Goal: Transaction & Acquisition: Purchase product/service

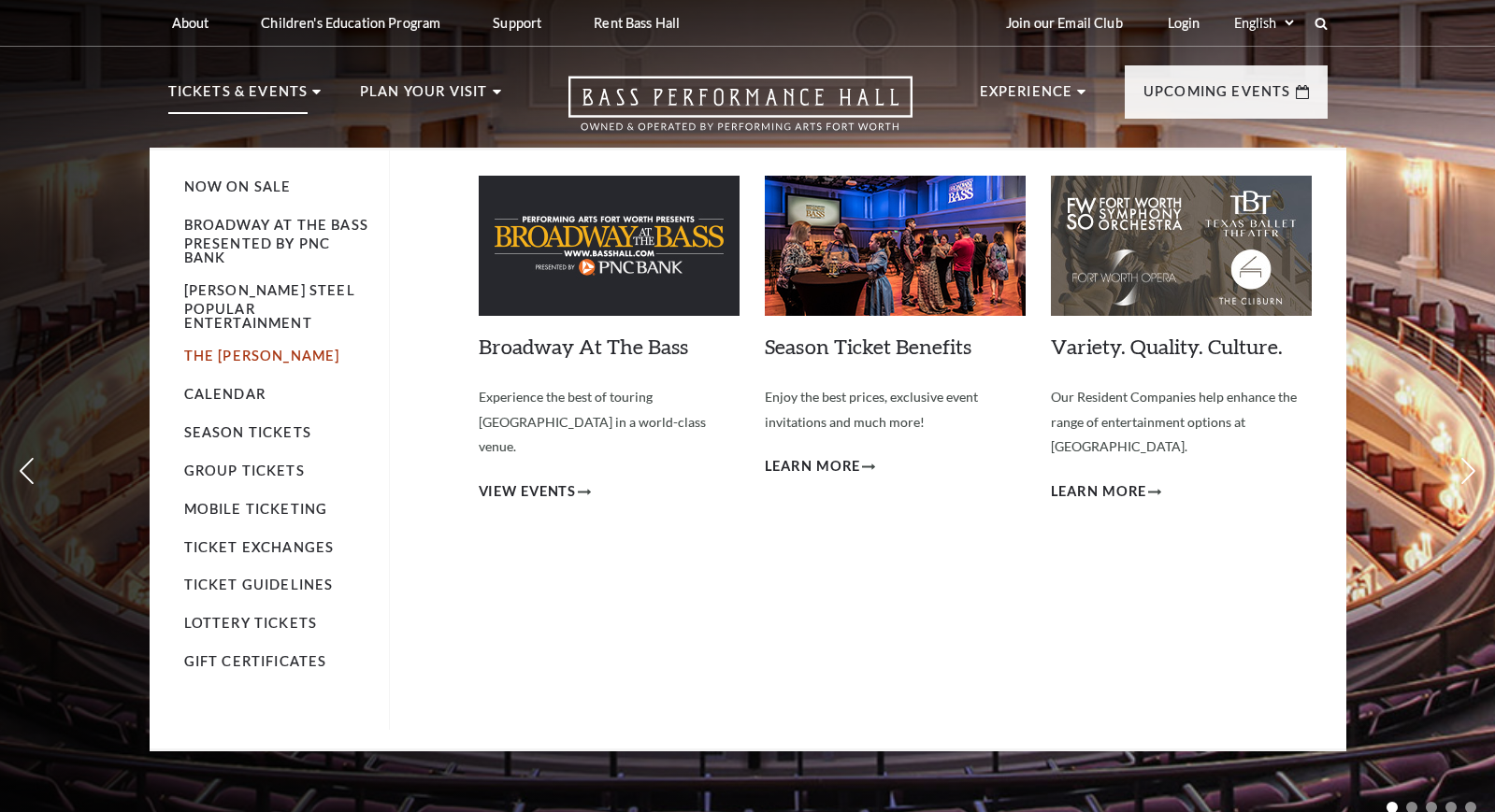
click at [236, 364] on link "The [PERSON_NAME]" at bounding box center [262, 355] width 156 height 16
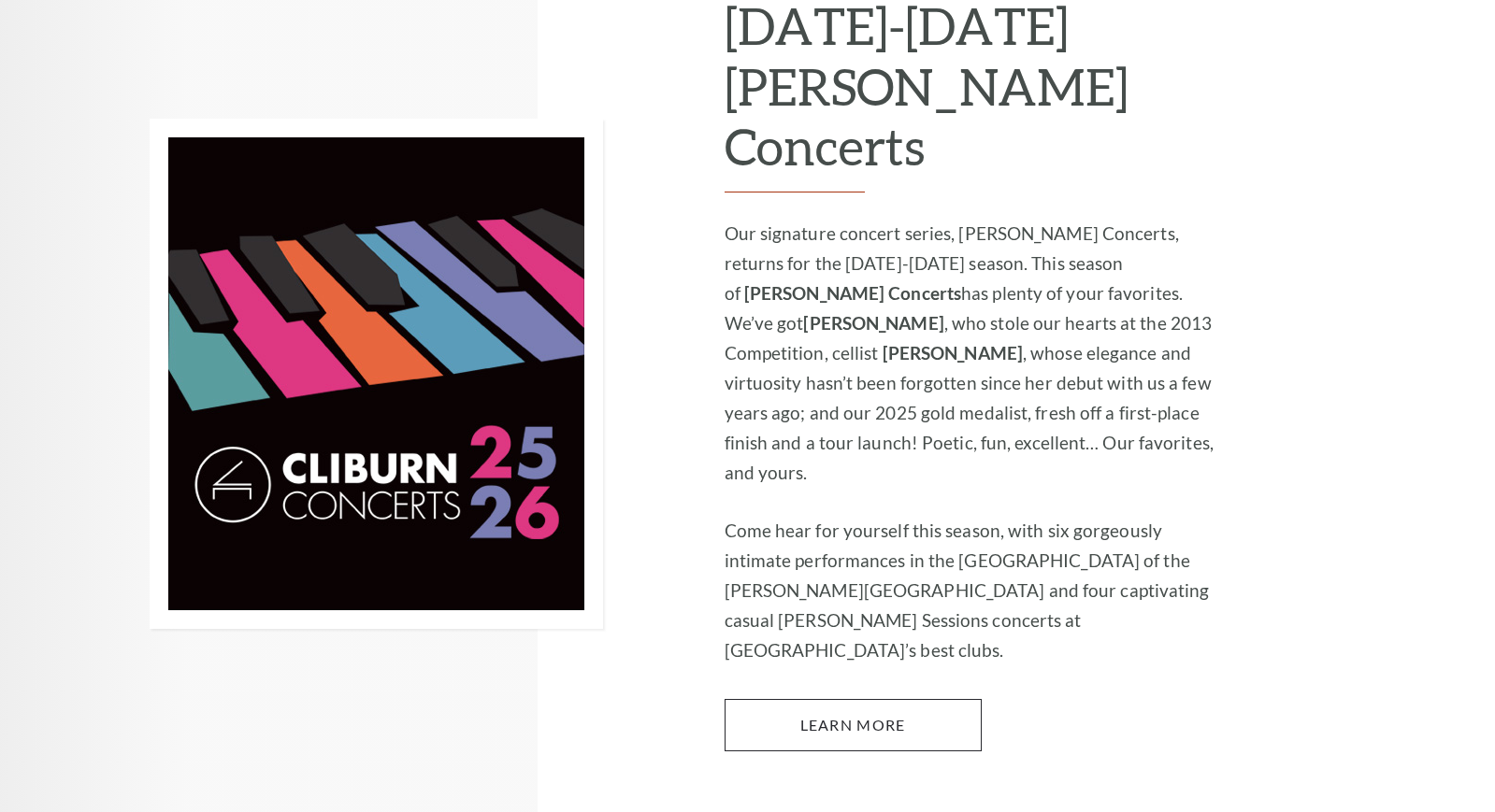
scroll to position [1217, 0]
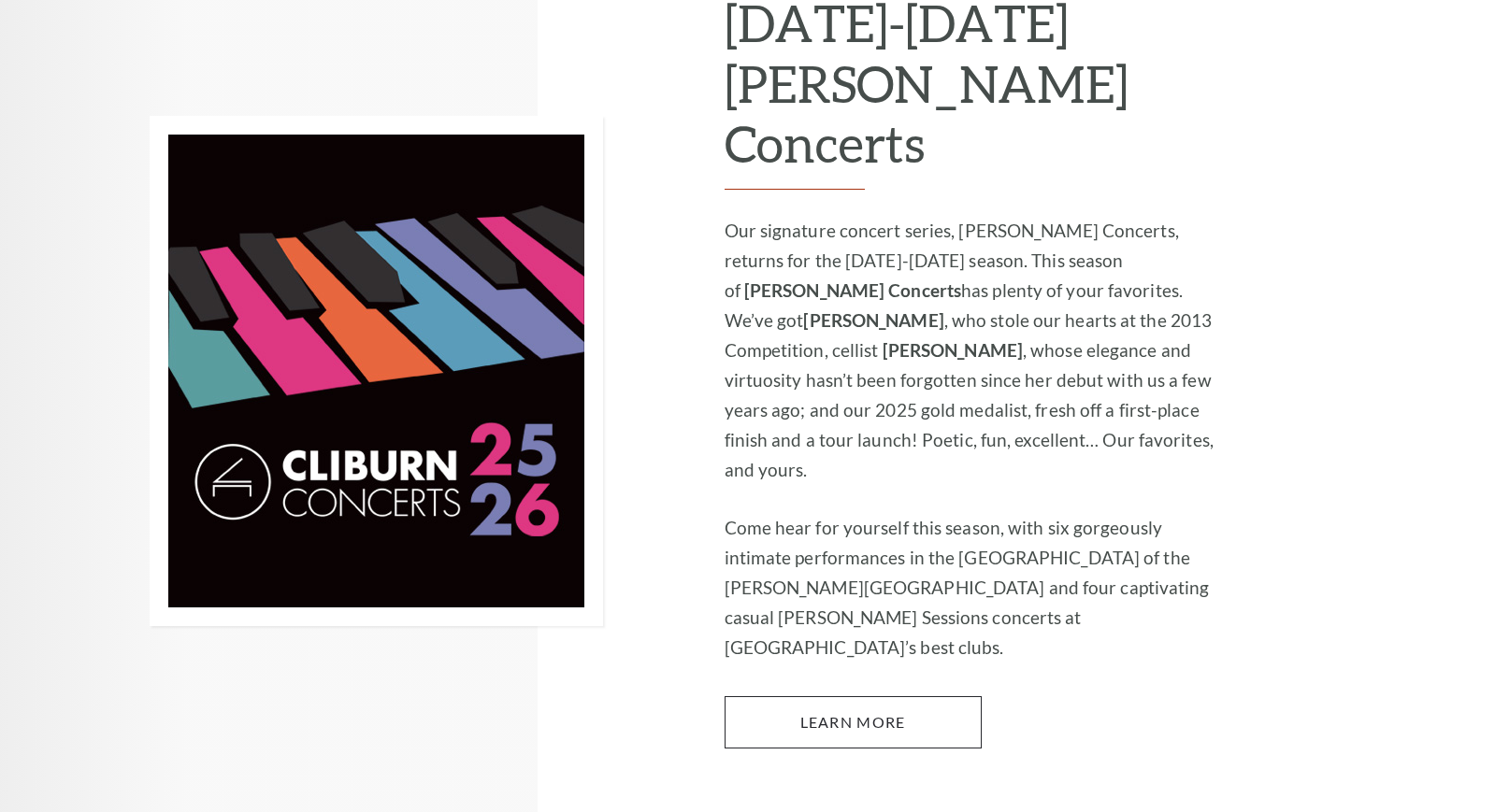
click at [793, 697] on link "Learn More" at bounding box center [853, 723] width 257 height 52
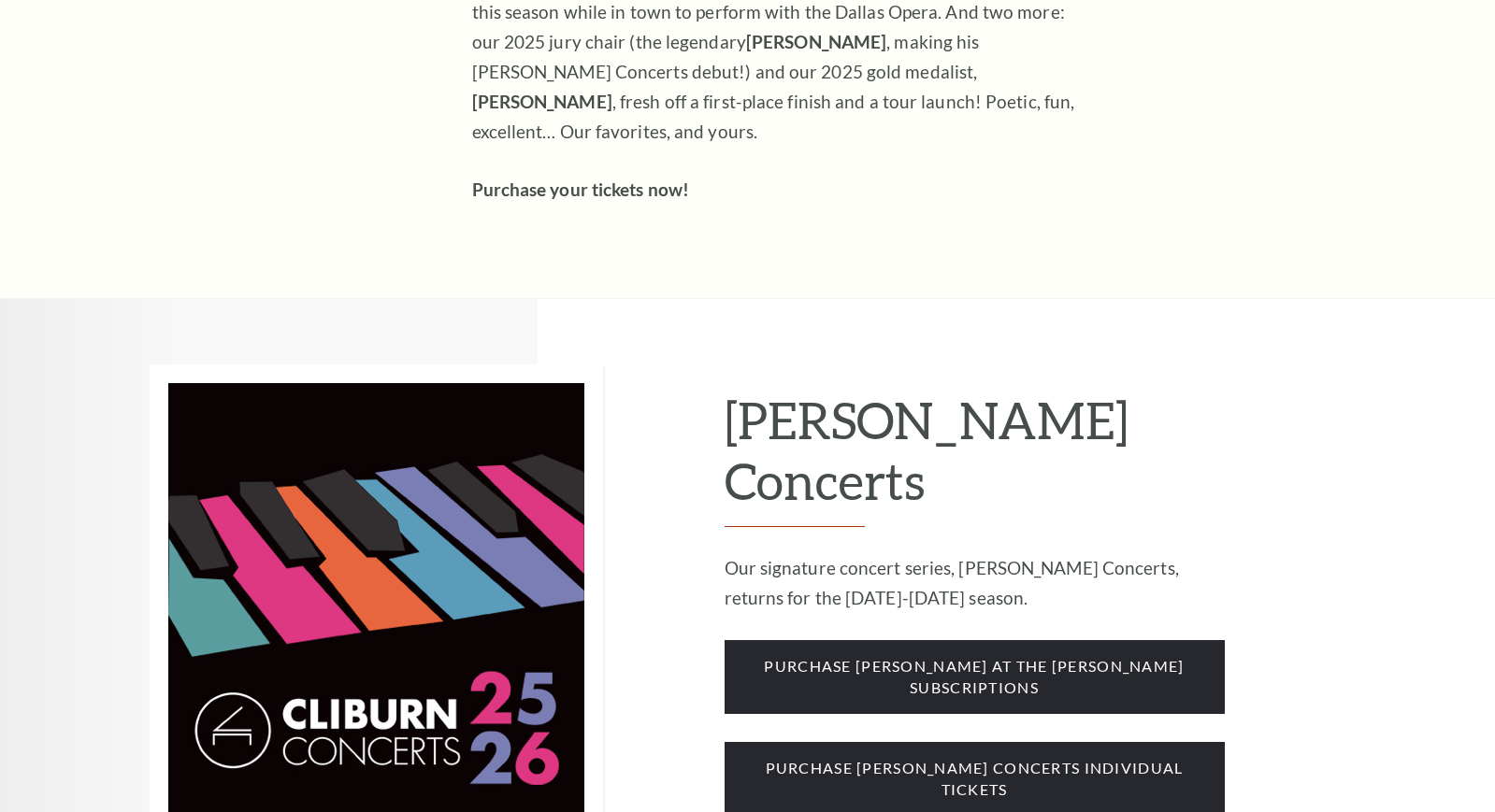
scroll to position [1487, 0]
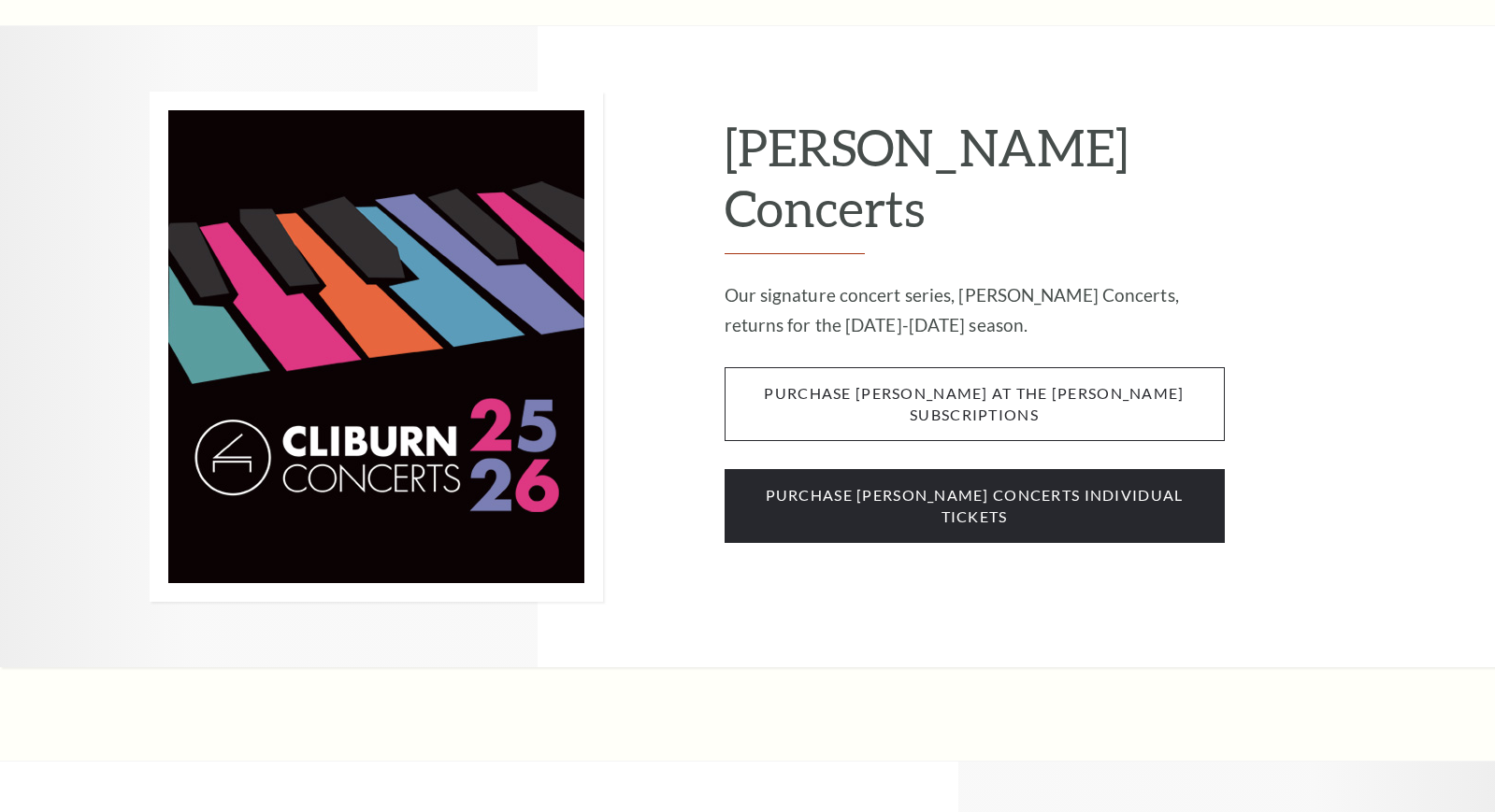
click at [941, 367] on span "purchase cliburn at the kimbell subscriptions" at bounding box center [974, 405] width 500 height 74
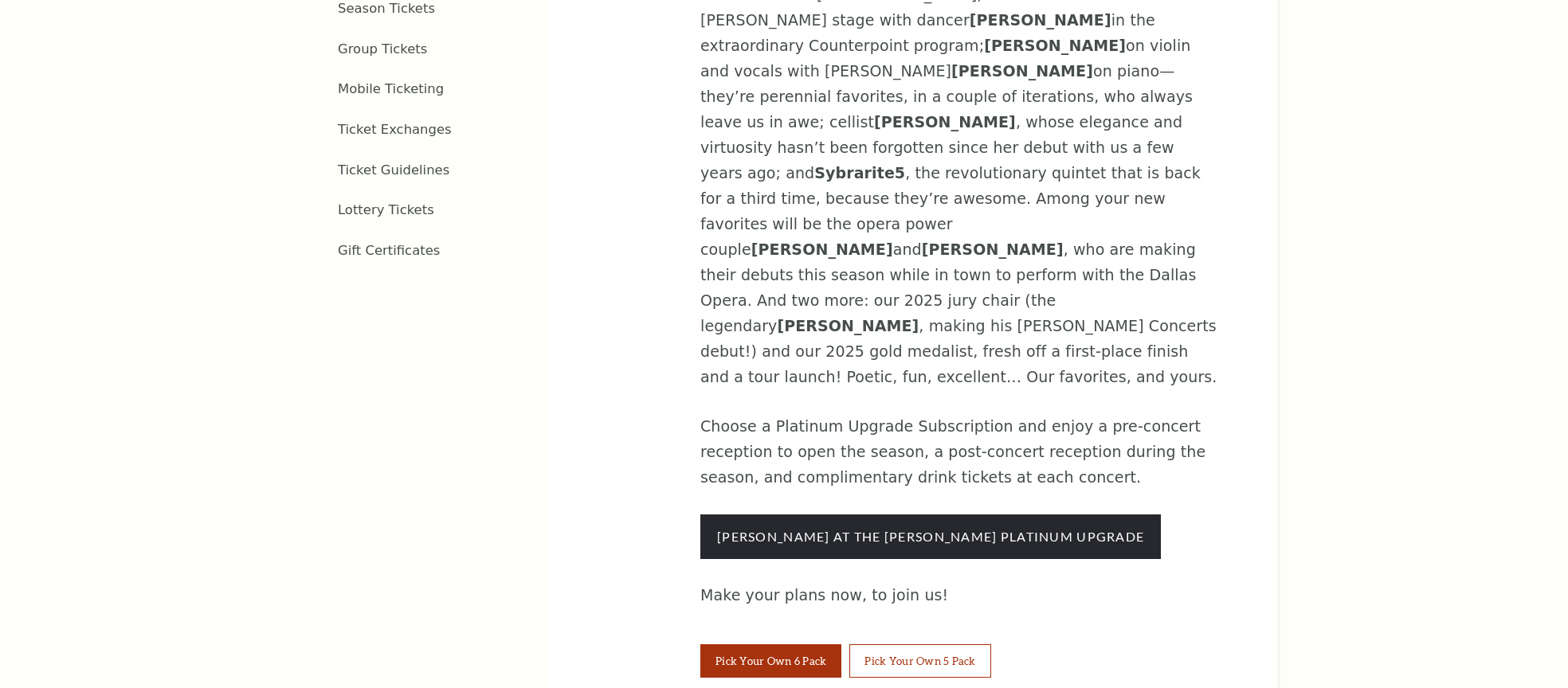
scroll to position [1003, 0]
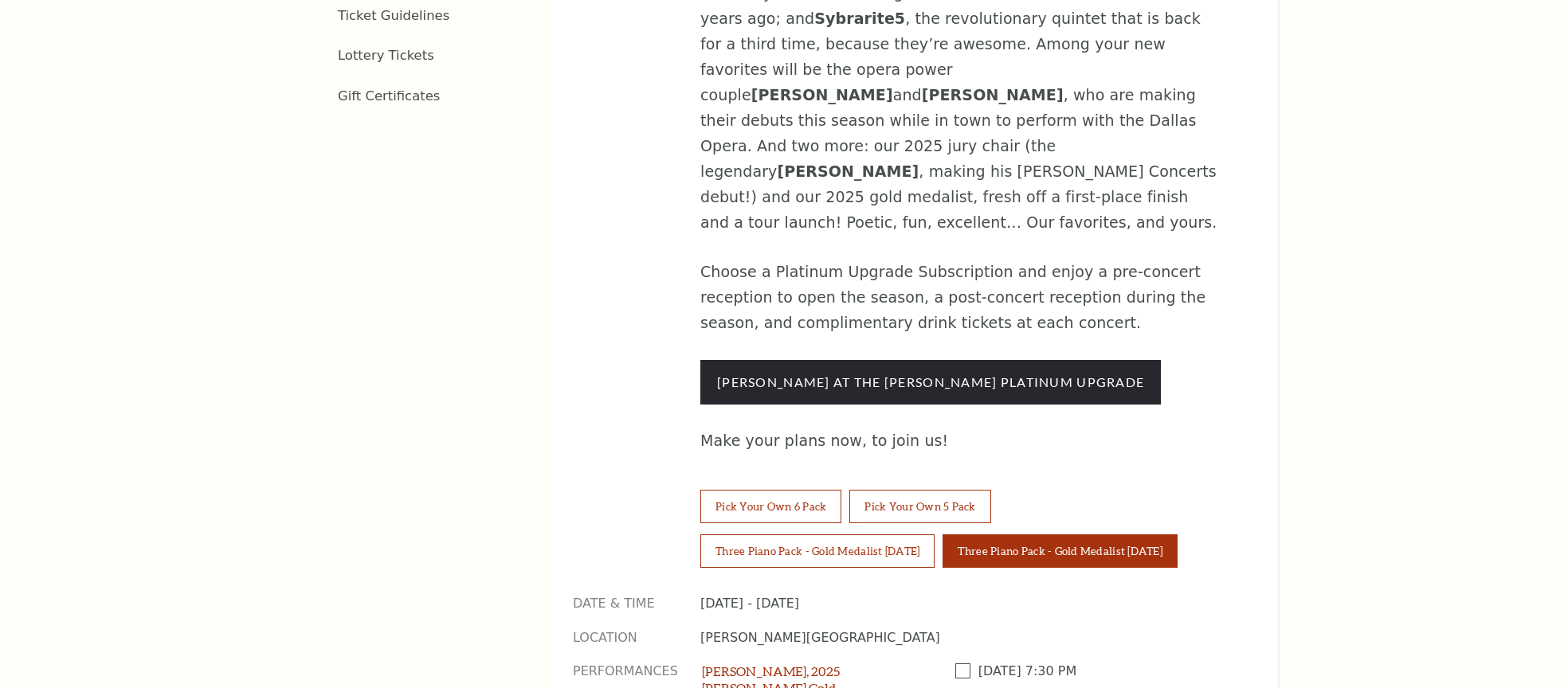
scroll to position [1173, 0]
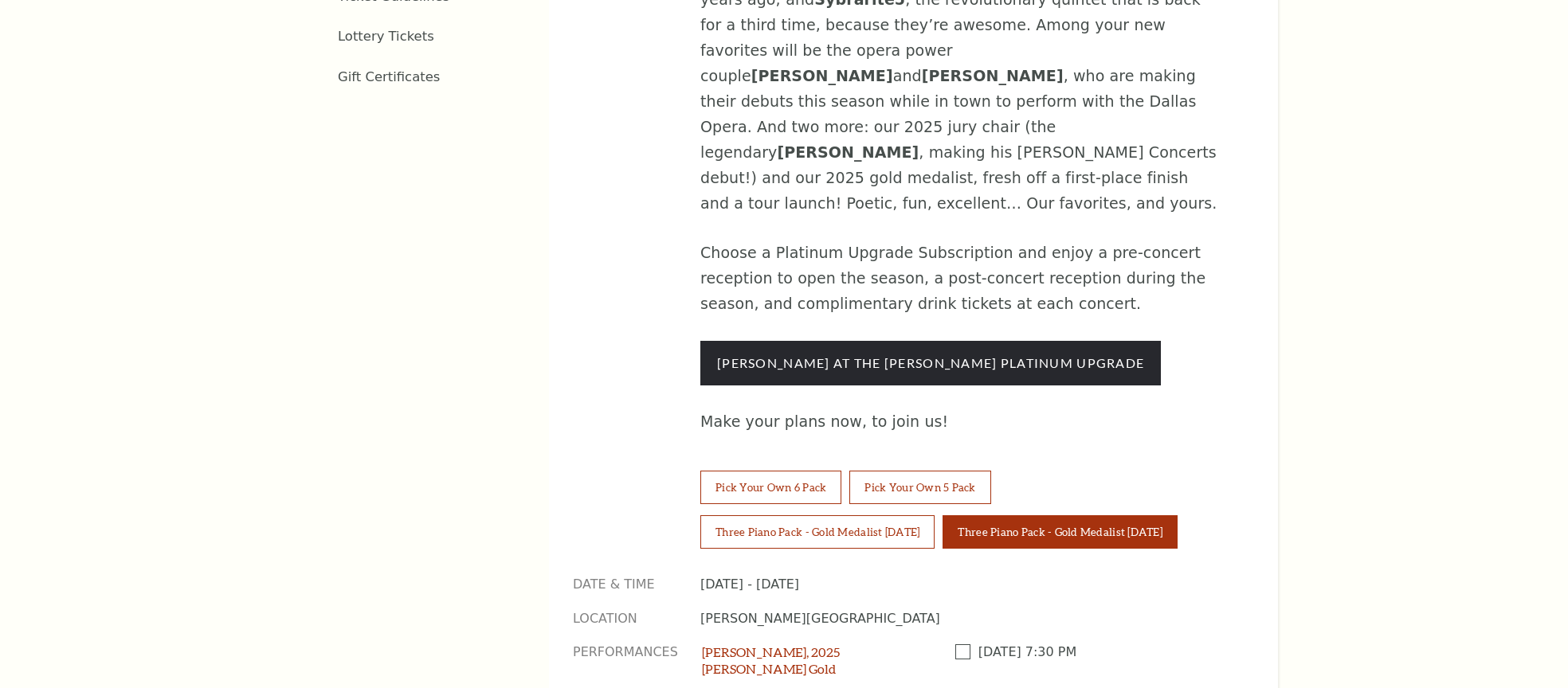
click at [970, 644] on span at bounding box center [967, 651] width 23 height 15
click at [0, 0] on input "checkbox" at bounding box center [0, 0] width 0 height 0
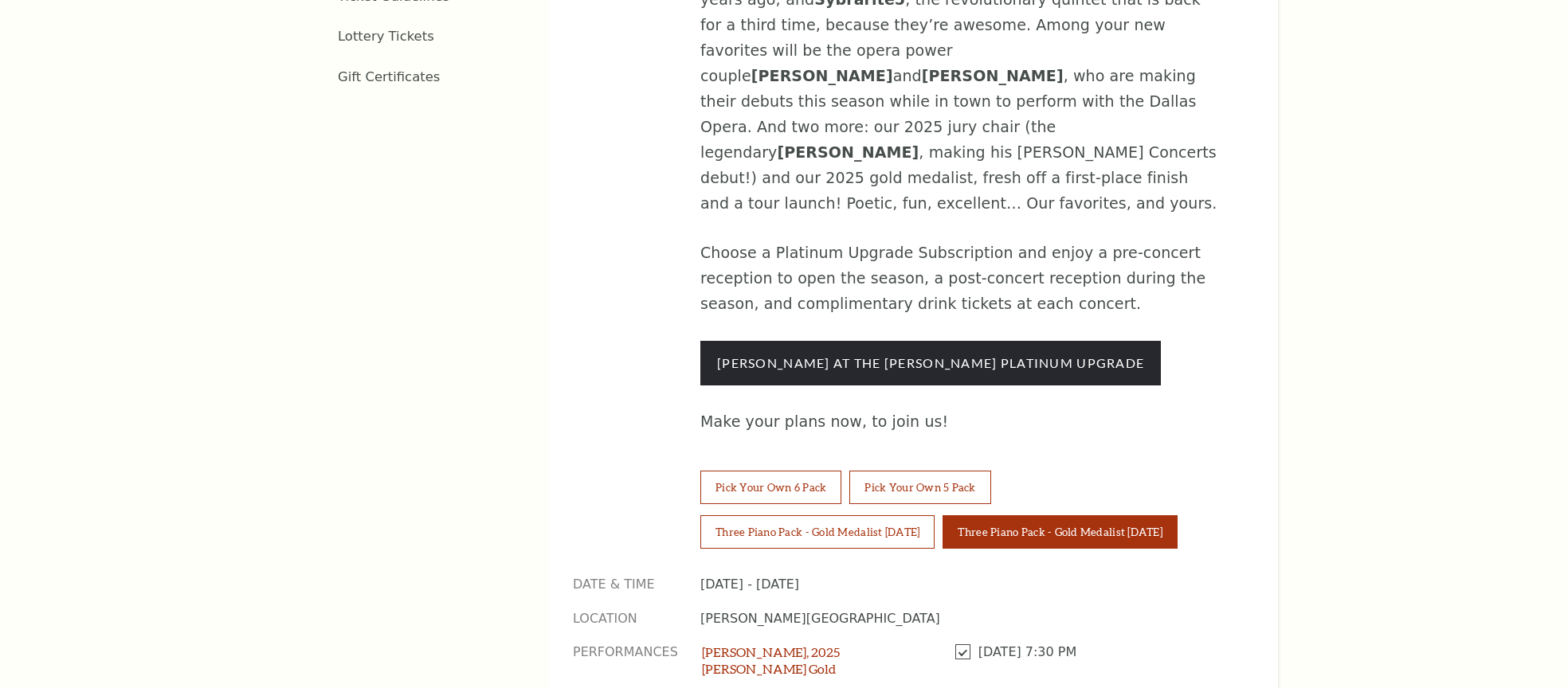
click at [0, 0] on input "checkbox" at bounding box center [0, 0] width 0 height 0
select select "[object Object]"
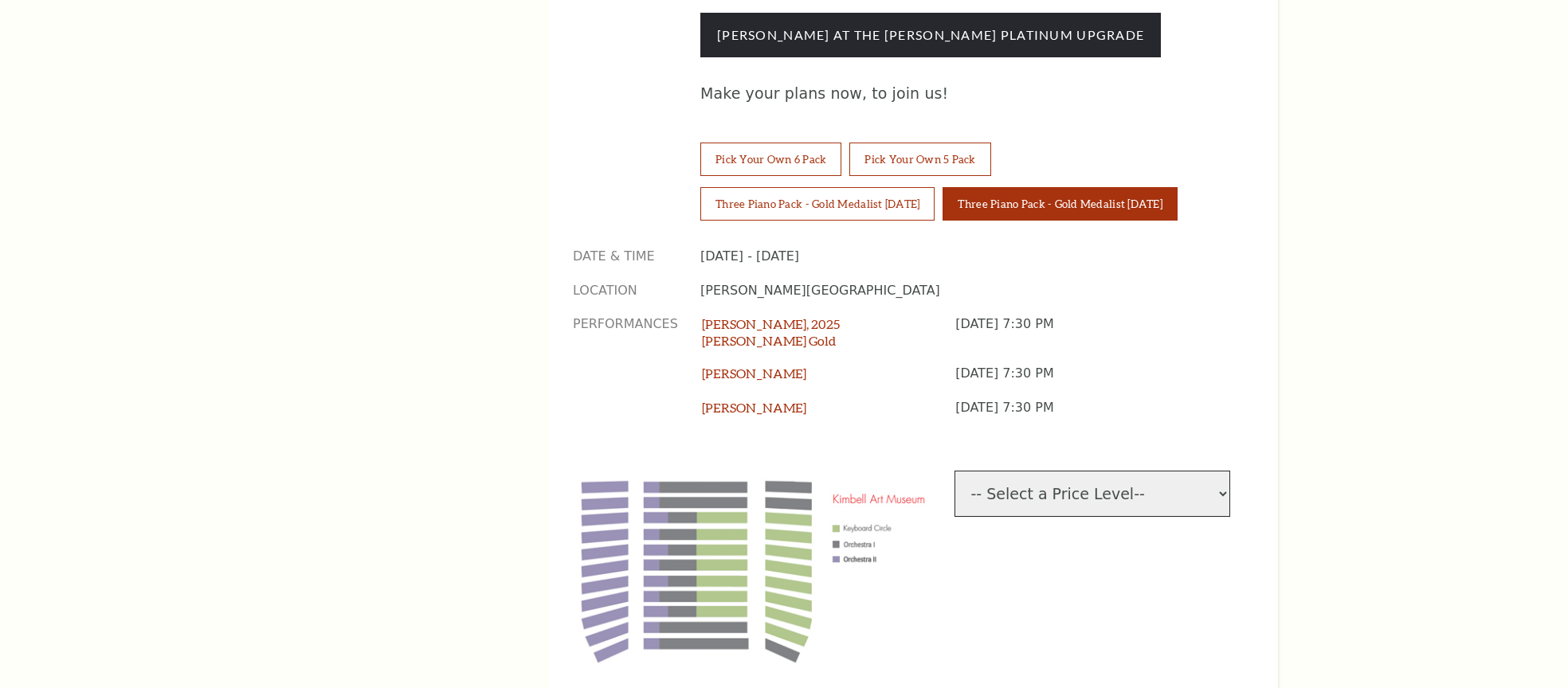
scroll to position [1536, 0]
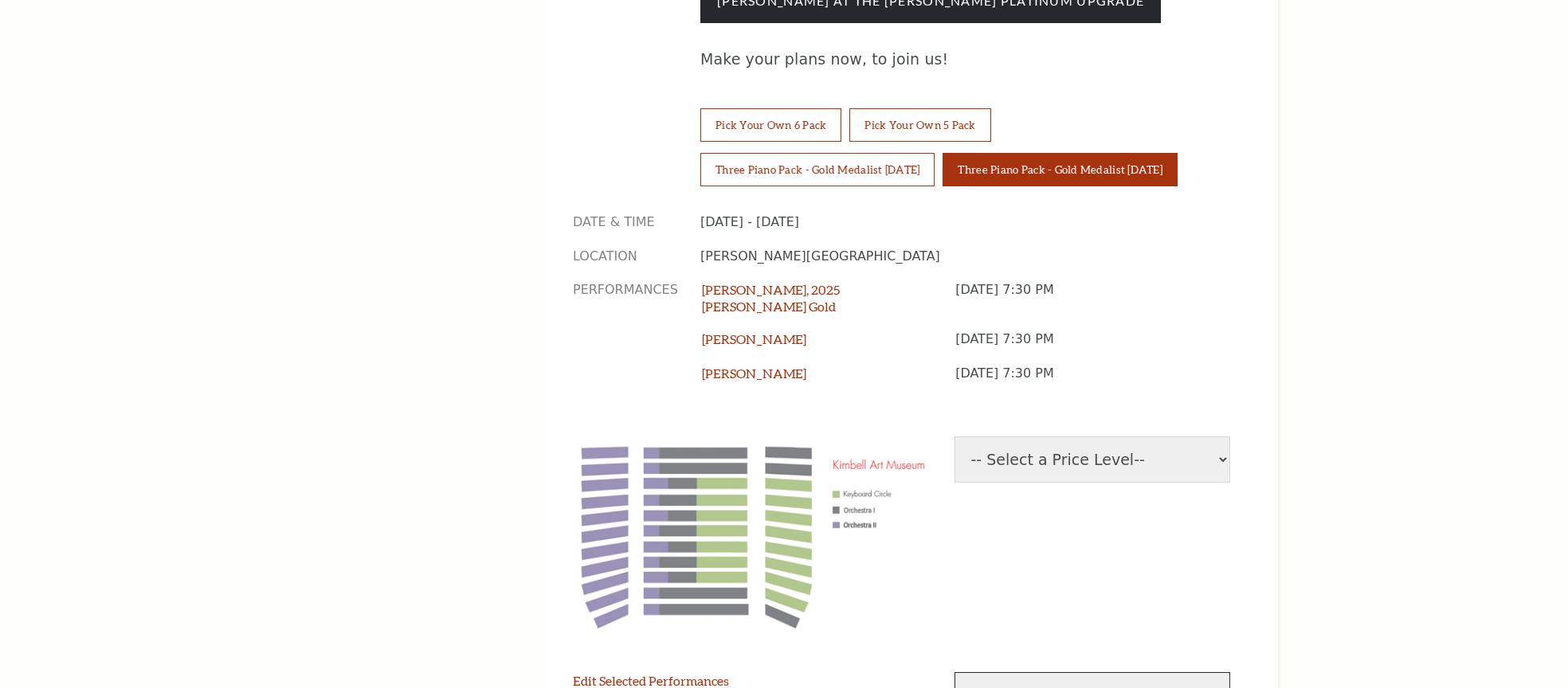
select select "1"
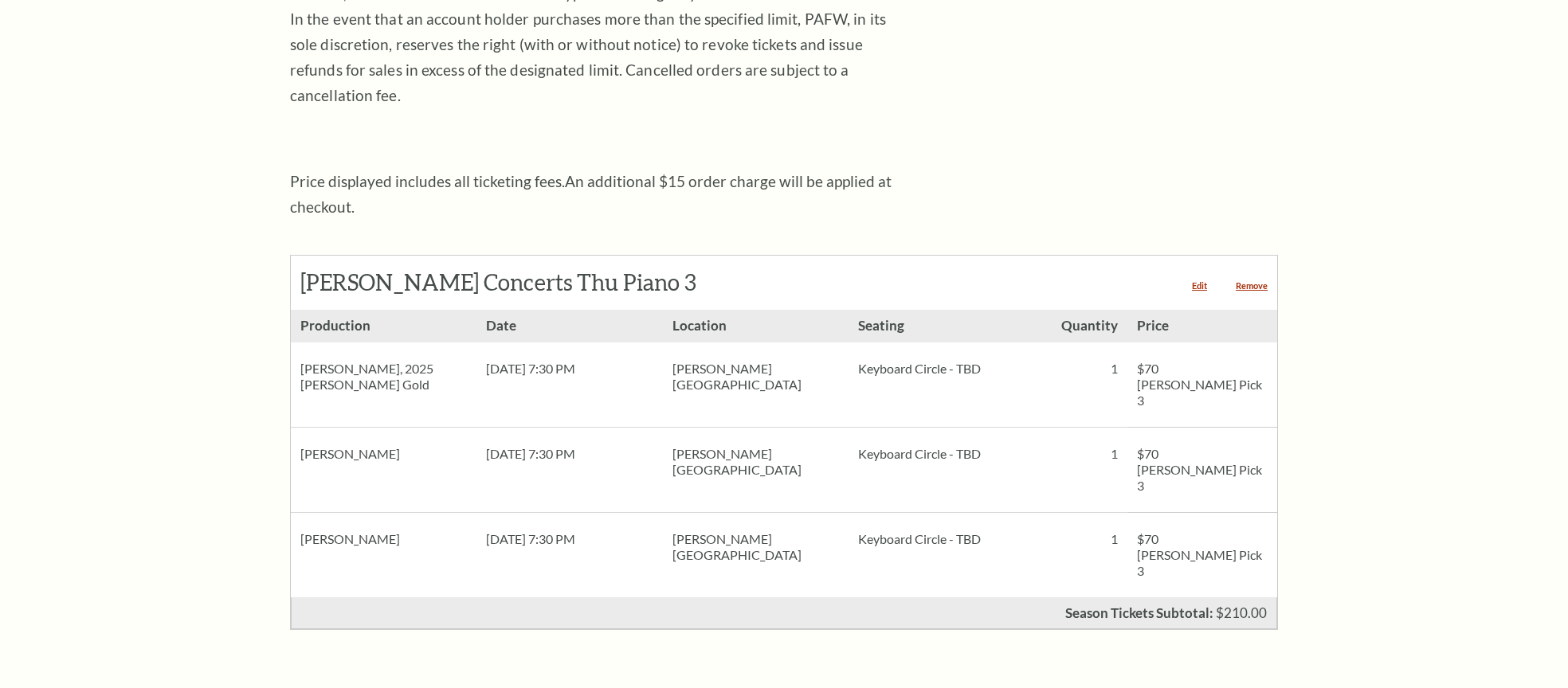
scroll to position [491, 0]
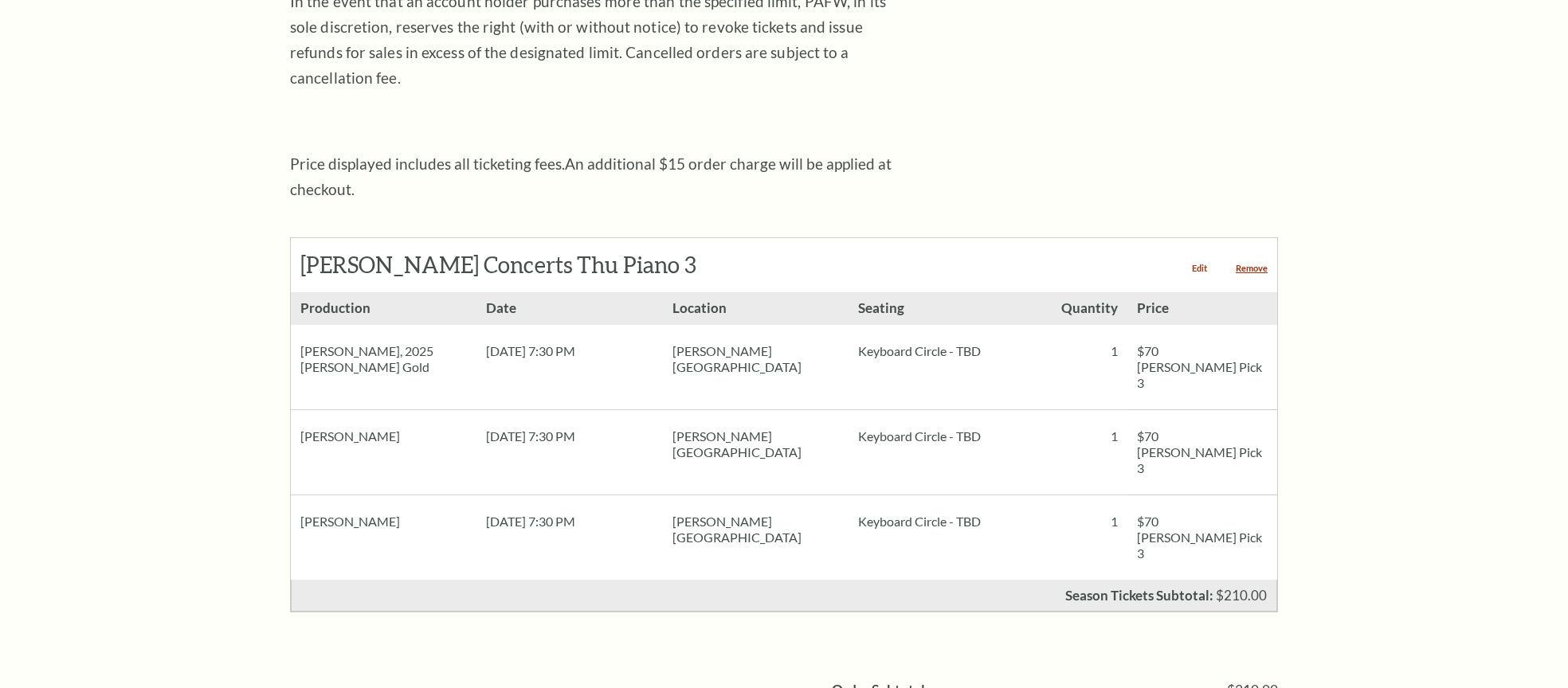
click at [1200, 264] on link "Edit" at bounding box center [1200, 268] width 15 height 9
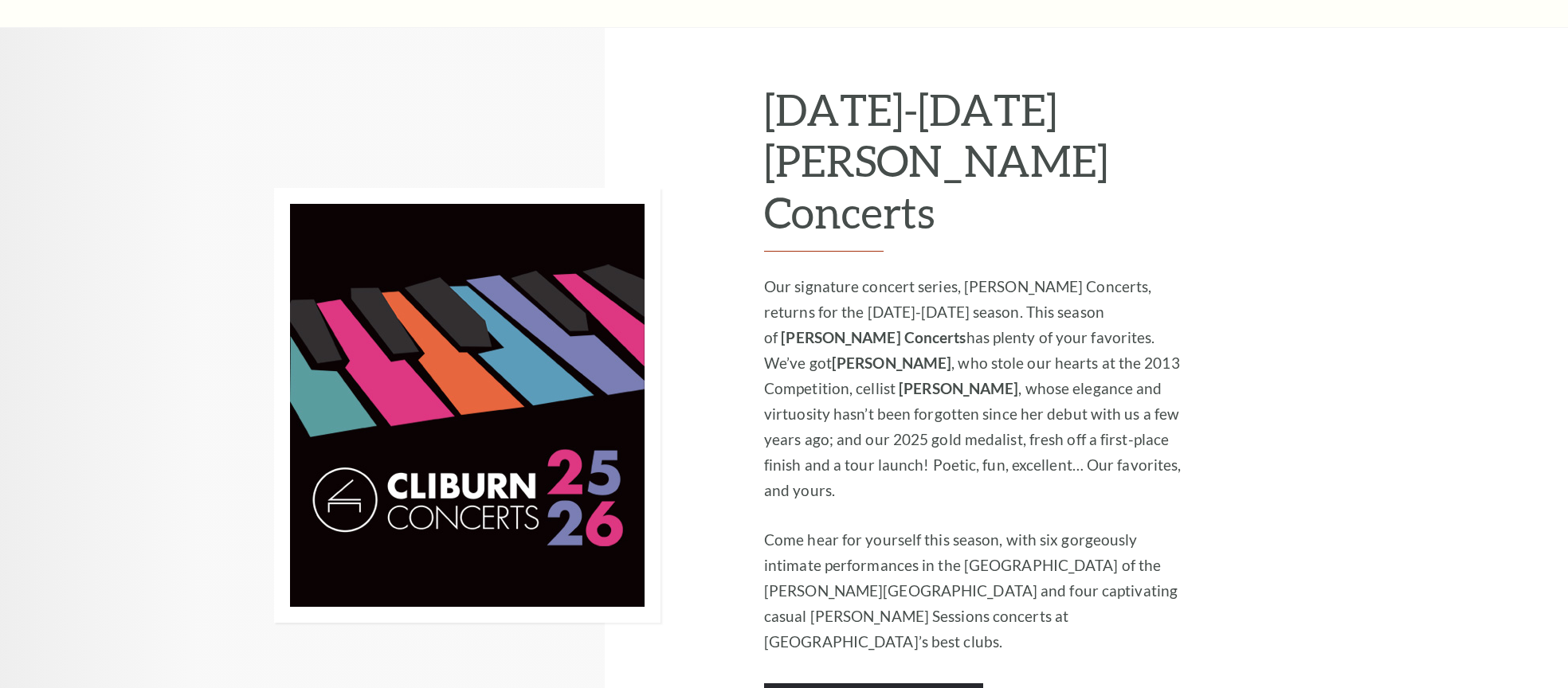
scroll to position [1034, 0]
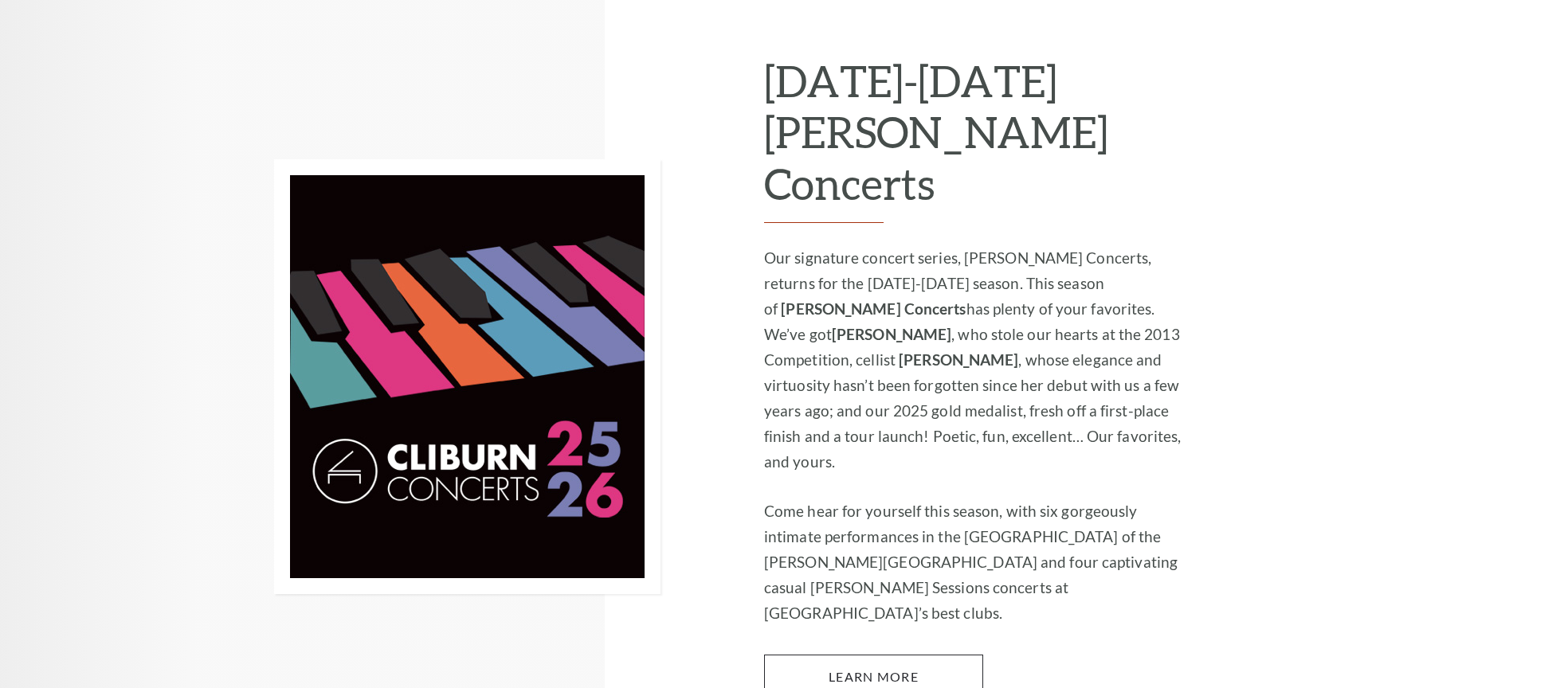
click at [864, 655] on link "Learn More" at bounding box center [874, 677] width 219 height 45
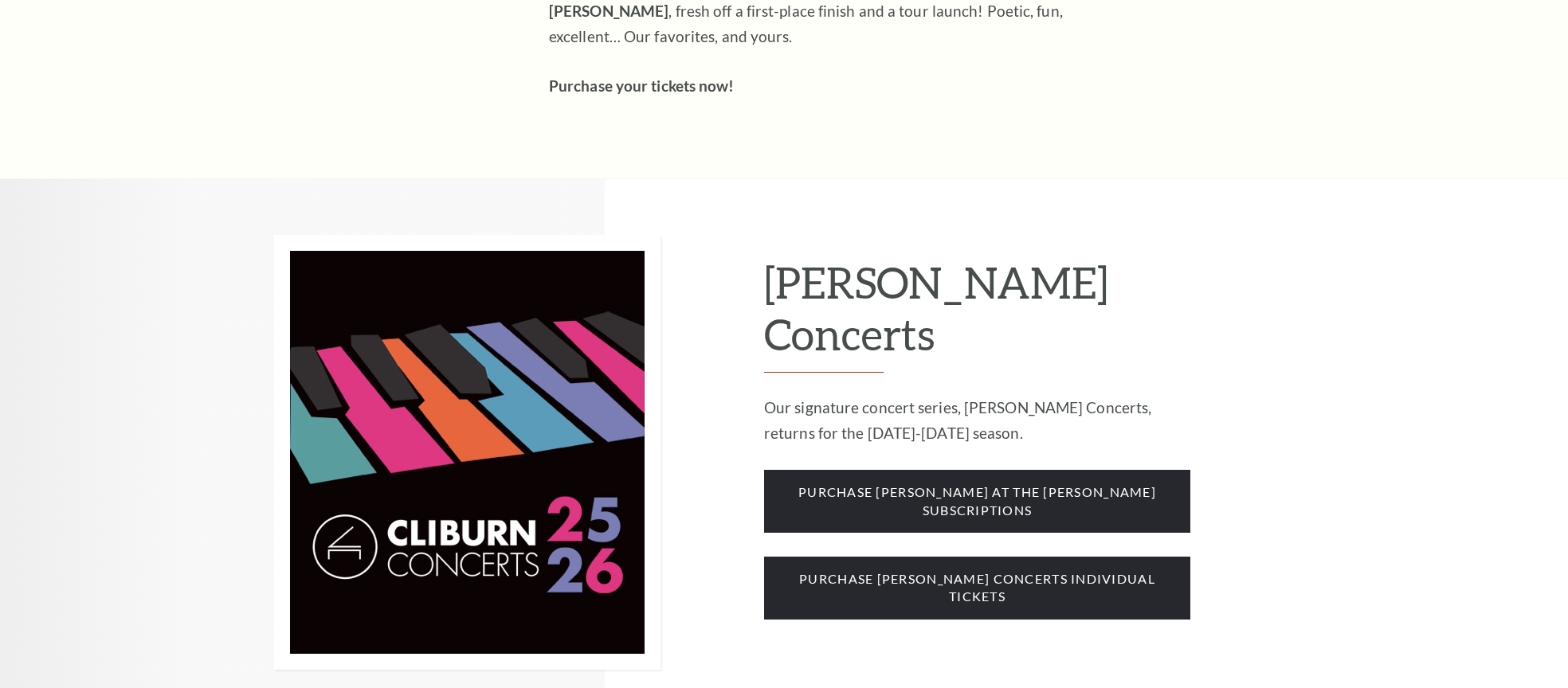
scroll to position [1217, 0]
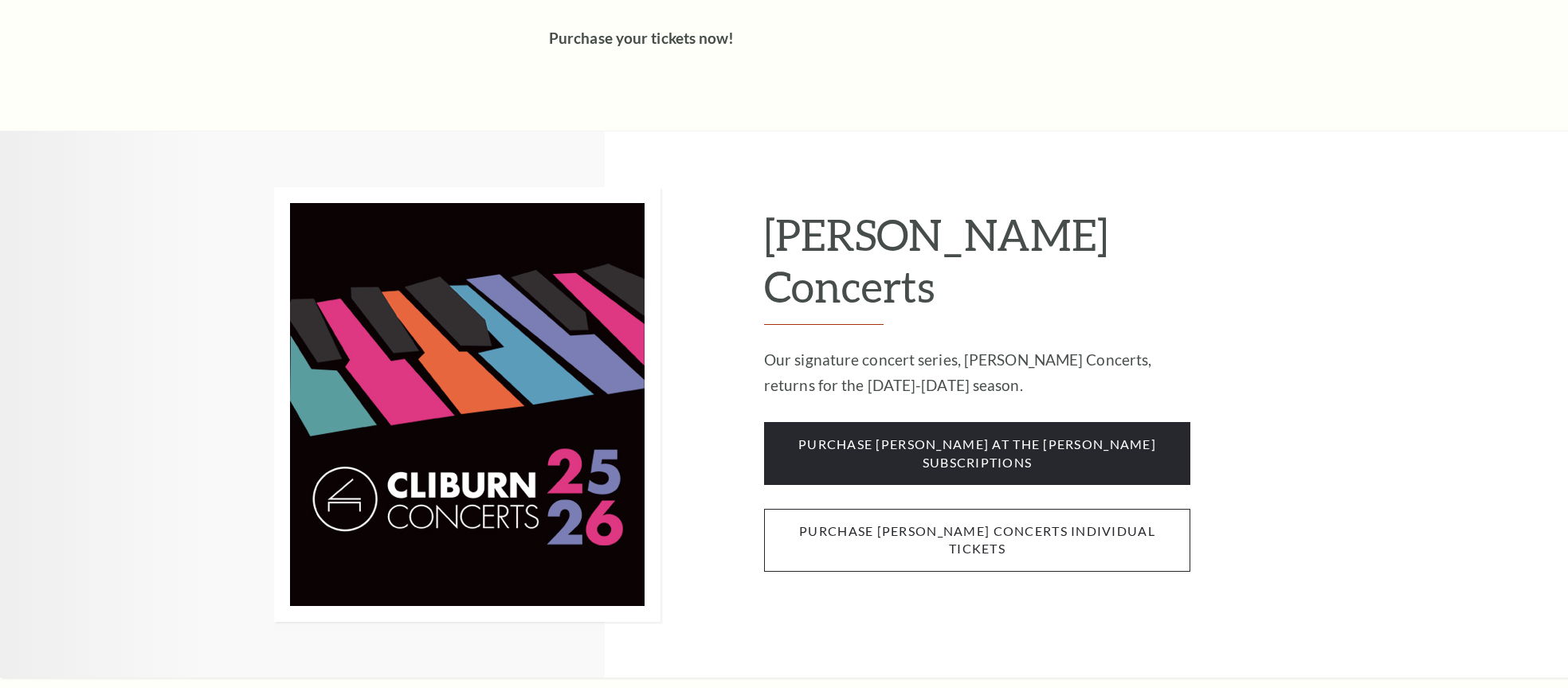
click at [944, 509] on span "purchase cliburn concerts individual tickets" at bounding box center [977, 540] width 426 height 63
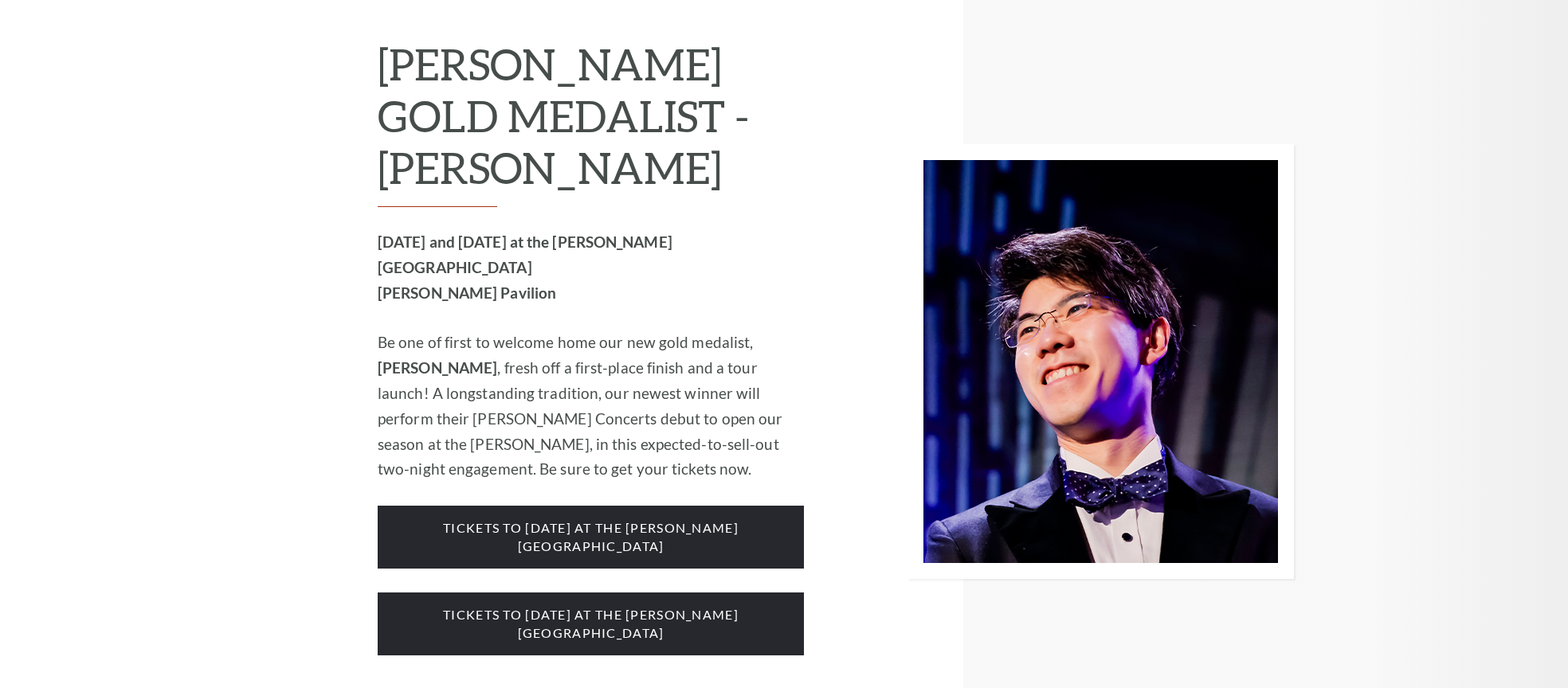
scroll to position [2481, 0]
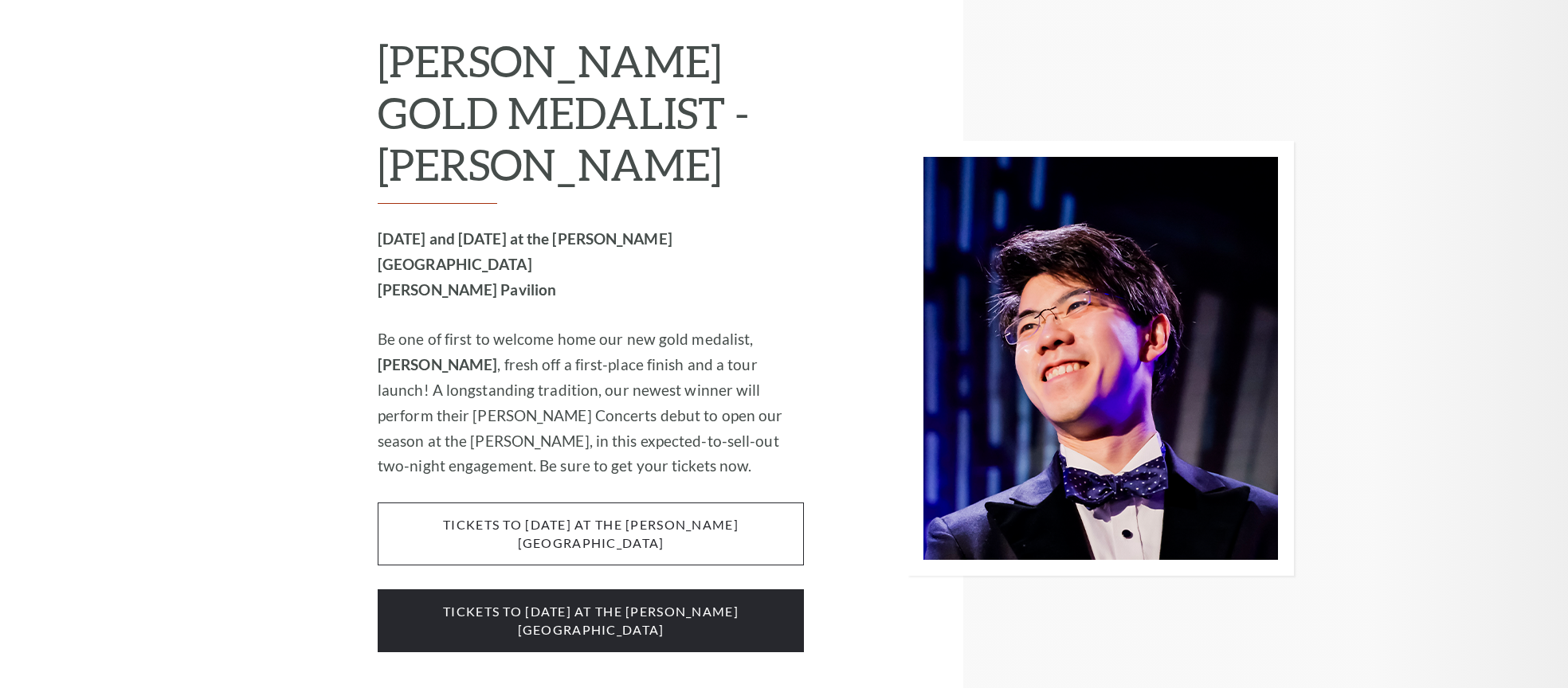
click at [624, 503] on span "tickets to Wednesday, october 1 at the kimbell art museum" at bounding box center [590, 535] width 426 height 63
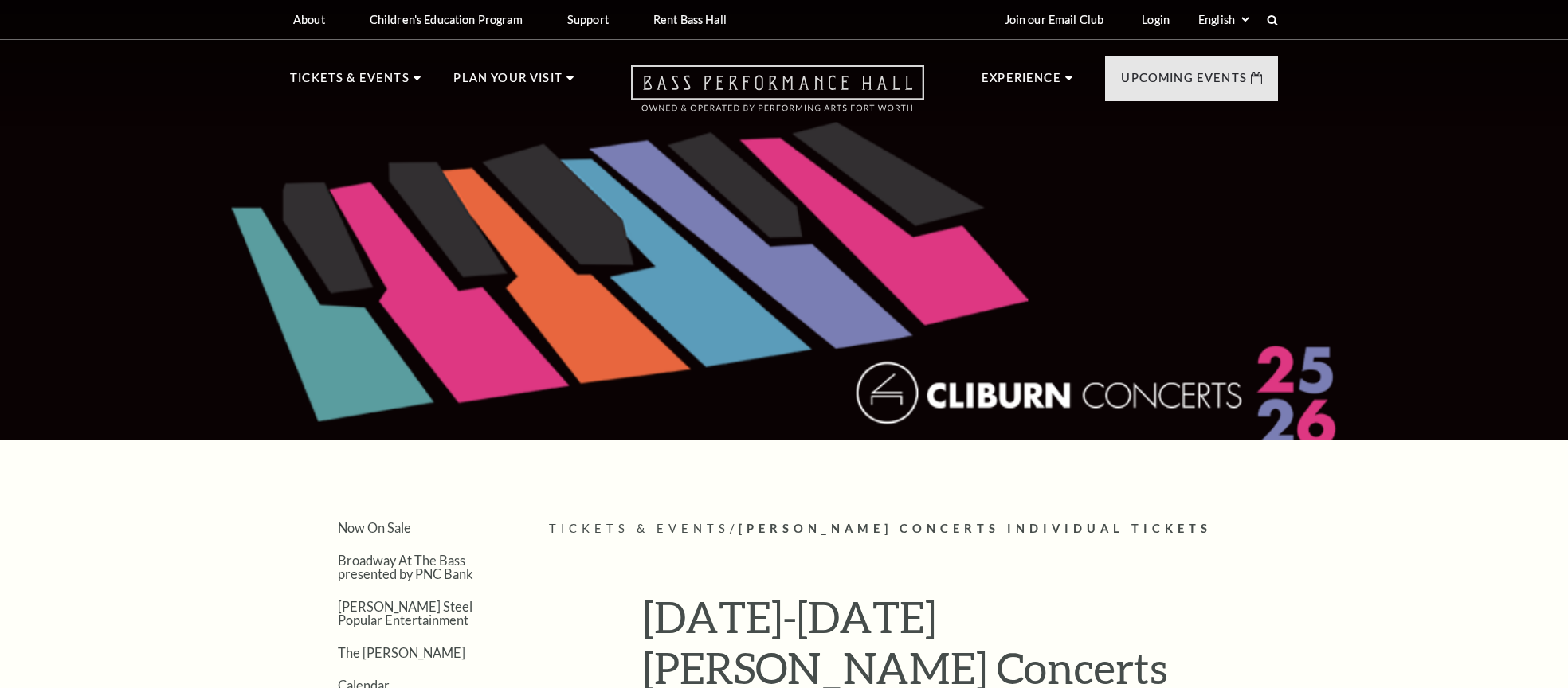
scroll to position [0, 0]
click at [858, 82] on icon at bounding box center [778, 88] width 293 height 47
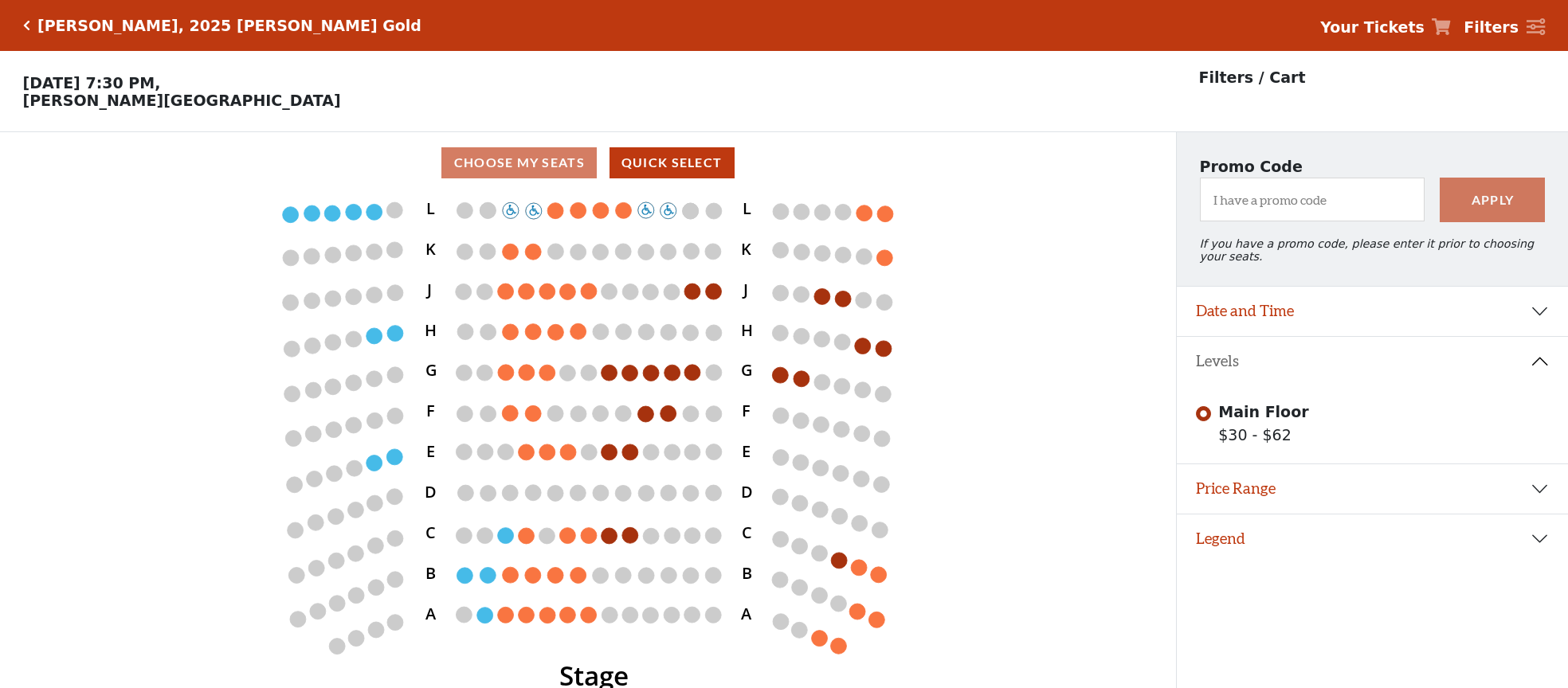
scroll to position [1, 0]
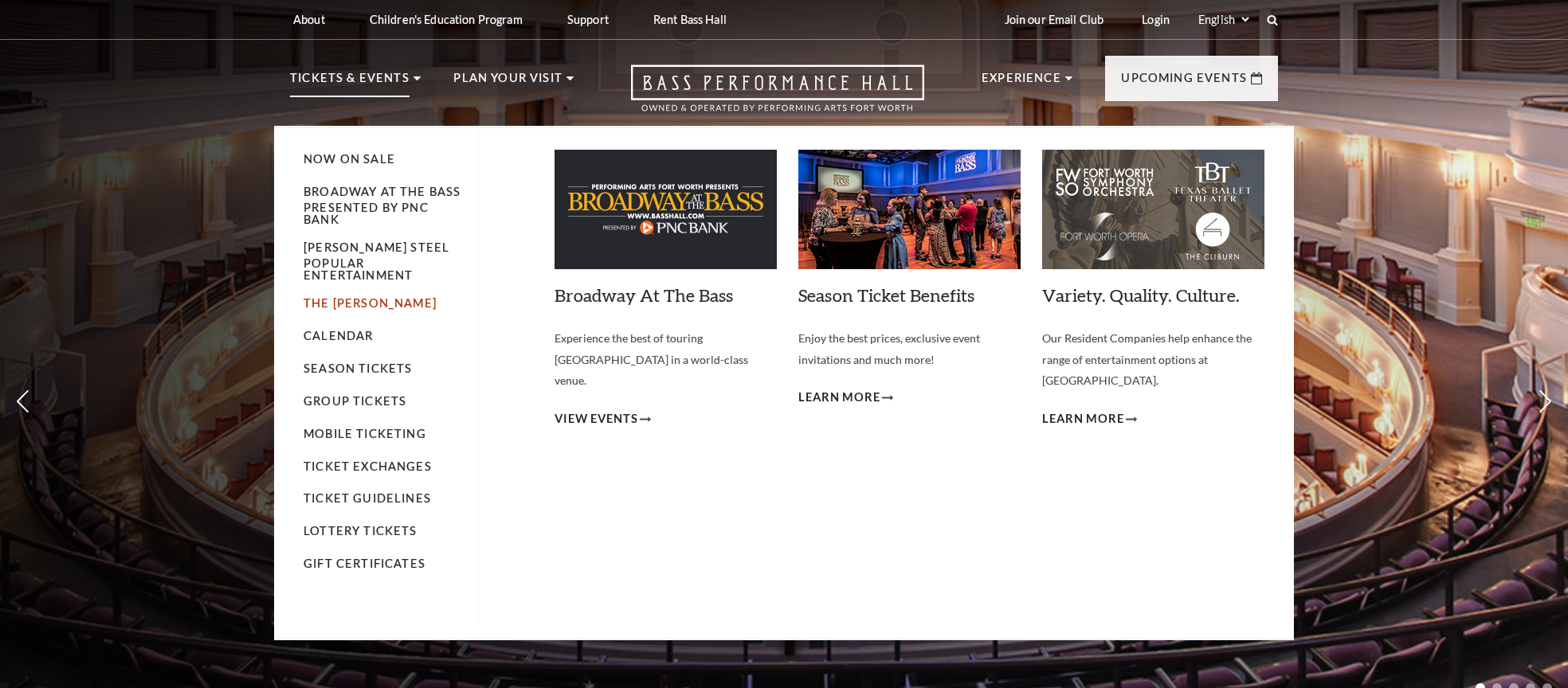
click at [351, 309] on link "The [PERSON_NAME]" at bounding box center [370, 303] width 133 height 14
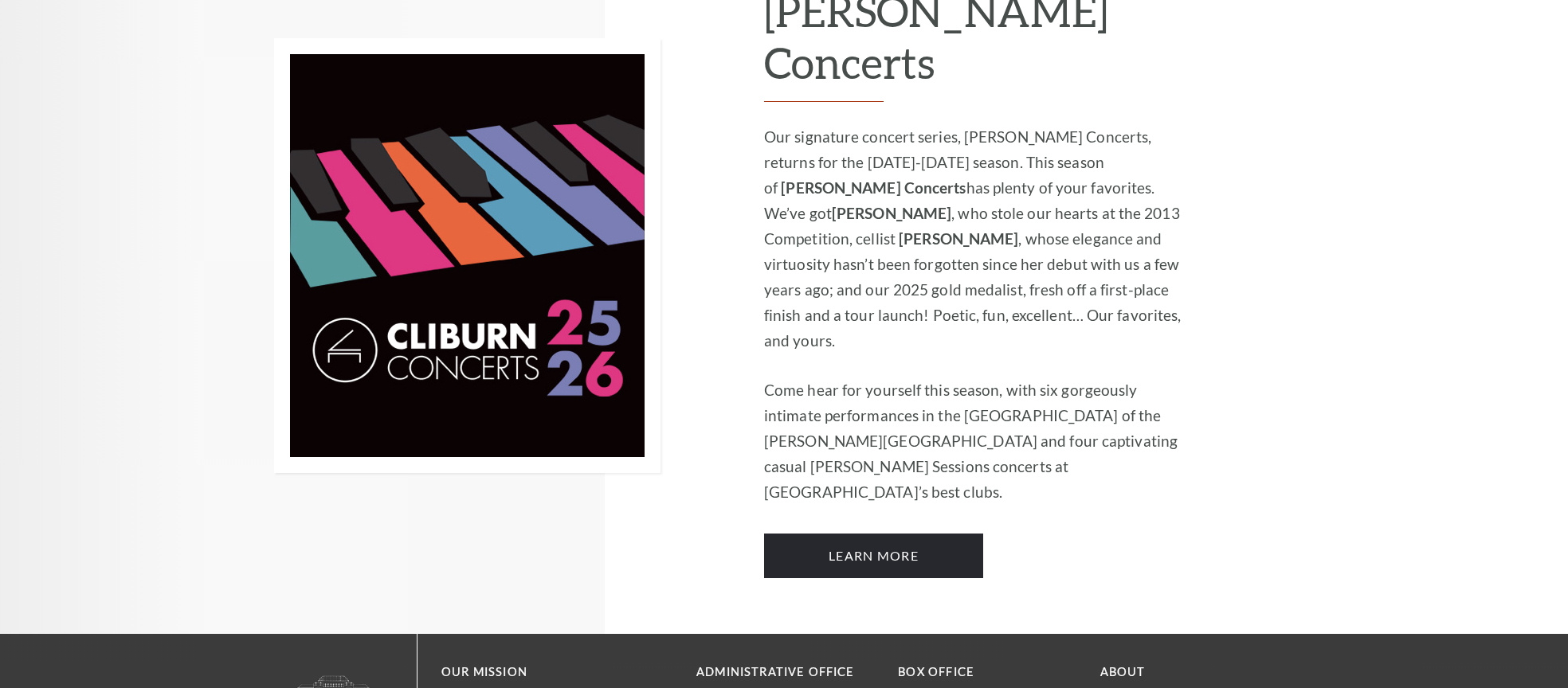
scroll to position [1218, 0]
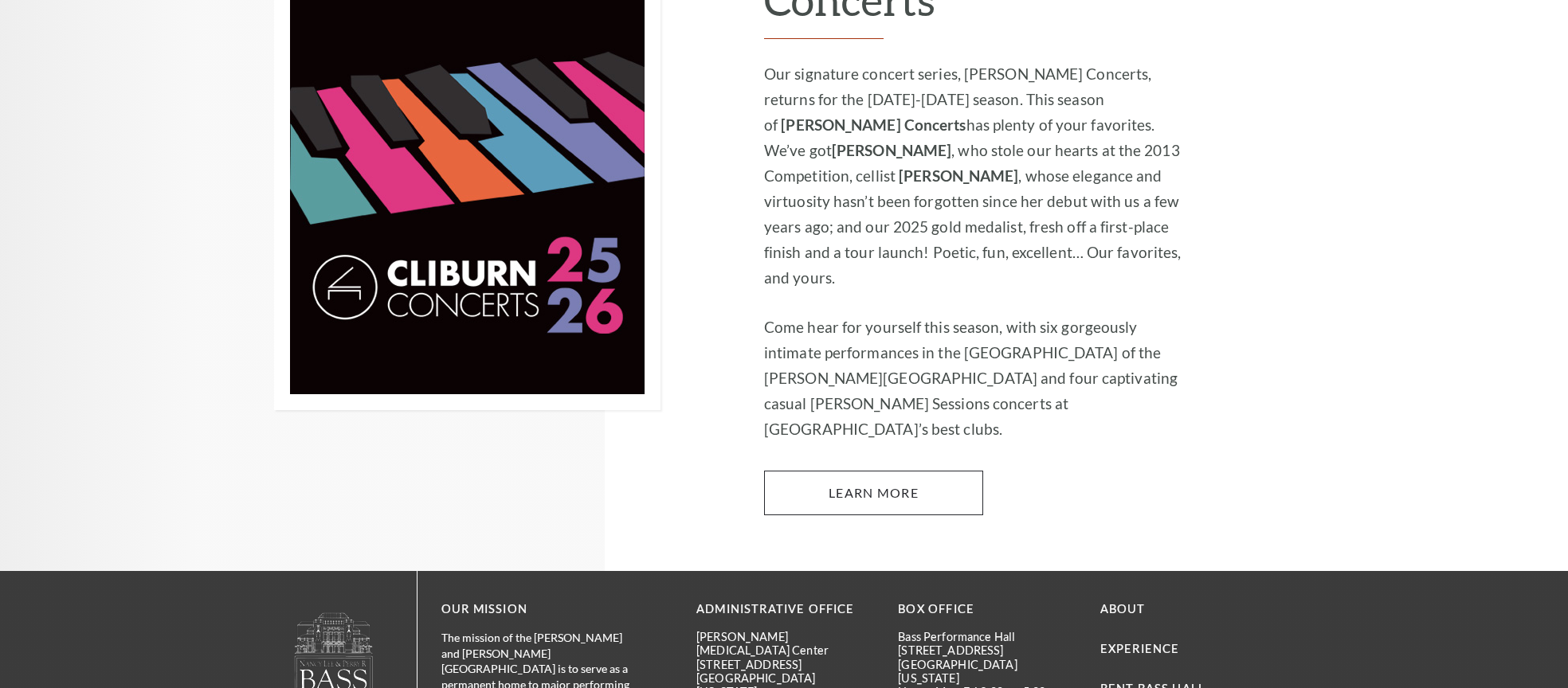
click at [879, 471] on link "Learn More" at bounding box center [874, 492] width 219 height 45
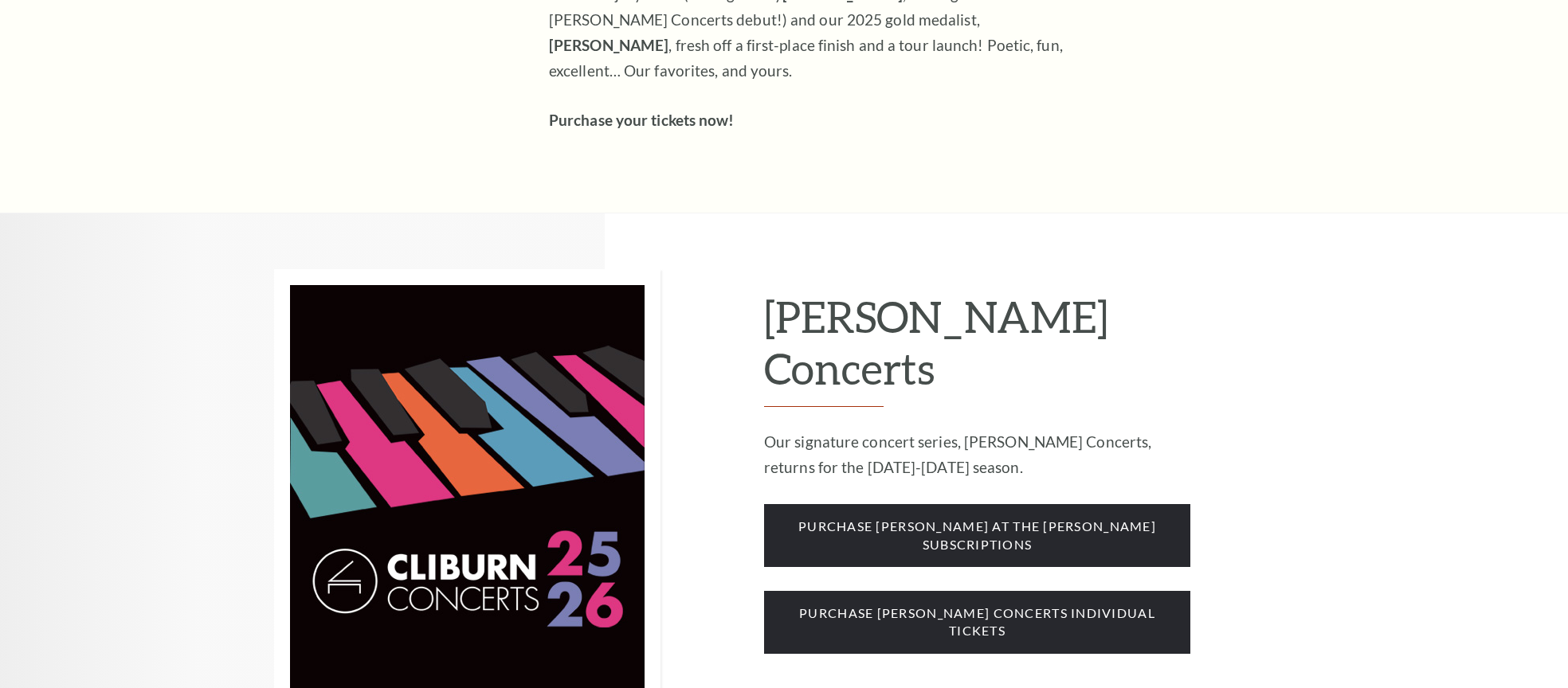
scroll to position [1137, 0]
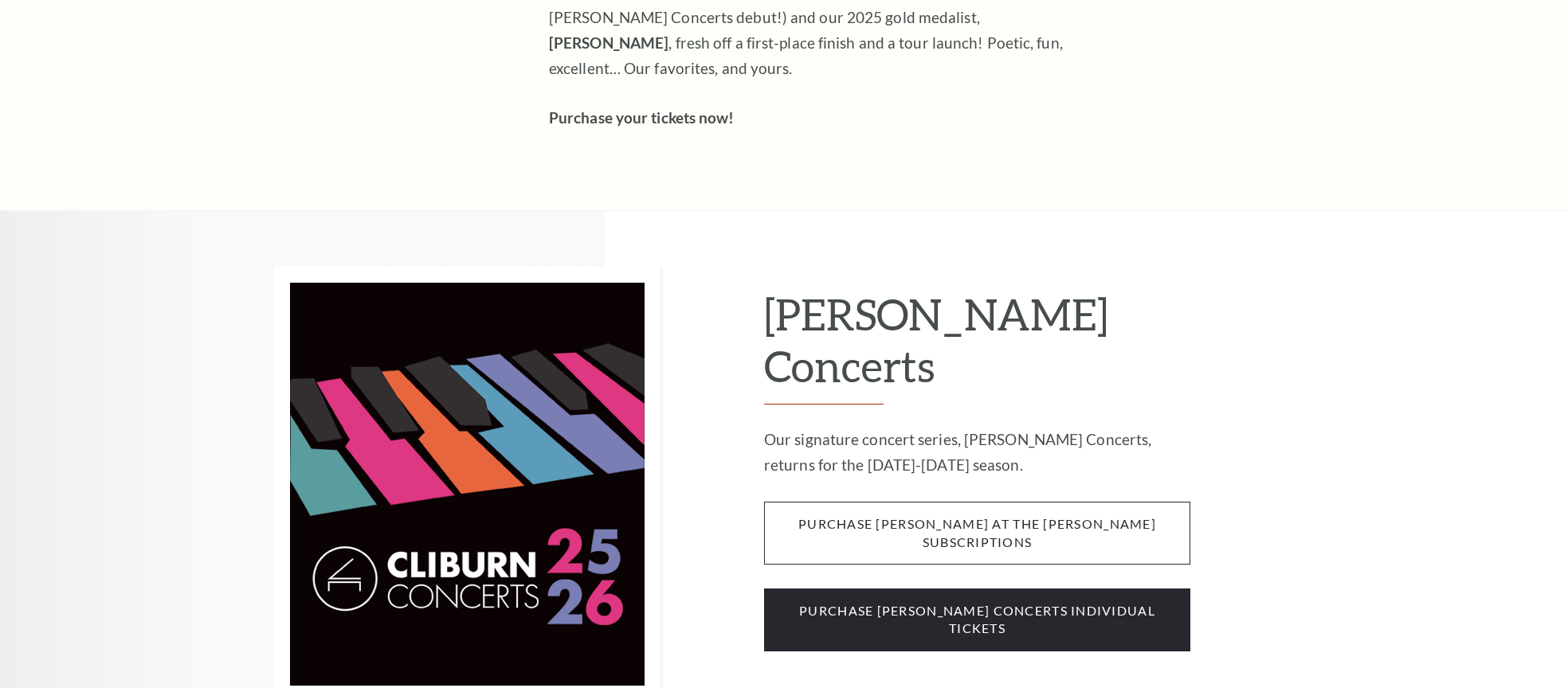
click at [971, 502] on span "purchase cliburn at the kimbell subscriptions" at bounding box center [977, 534] width 426 height 63
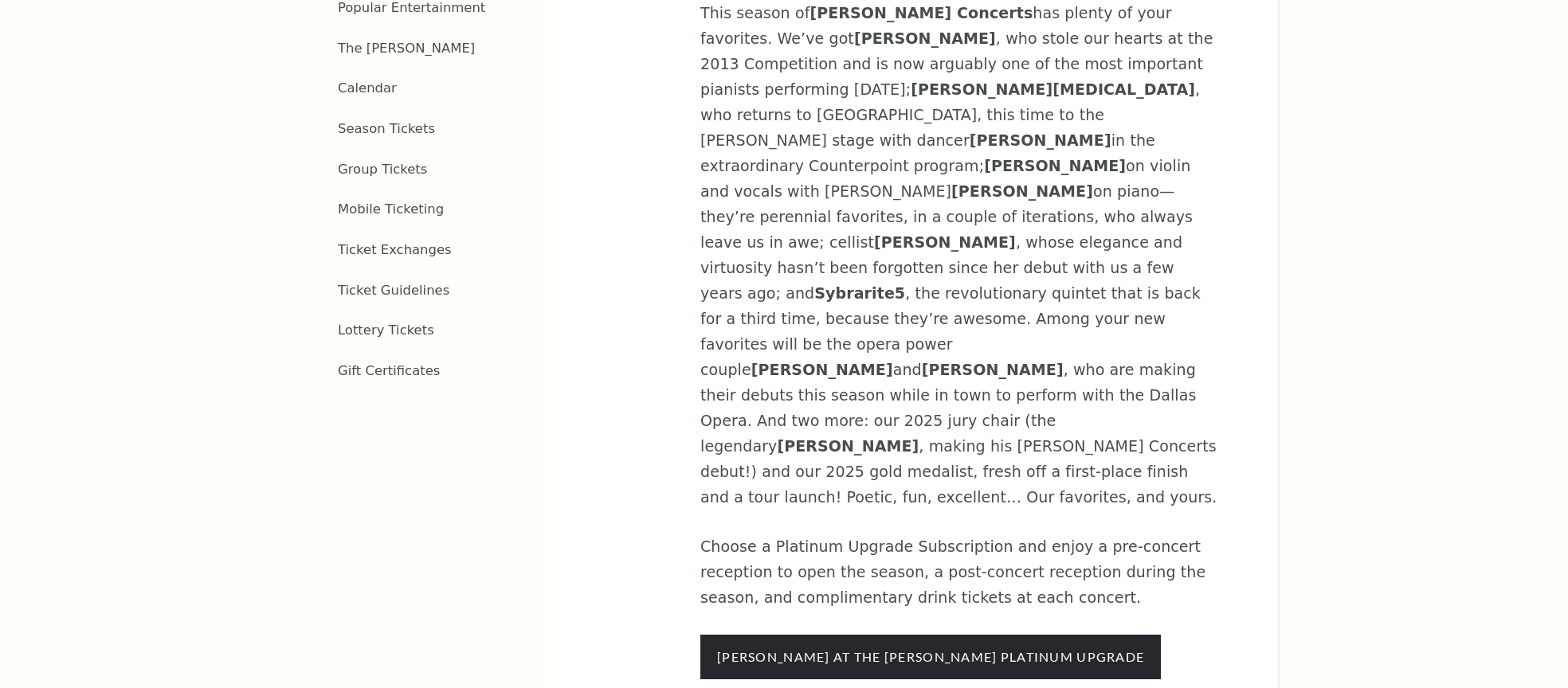
scroll to position [1056, 0]
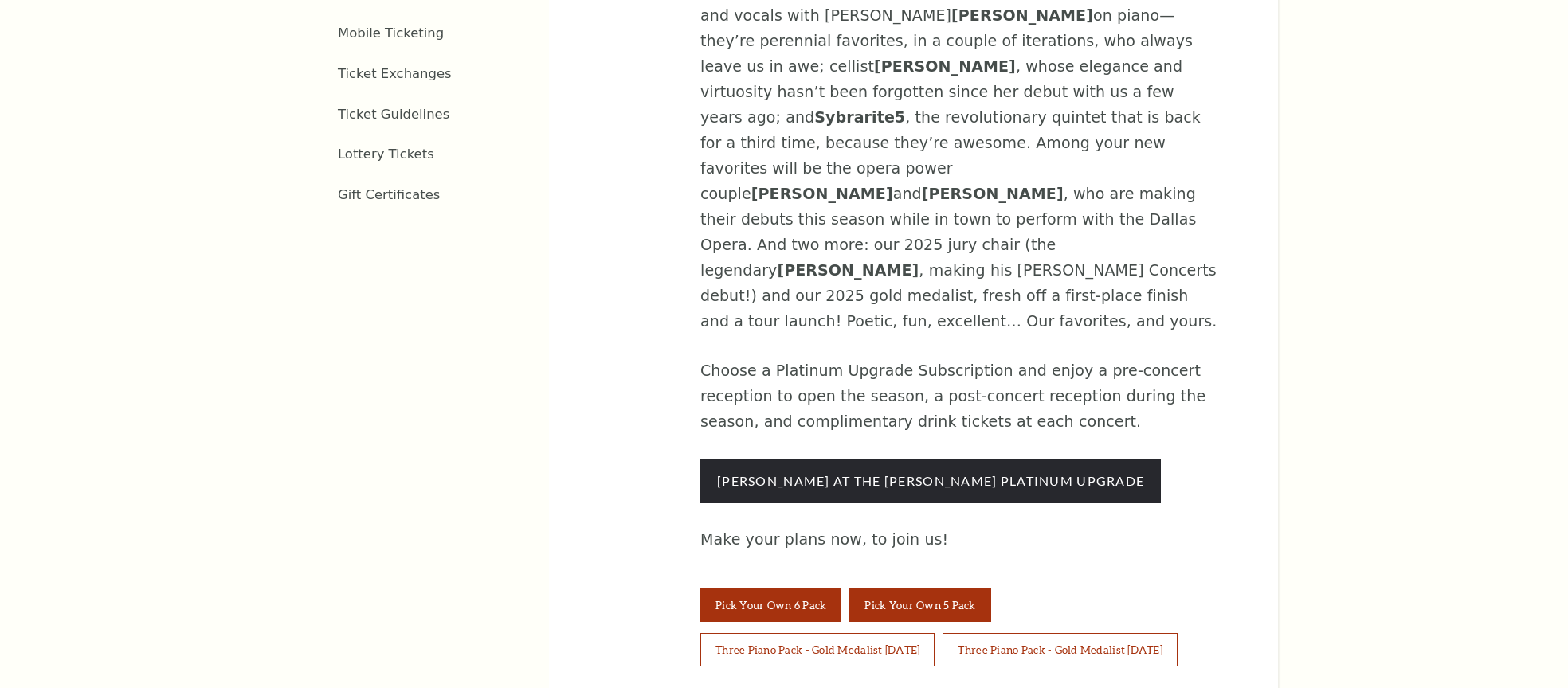
click at [915, 589] on button "Pick Your Own 5 Pack" at bounding box center [920, 605] width 141 height 33
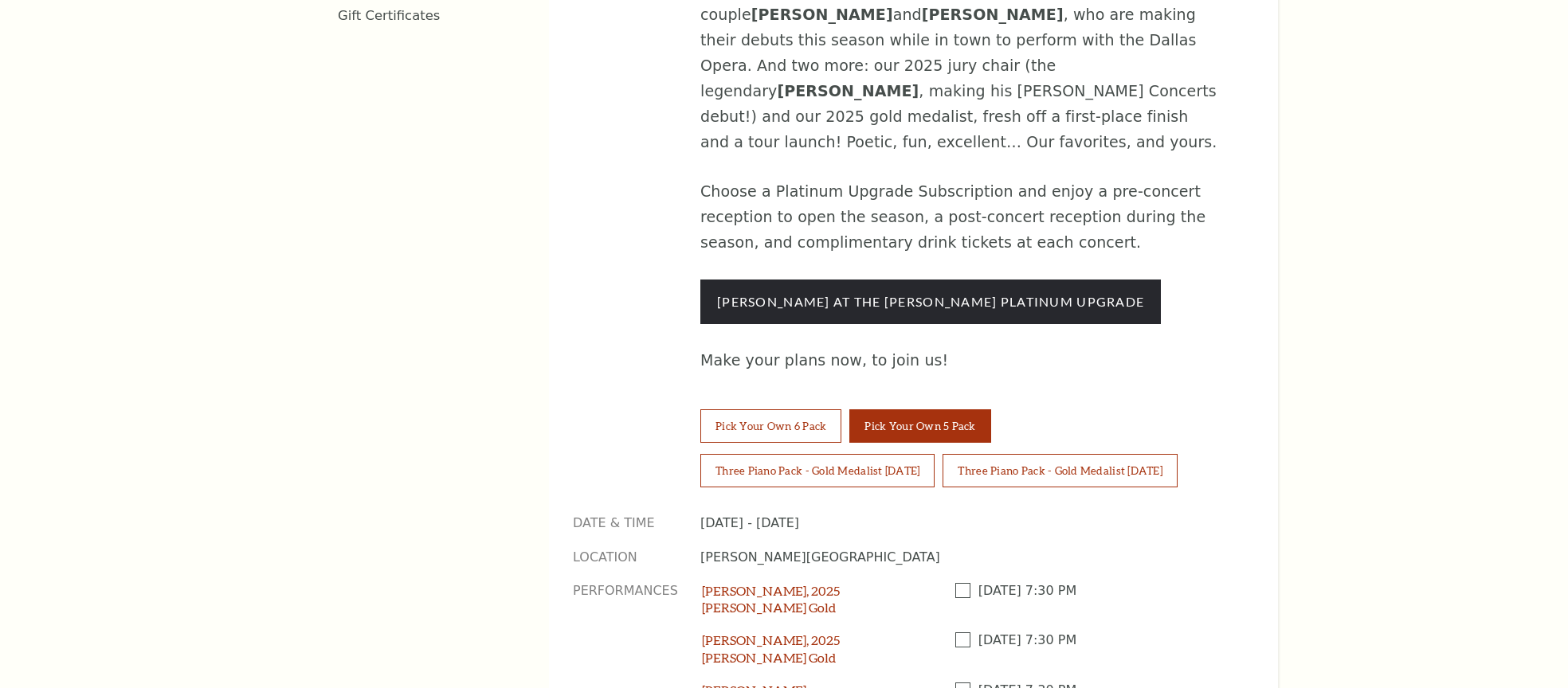
scroll to position [1350, 0]
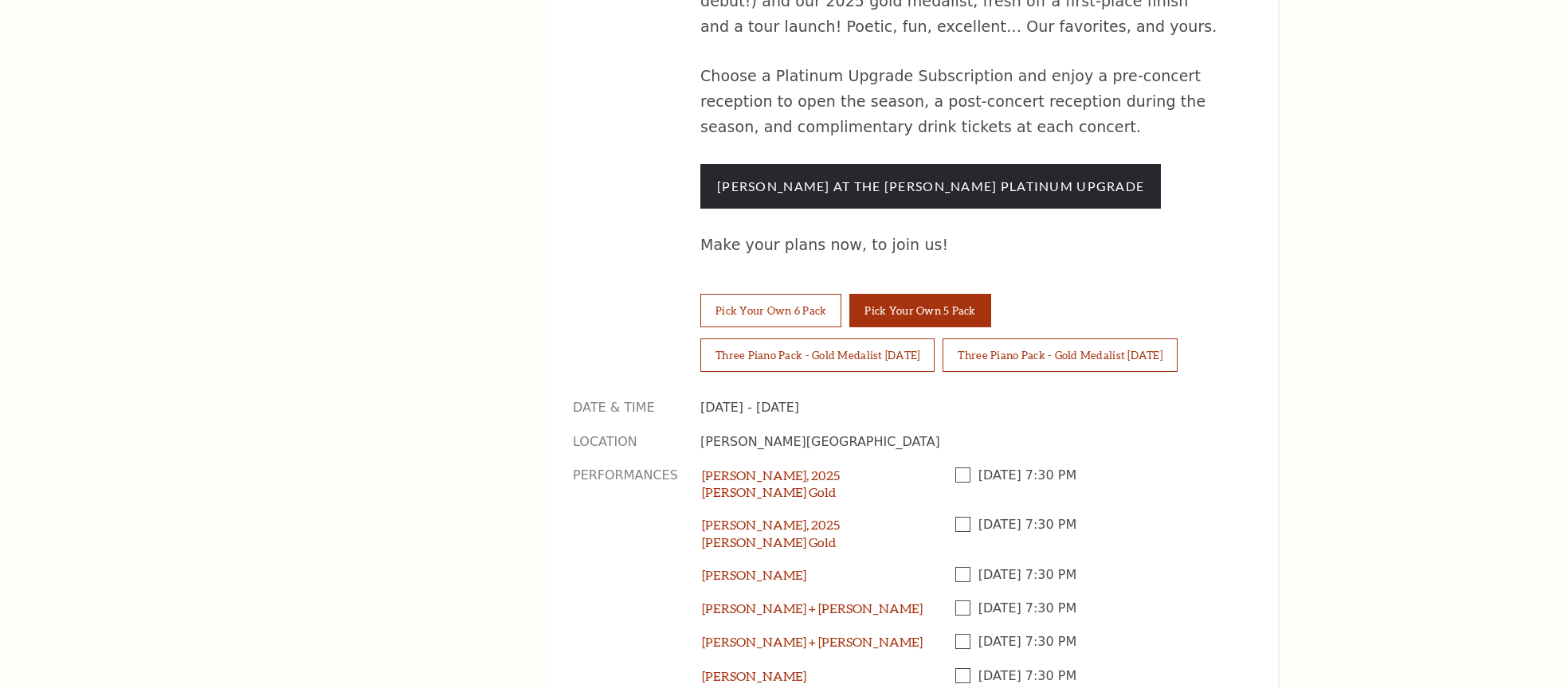
click at [962, 467] on span at bounding box center [967, 475] width 23 height 15
click at [0, 0] on input "checkbox" at bounding box center [0, 0] width 0 height 0
click at [960, 517] on span at bounding box center [967, 524] width 23 height 15
click at [0, 0] on input "checkbox" at bounding box center [0, 0] width 0 height 0
click at [958, 567] on span at bounding box center [967, 574] width 23 height 15
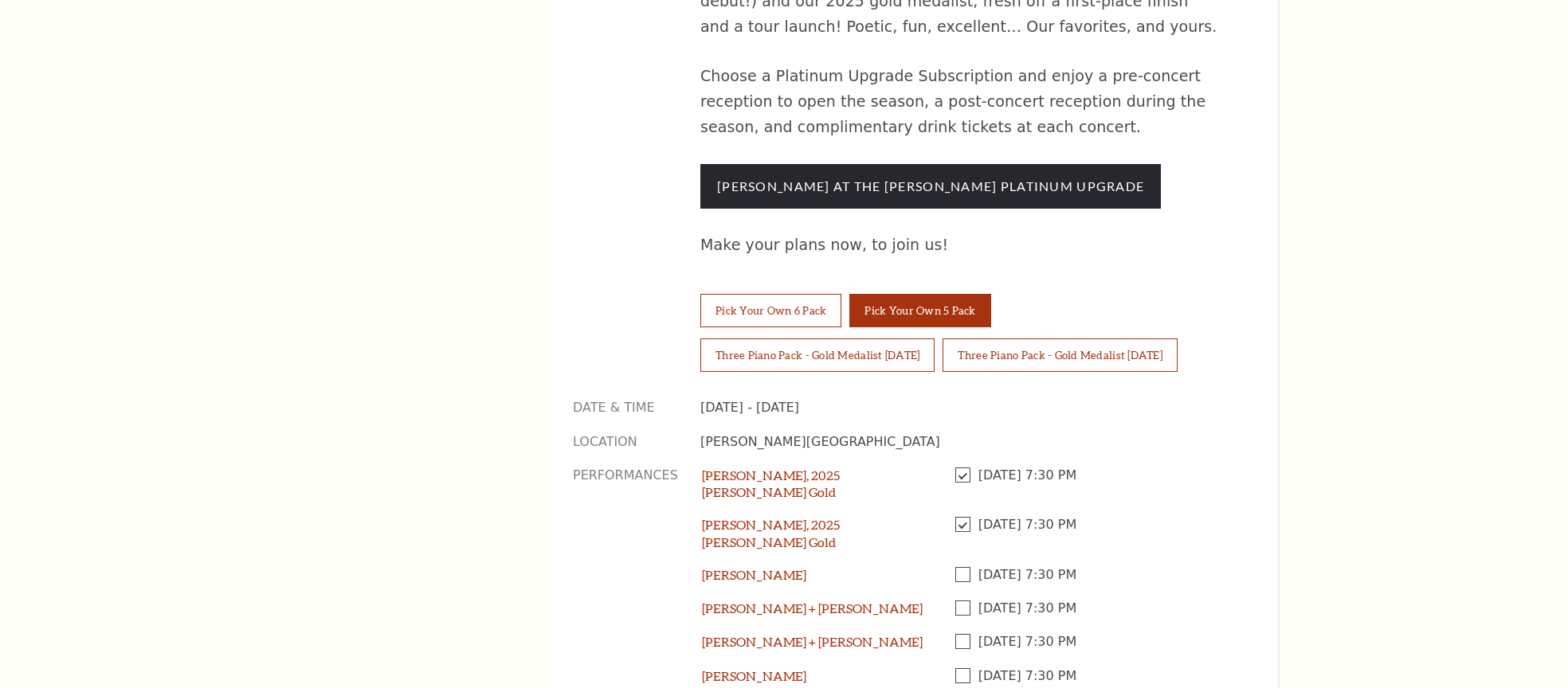
click at [0, 0] on input "checkbox" at bounding box center [0, 0] width 0 height 0
drag, startPoint x: 963, startPoint y: 505, endPoint x: 963, endPoint y: 494, distance: 11.0
click at [0, 0] on input "checkbox" at bounding box center [0, 0] width 0 height 0
click at [963, 669] on span at bounding box center [967, 676] width 23 height 15
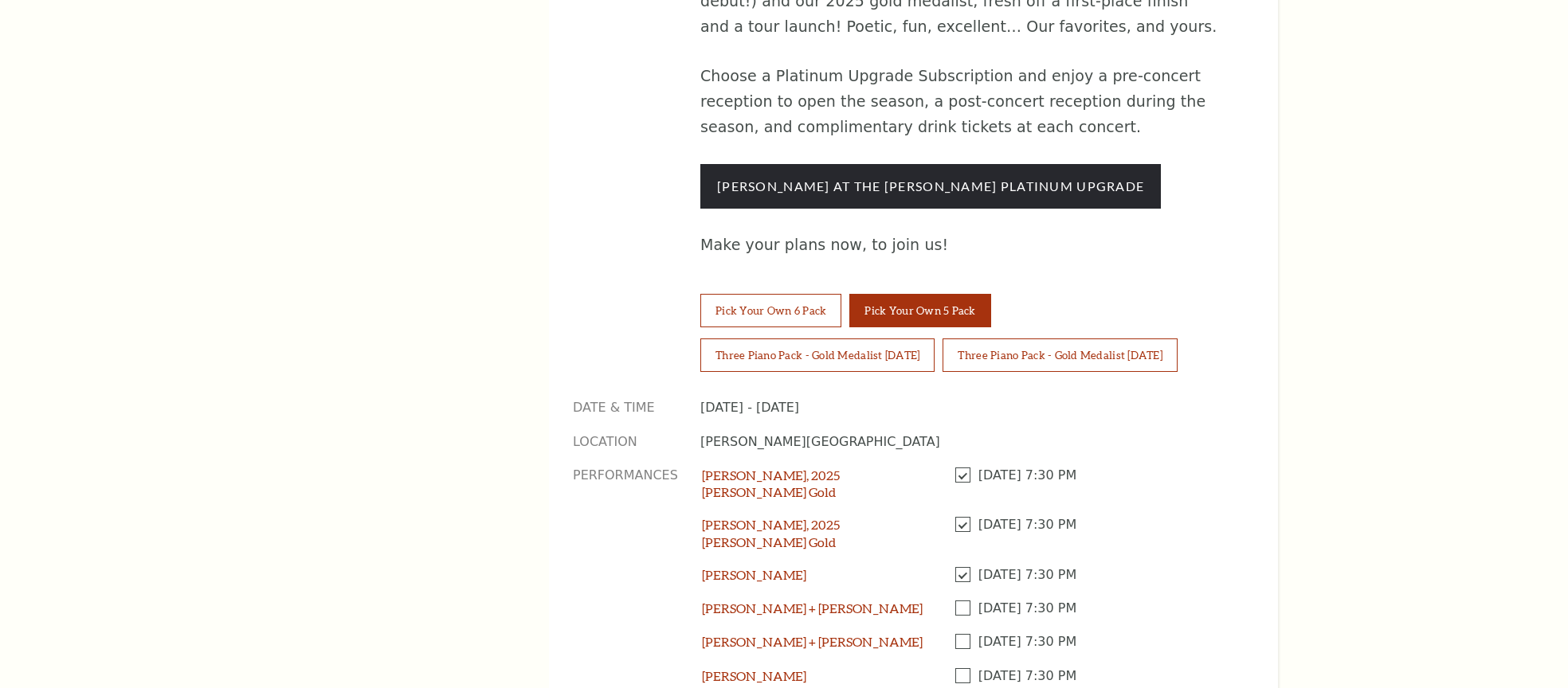
click at [0, 0] on input "checkbox" at bounding box center [0, 0] width 0 height 0
select select "[object Object]"
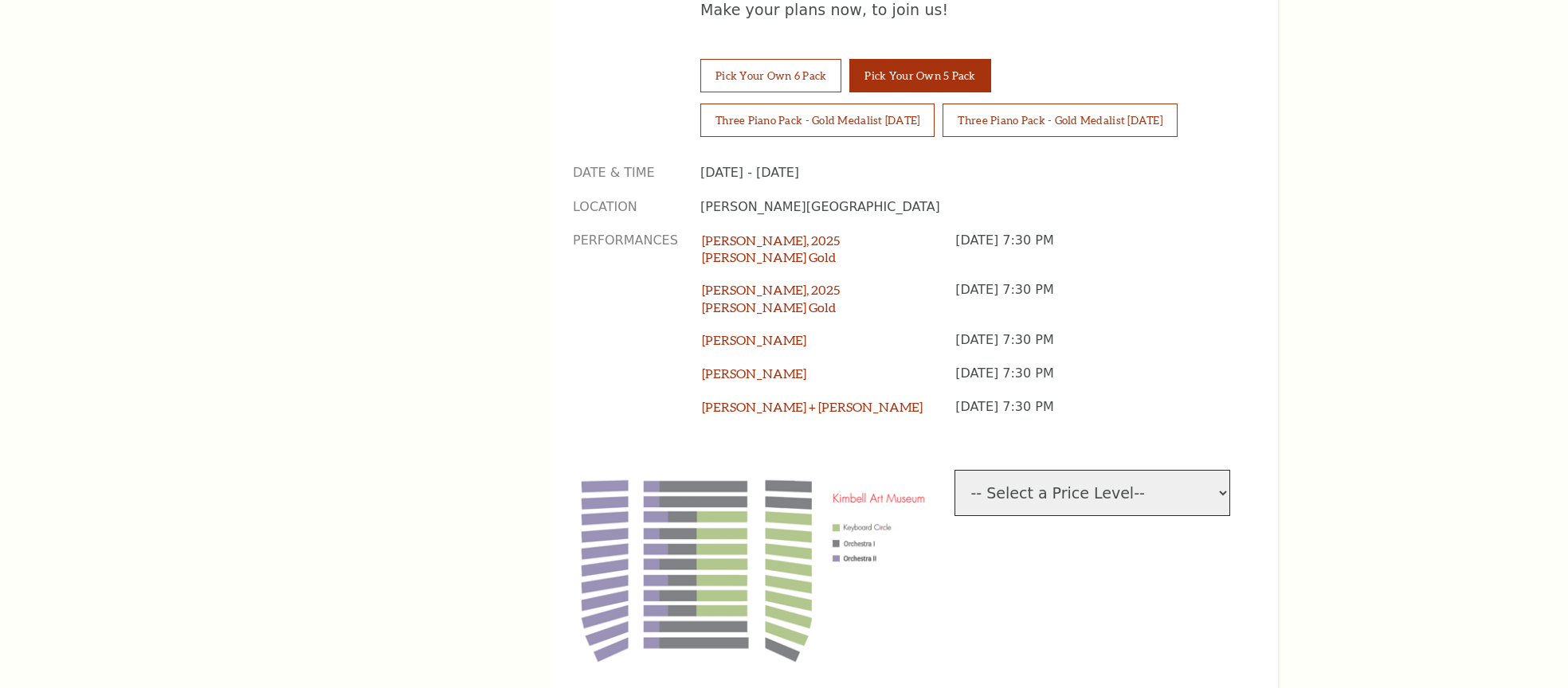
scroll to position [1584, 0]
select select "1"
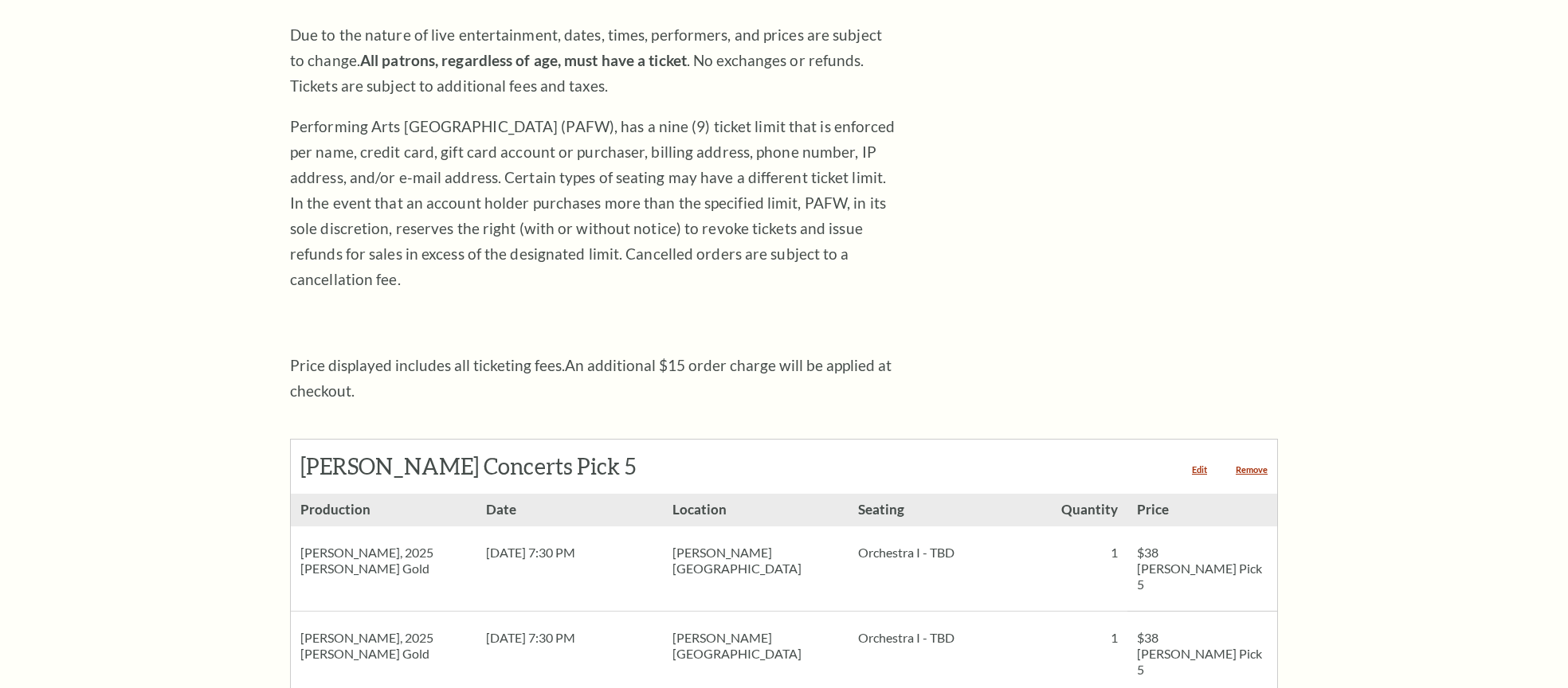
scroll to position [288, 0]
click at [1199, 466] on link "Edit" at bounding box center [1200, 470] width 15 height 9
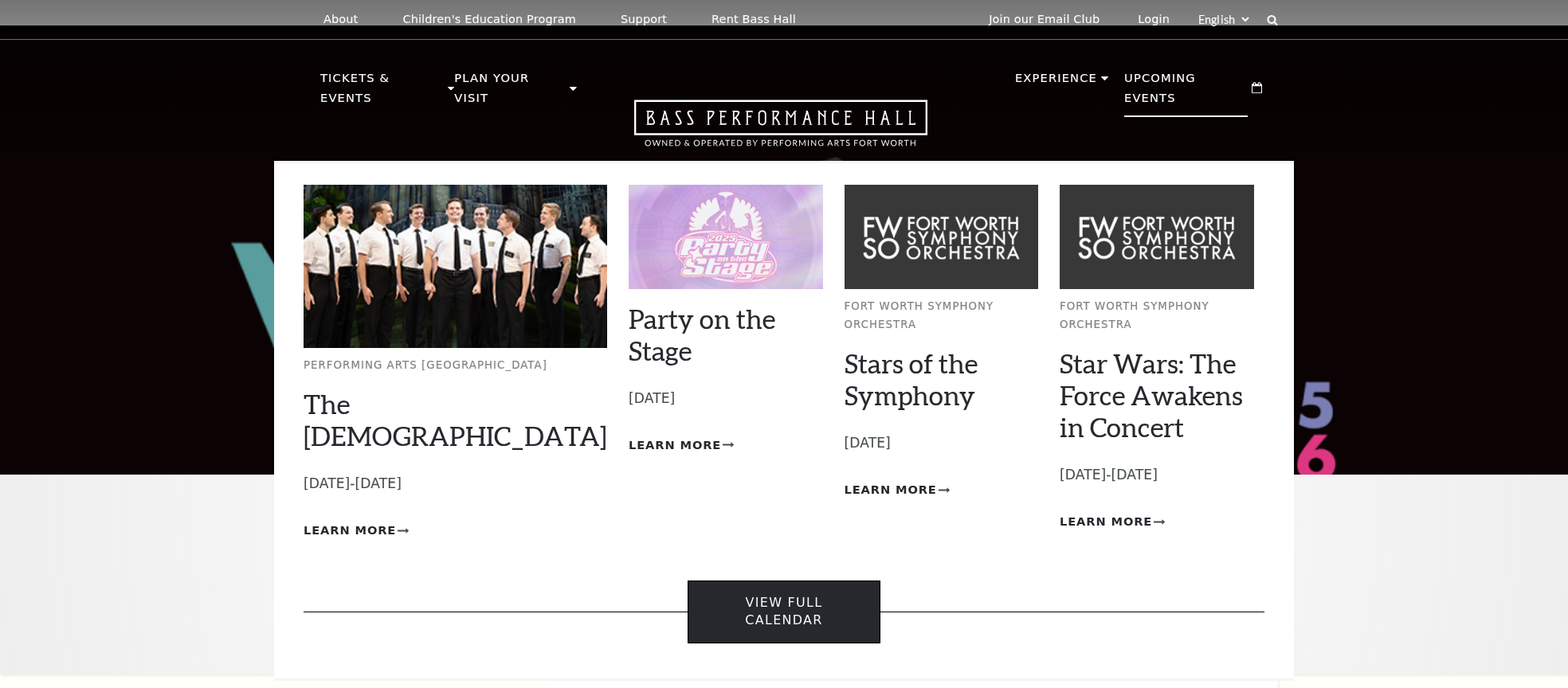
click at [784, 602] on link "View Full Calendar" at bounding box center [783, 613] width 192 height 63
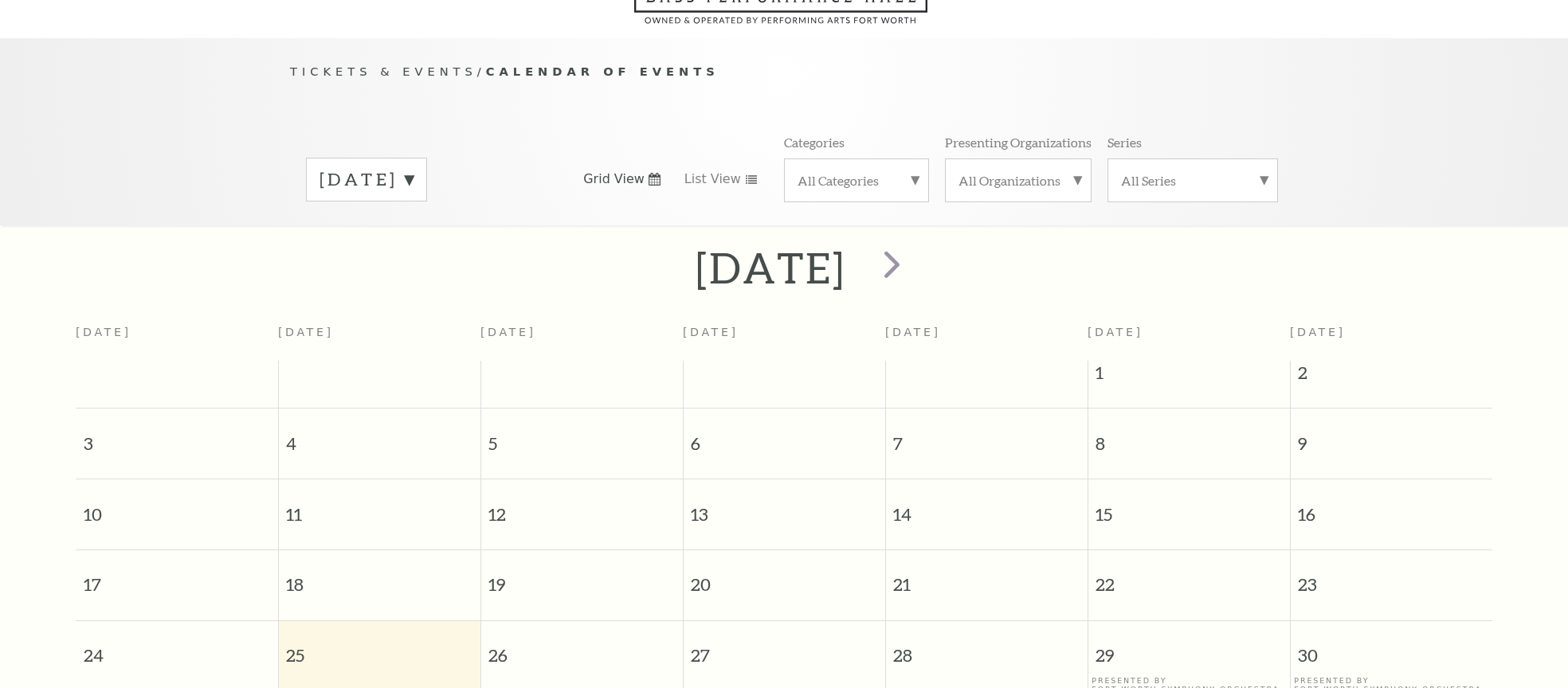
scroll to position [140, 0]
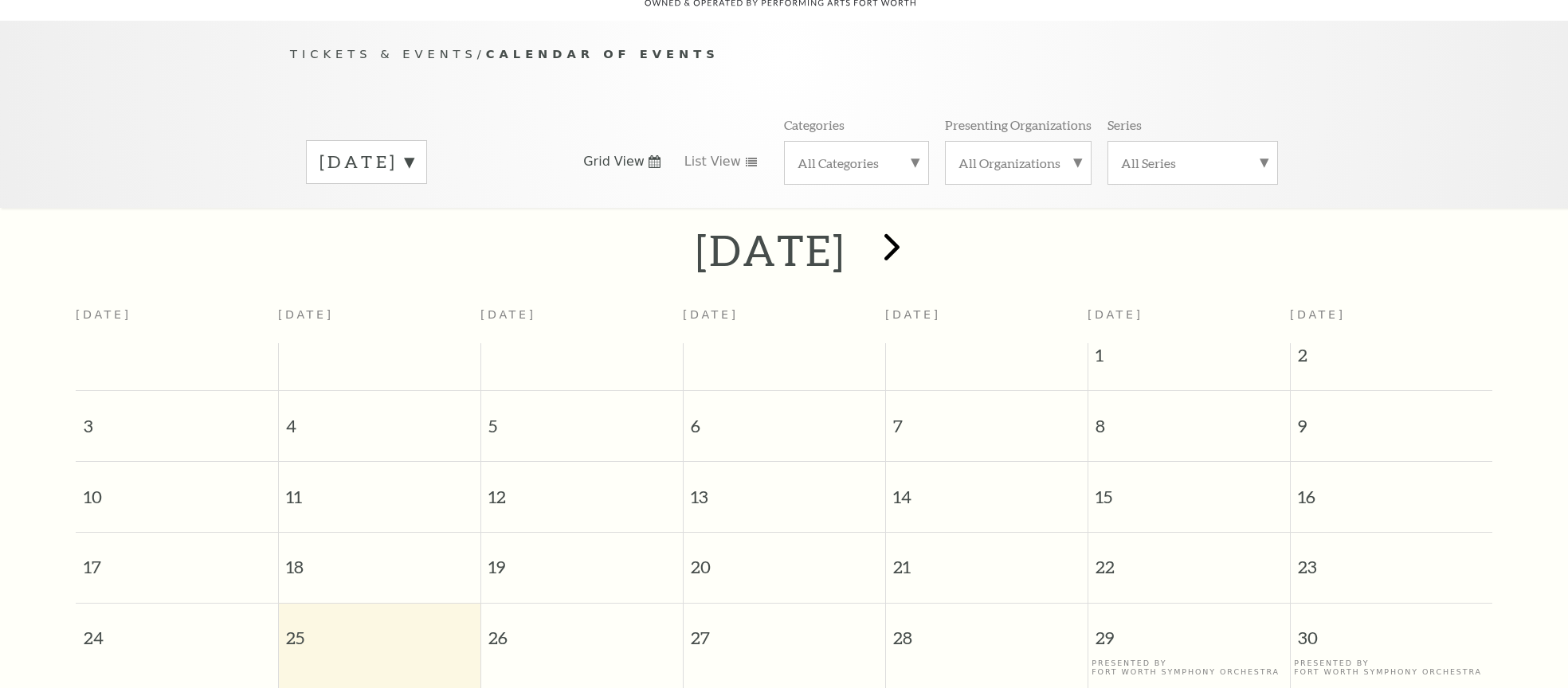
click at [915, 224] on span "next" at bounding box center [892, 247] width 45 height 45
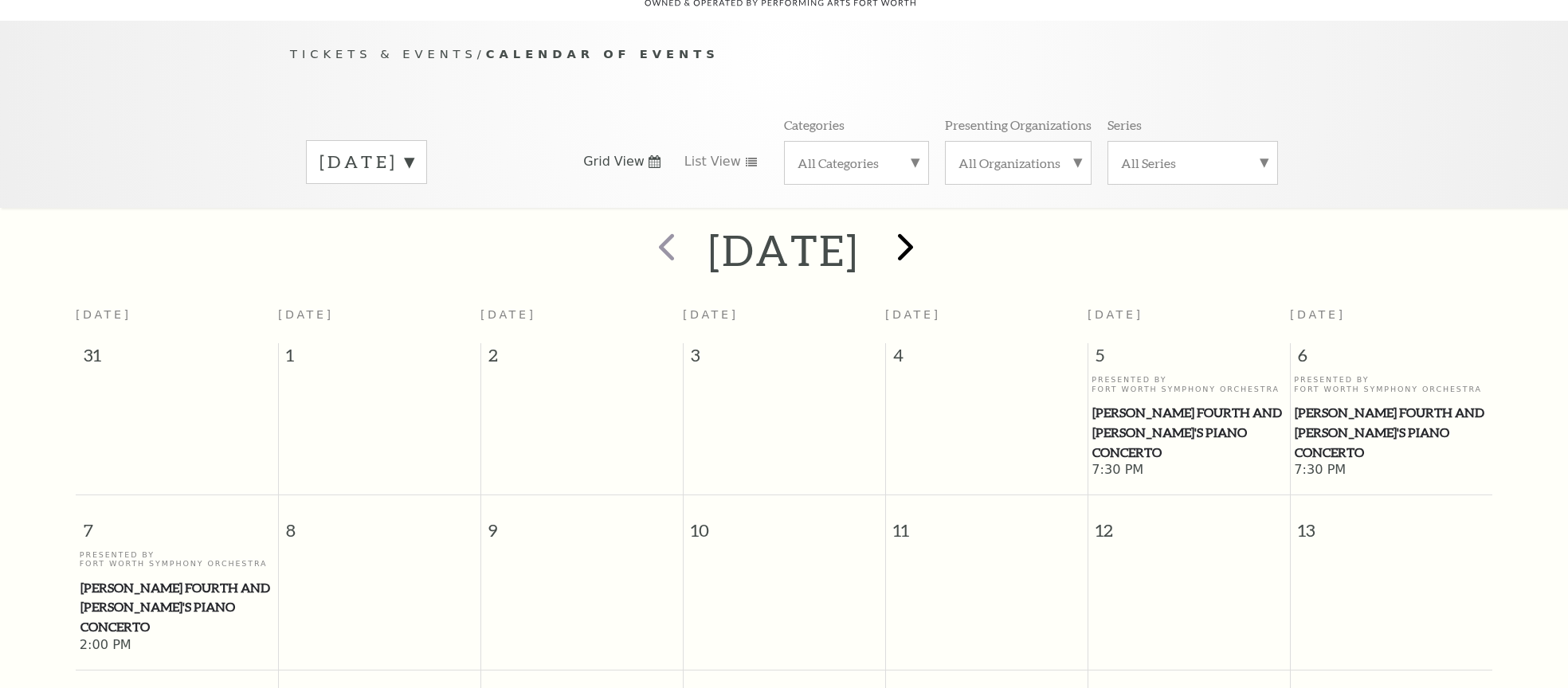
click at [928, 230] on span "next" at bounding box center [906, 247] width 45 height 45
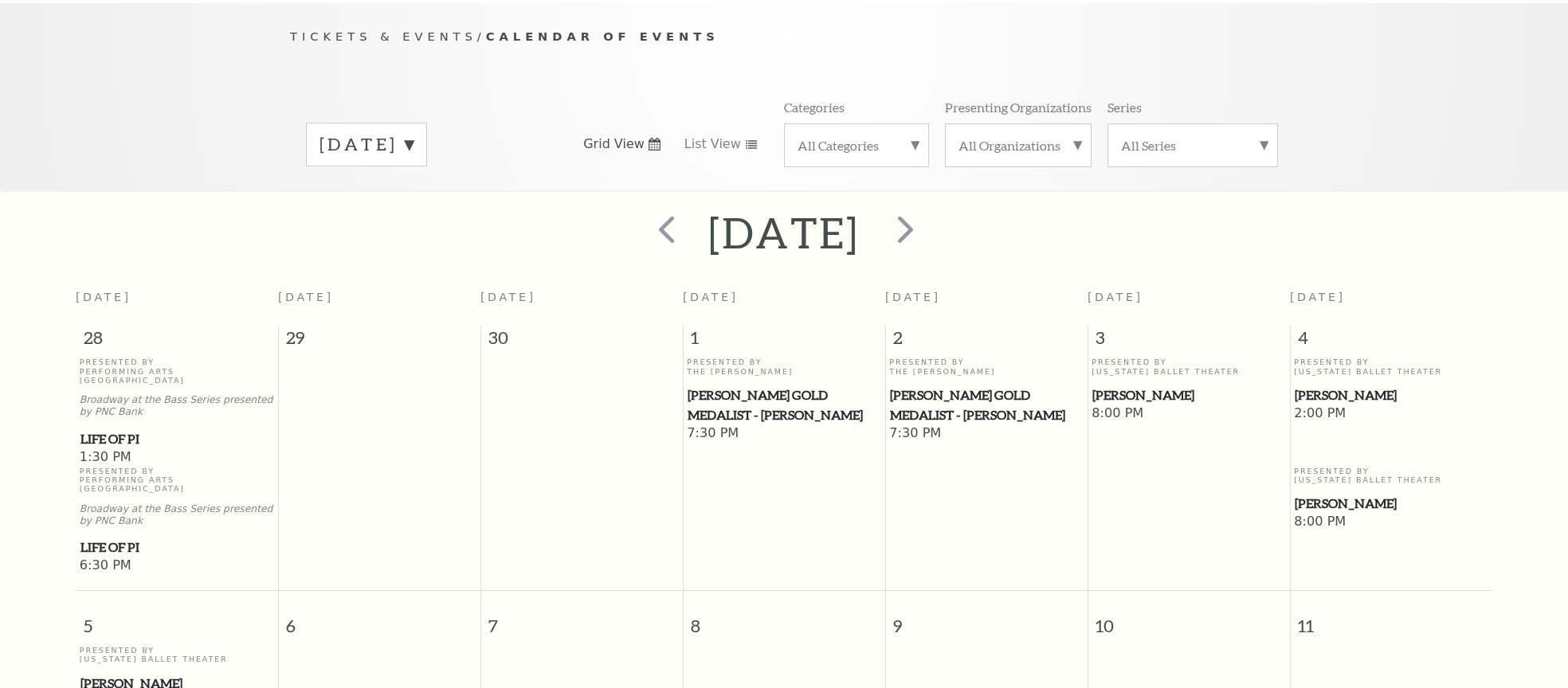
scroll to position [157, 0]
click at [915, 387] on span "Cliburn Gold Medalist - Aristo Sham" at bounding box center [987, 405] width 193 height 39
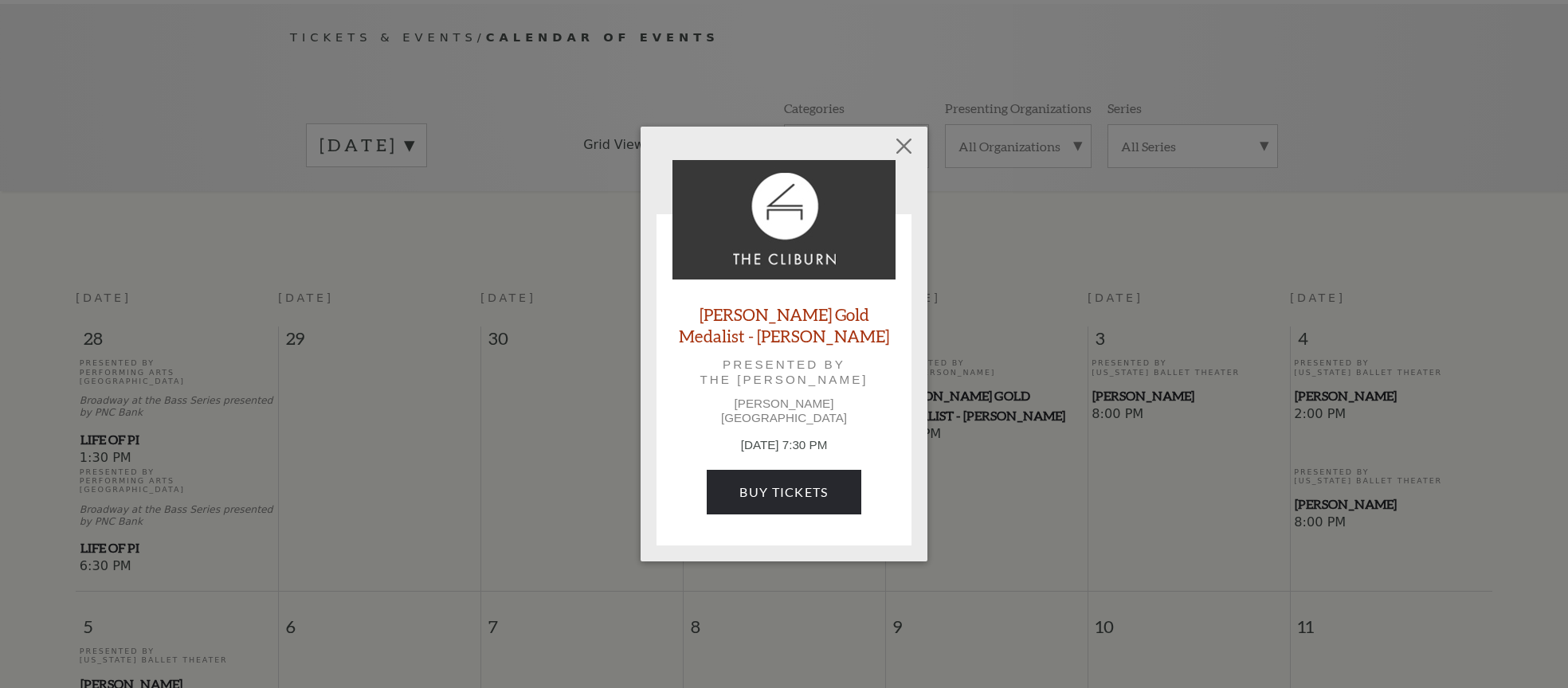
scroll to position [157, 0]
click at [835, 484] on link "Buy Tickets" at bounding box center [784, 492] width 154 height 45
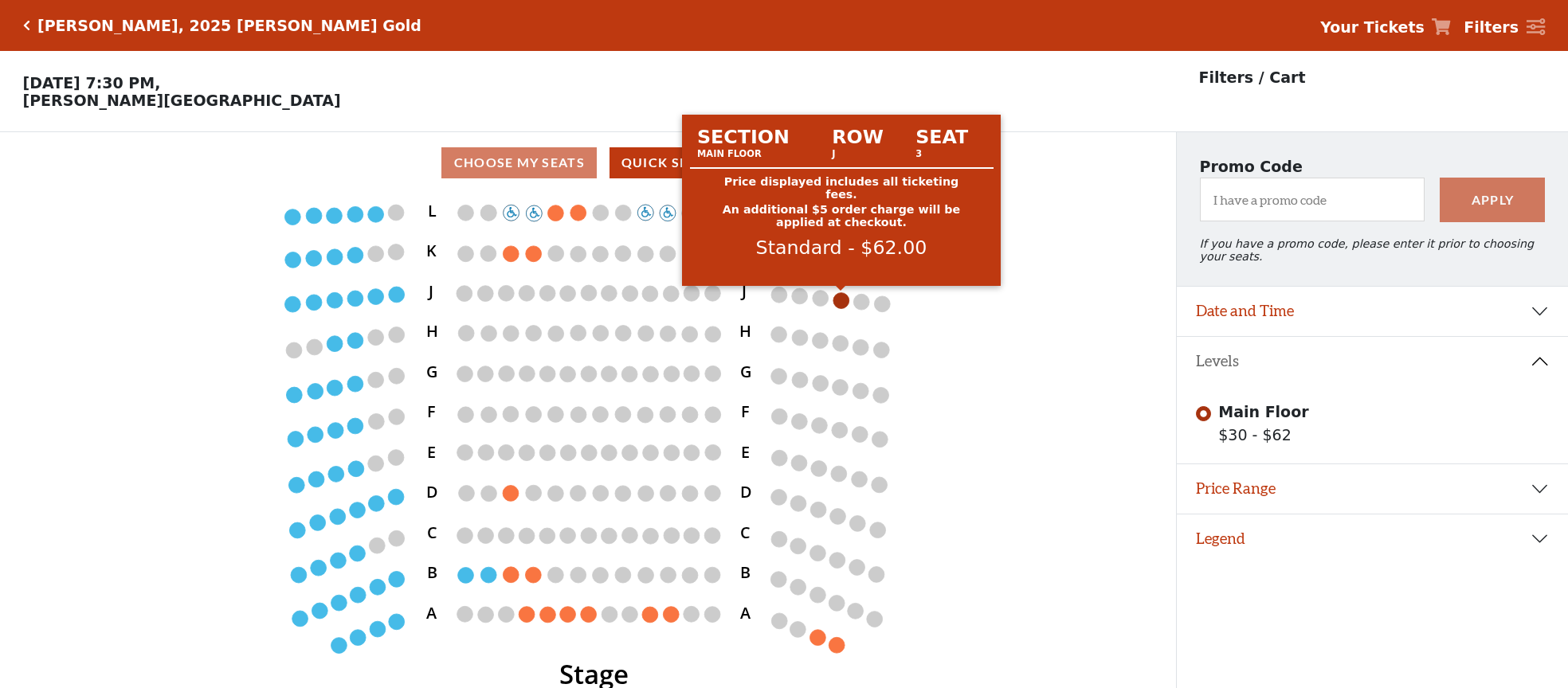
click at [846, 296] on circle at bounding box center [842, 300] width 16 height 16
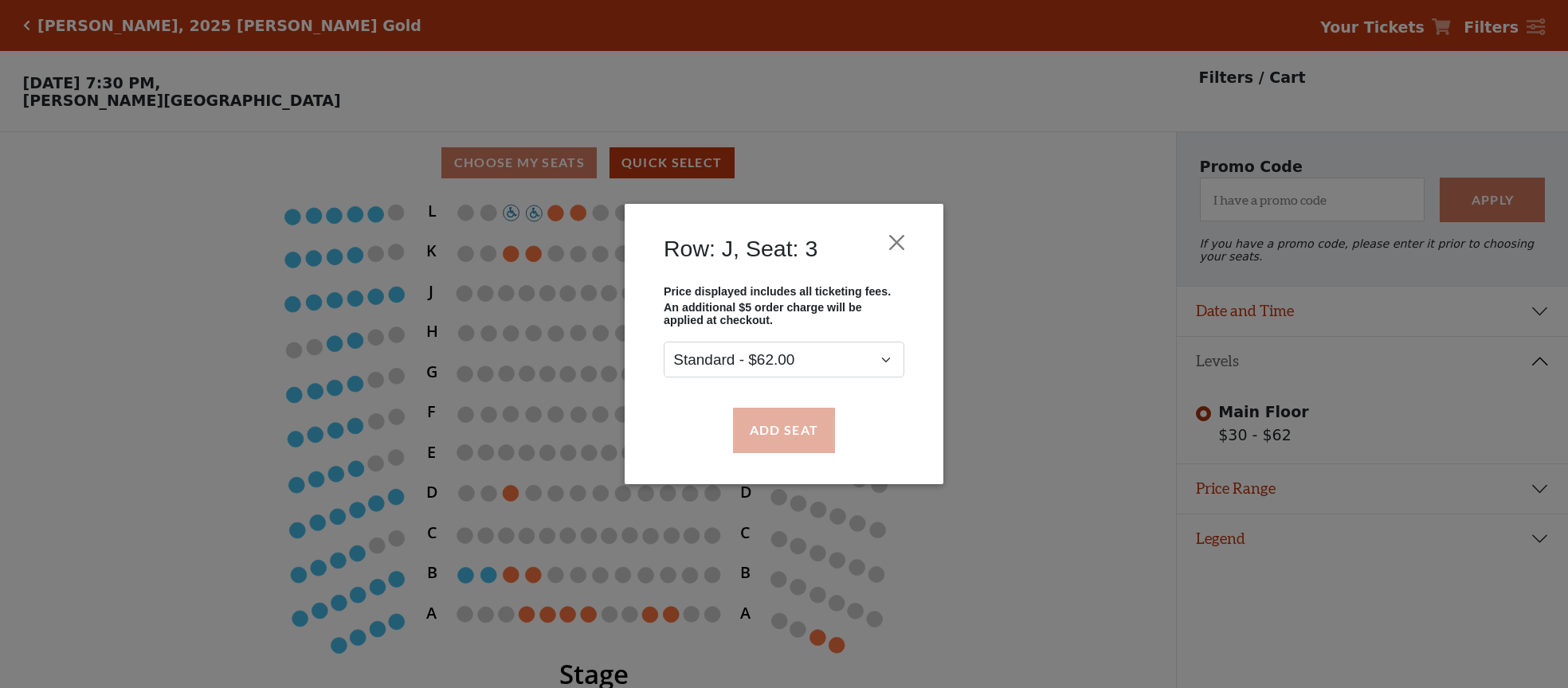
drag, startPoint x: 818, startPoint y: 425, endPoint x: 795, endPoint y: 419, distance: 23.8
click at [818, 425] on button "Add Seat" at bounding box center [784, 430] width 102 height 45
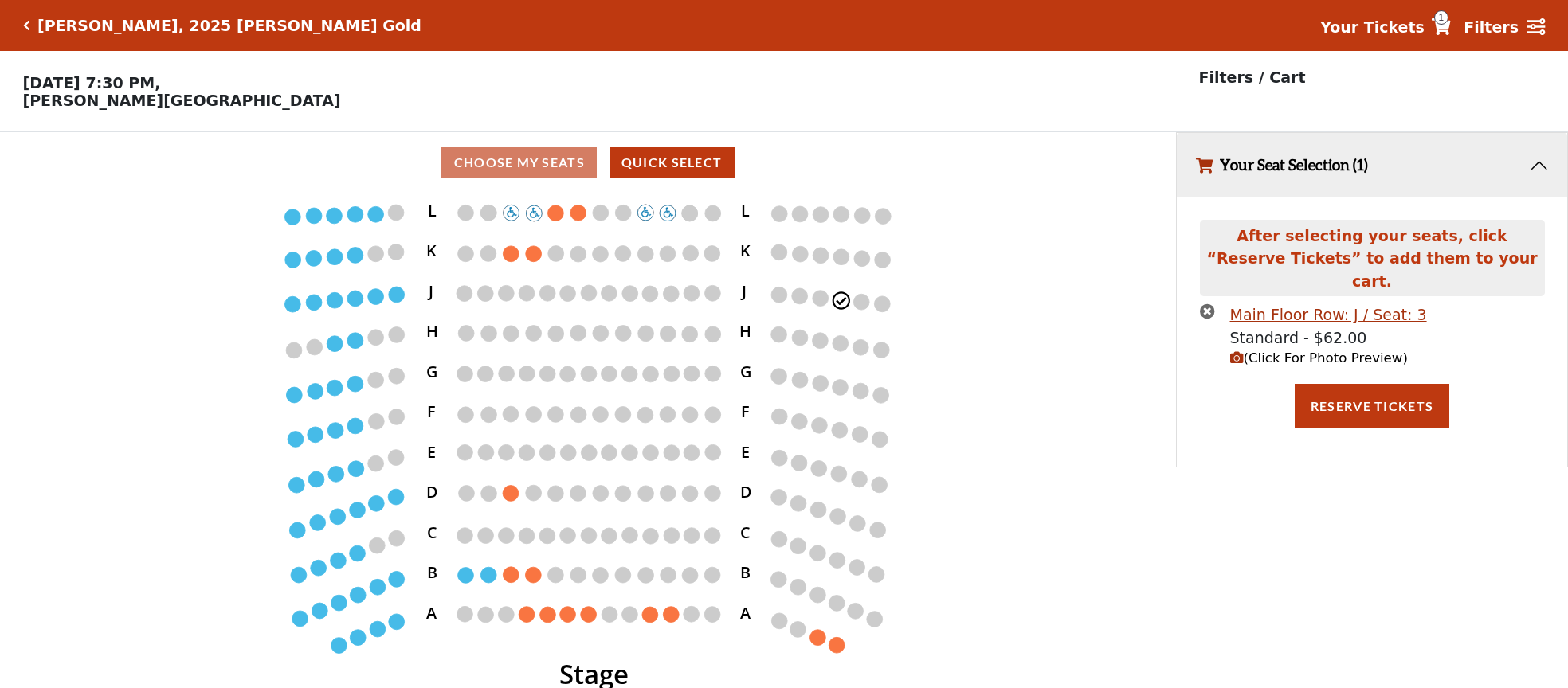
click at [1316, 391] on button "Reserve Tickets" at bounding box center [1372, 406] width 154 height 45
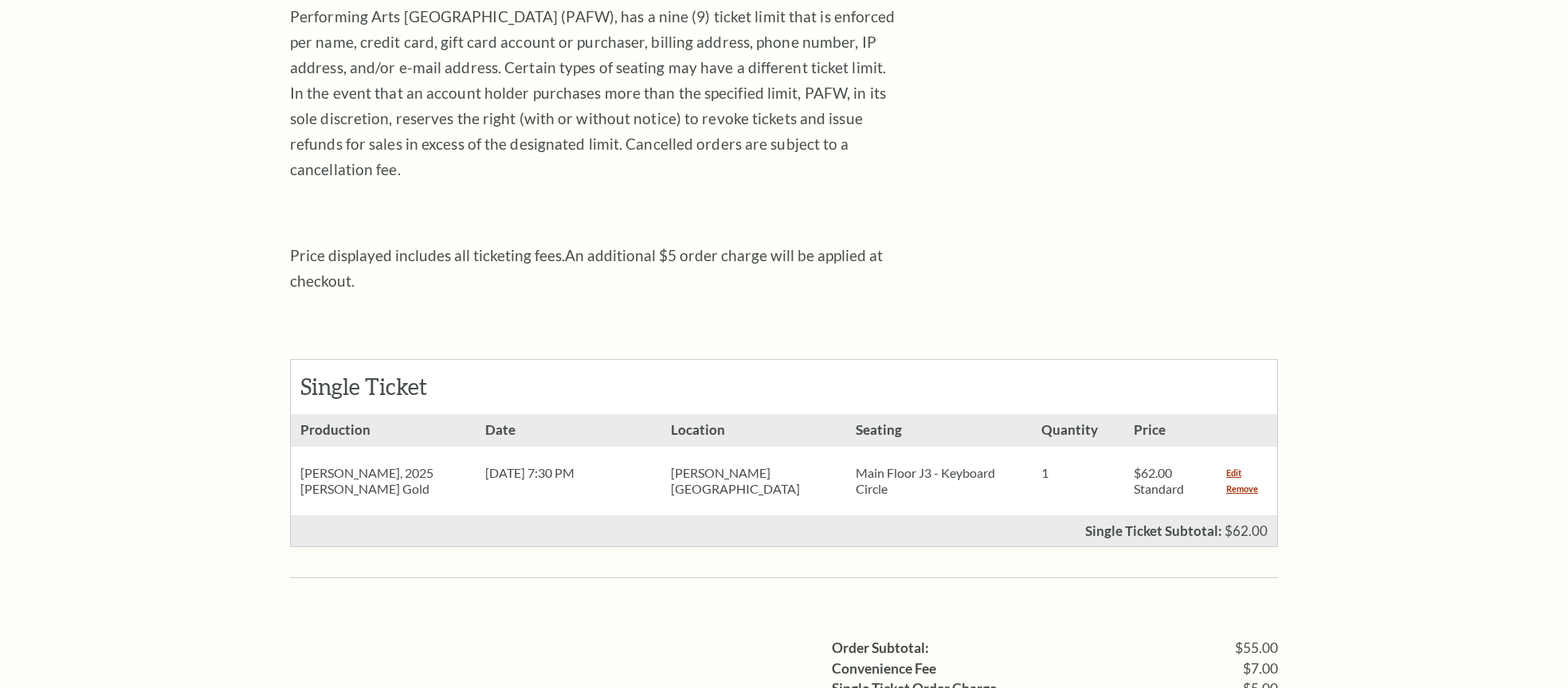
scroll to position [435, 0]
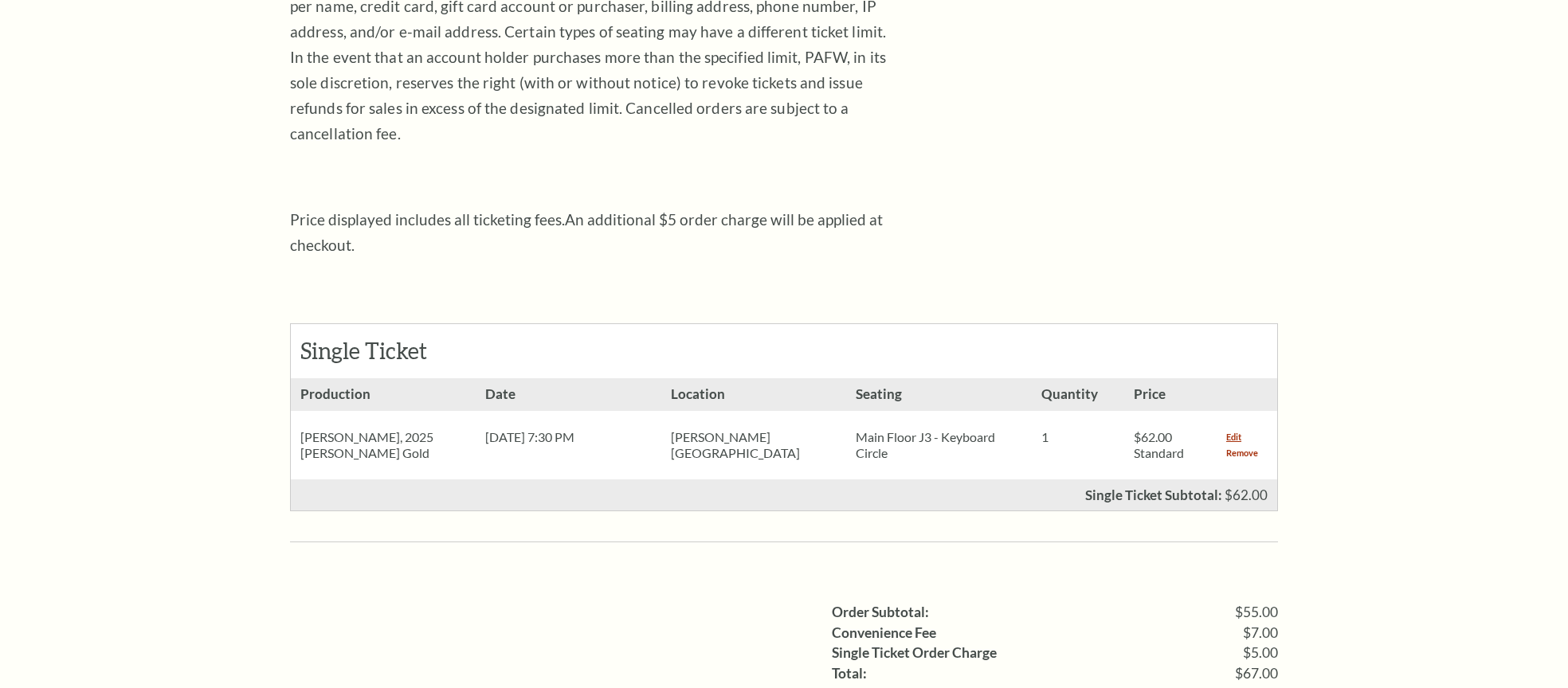
click at [1234, 445] on link "Remove" at bounding box center [1242, 454] width 32 height 16
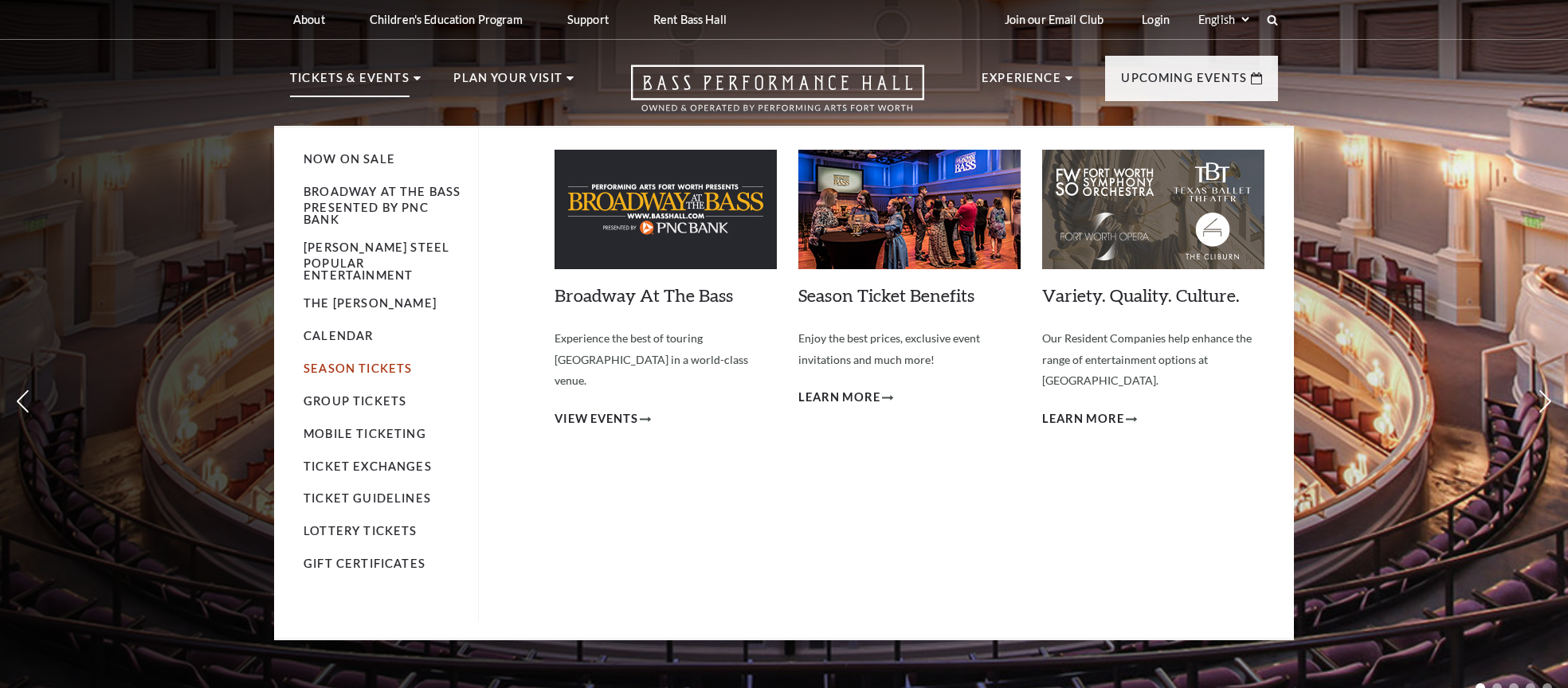
click at [328, 371] on link "Season Tickets" at bounding box center [358, 368] width 109 height 14
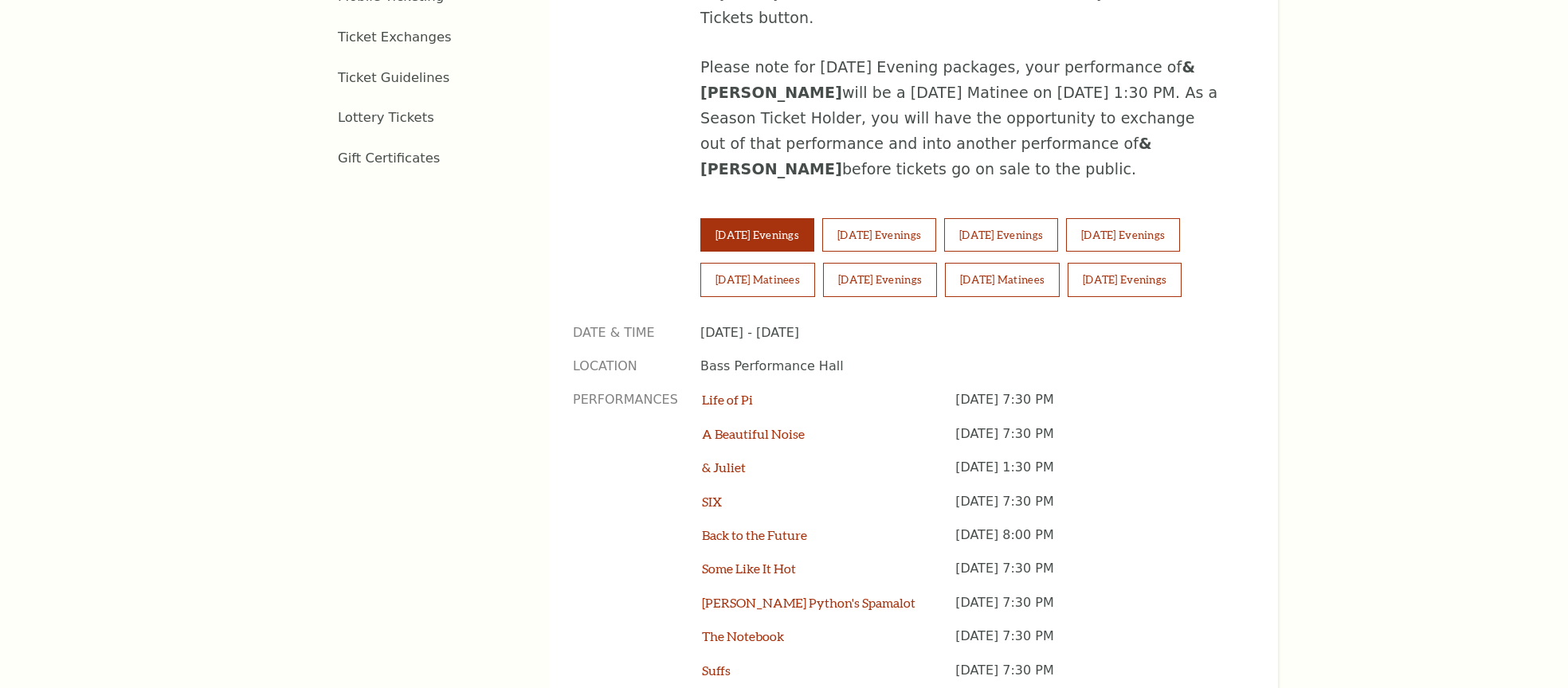
scroll to position [1103, 0]
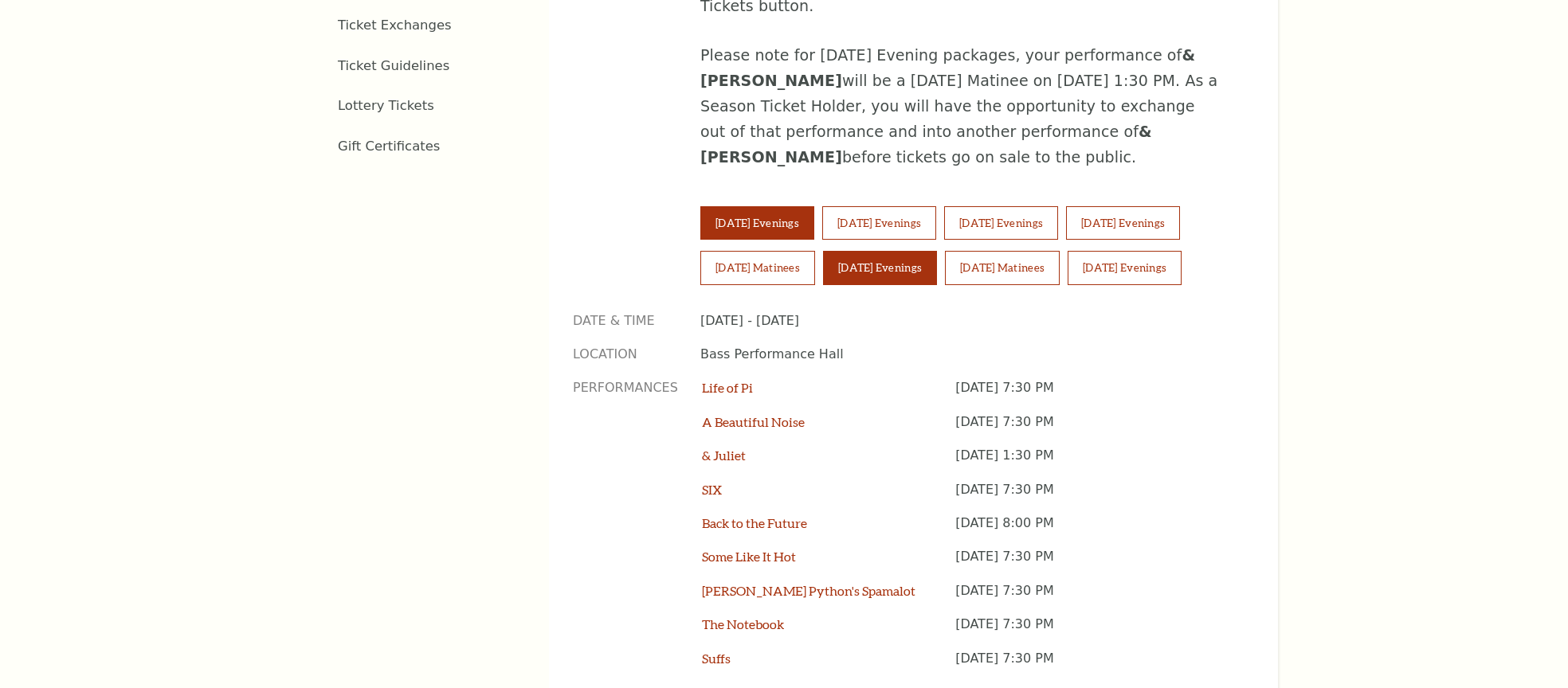
click at [907, 251] on button "[DATE] Evenings" at bounding box center [880, 267] width 114 height 33
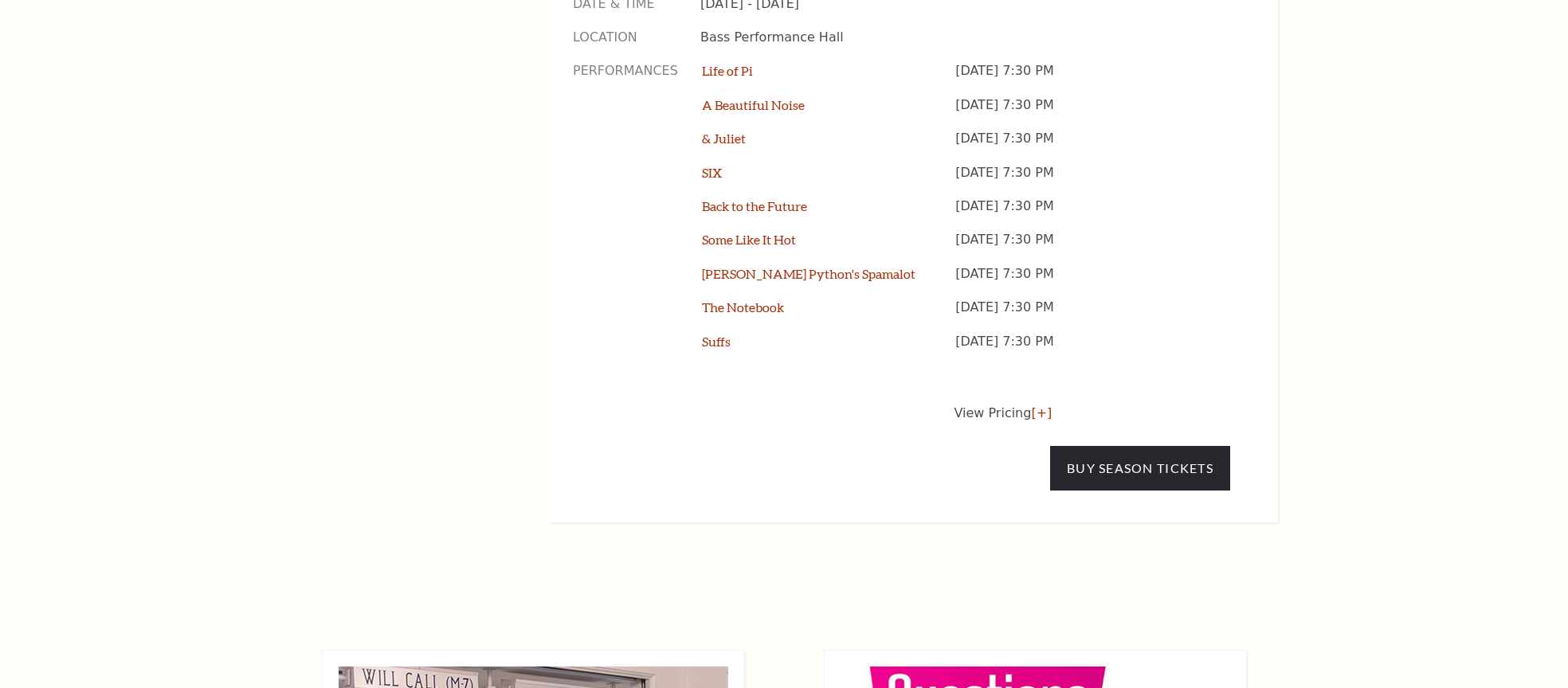
scroll to position [1526, 0]
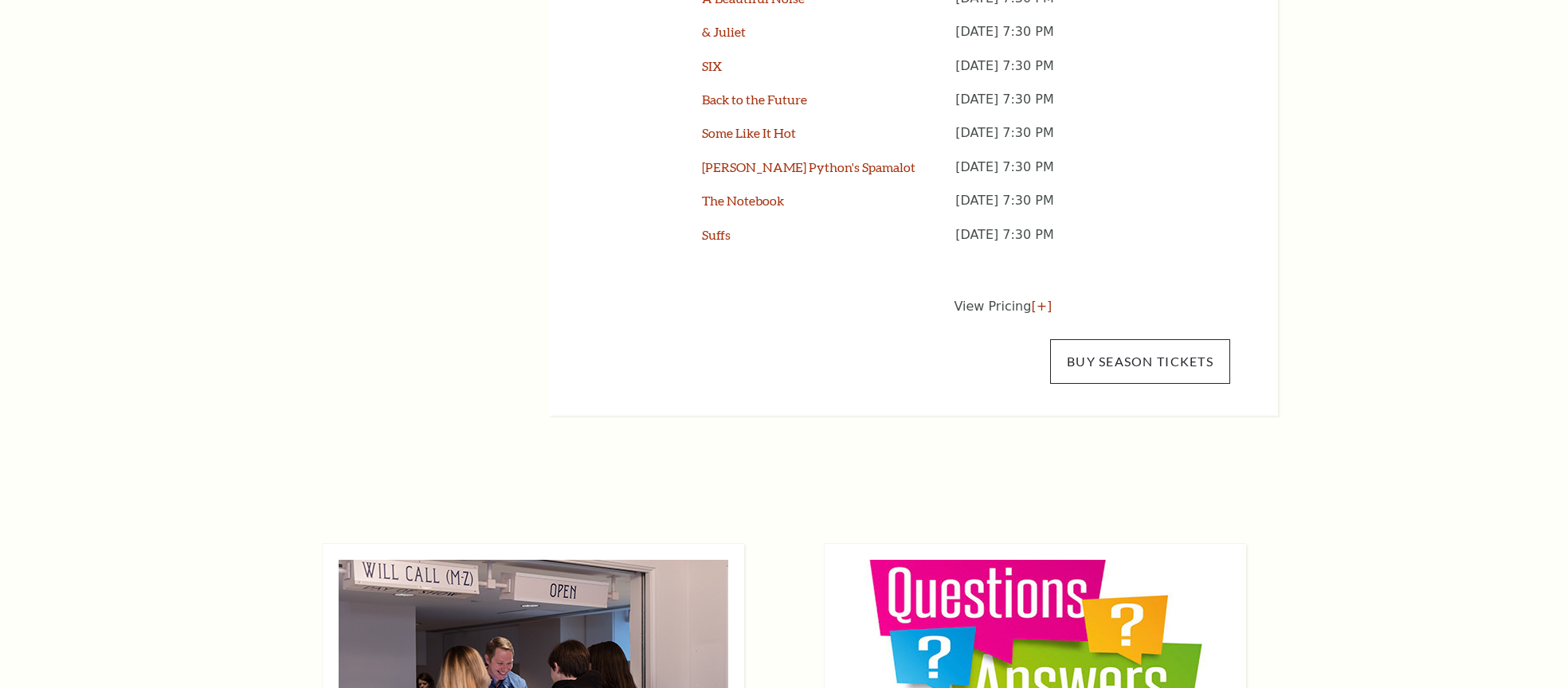
click at [1129, 339] on link "Buy Season Tickets" at bounding box center [1140, 361] width 180 height 45
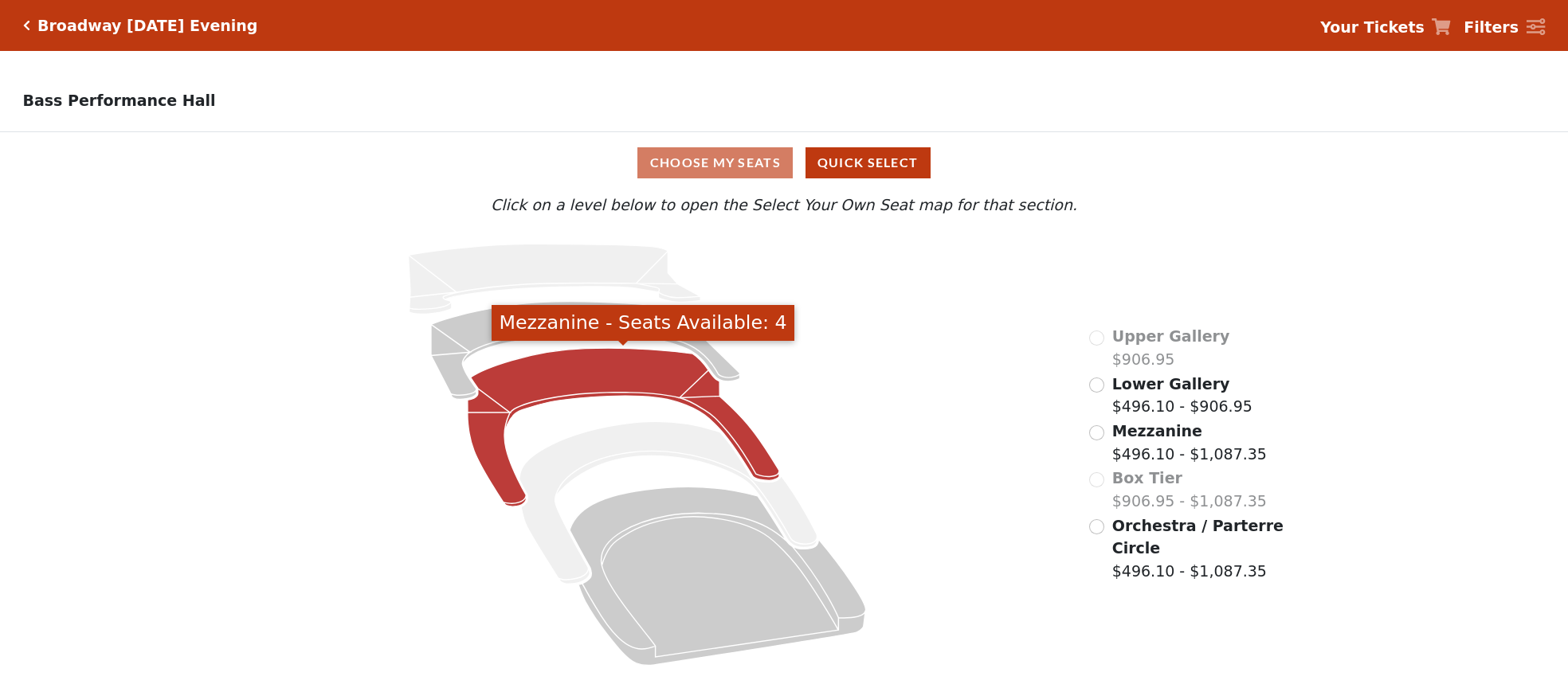
click at [641, 382] on icon "Mezzanine - Seats Available: 4" at bounding box center [623, 427] width 312 height 158
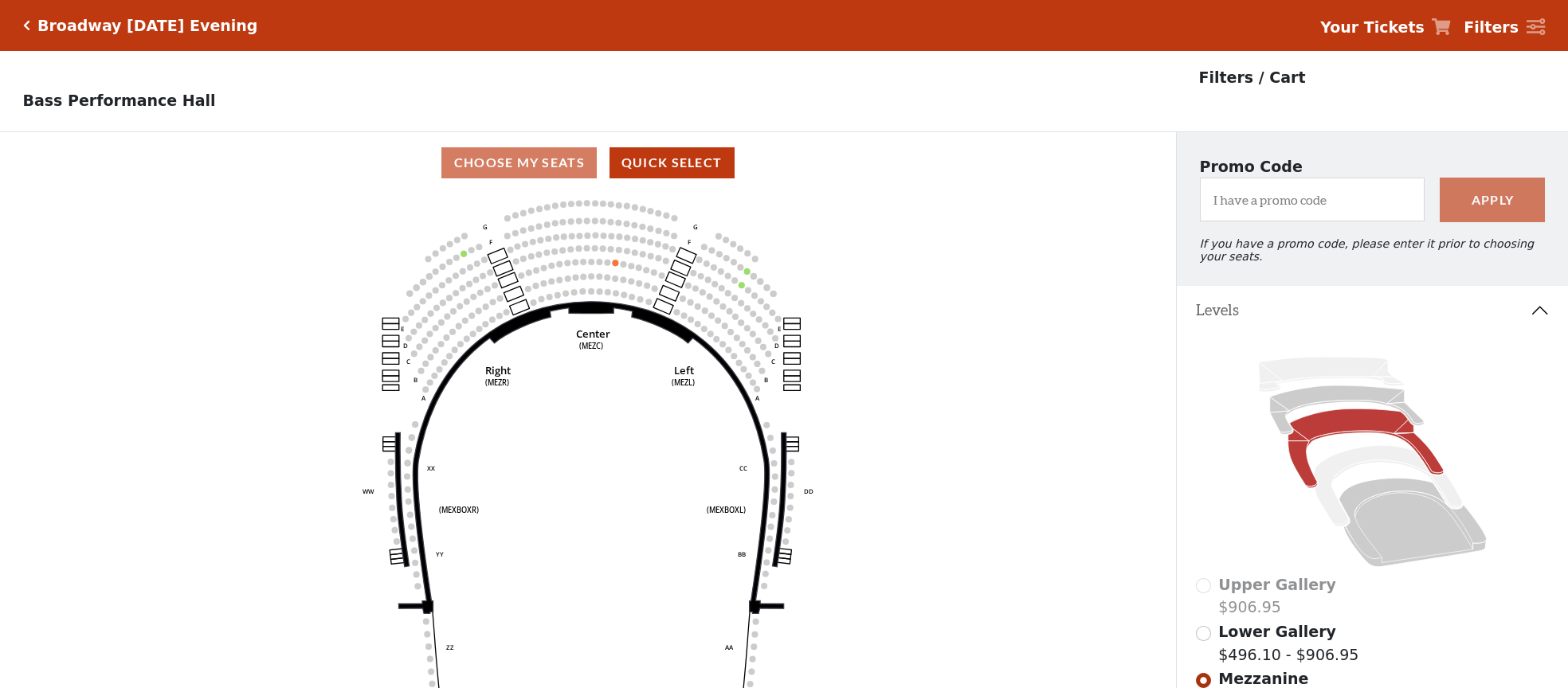
scroll to position [74, 0]
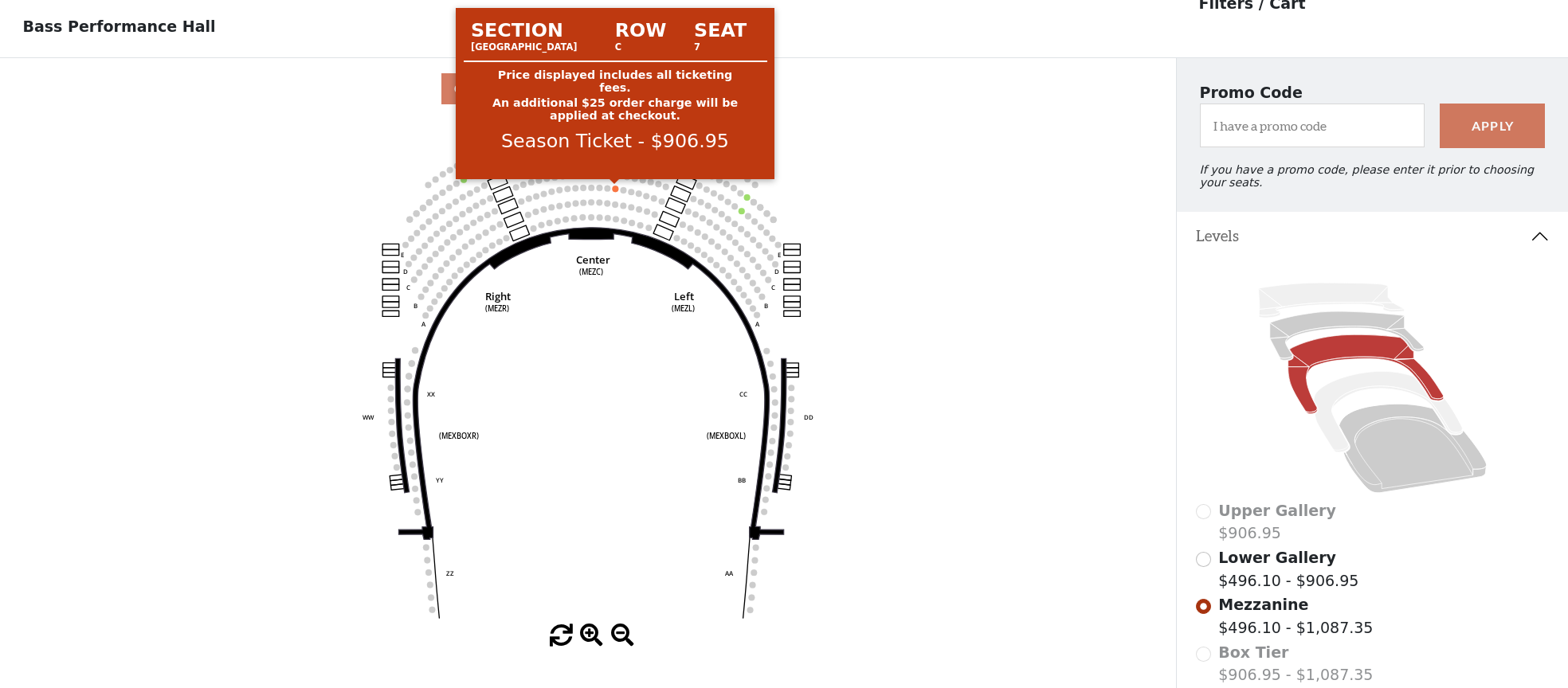
click at [618, 190] on circle at bounding box center [615, 189] width 6 height 6
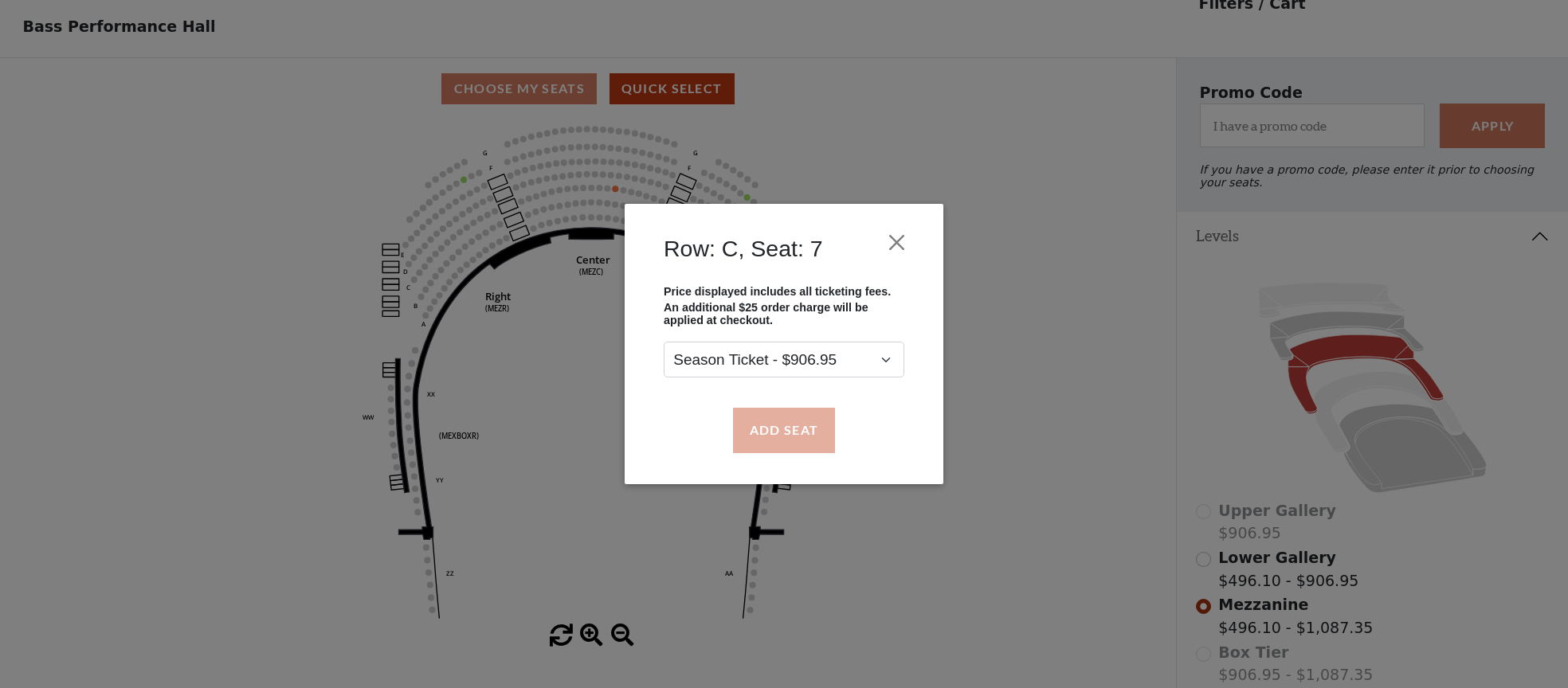
click at [762, 445] on button "Add Seat" at bounding box center [784, 430] width 102 height 45
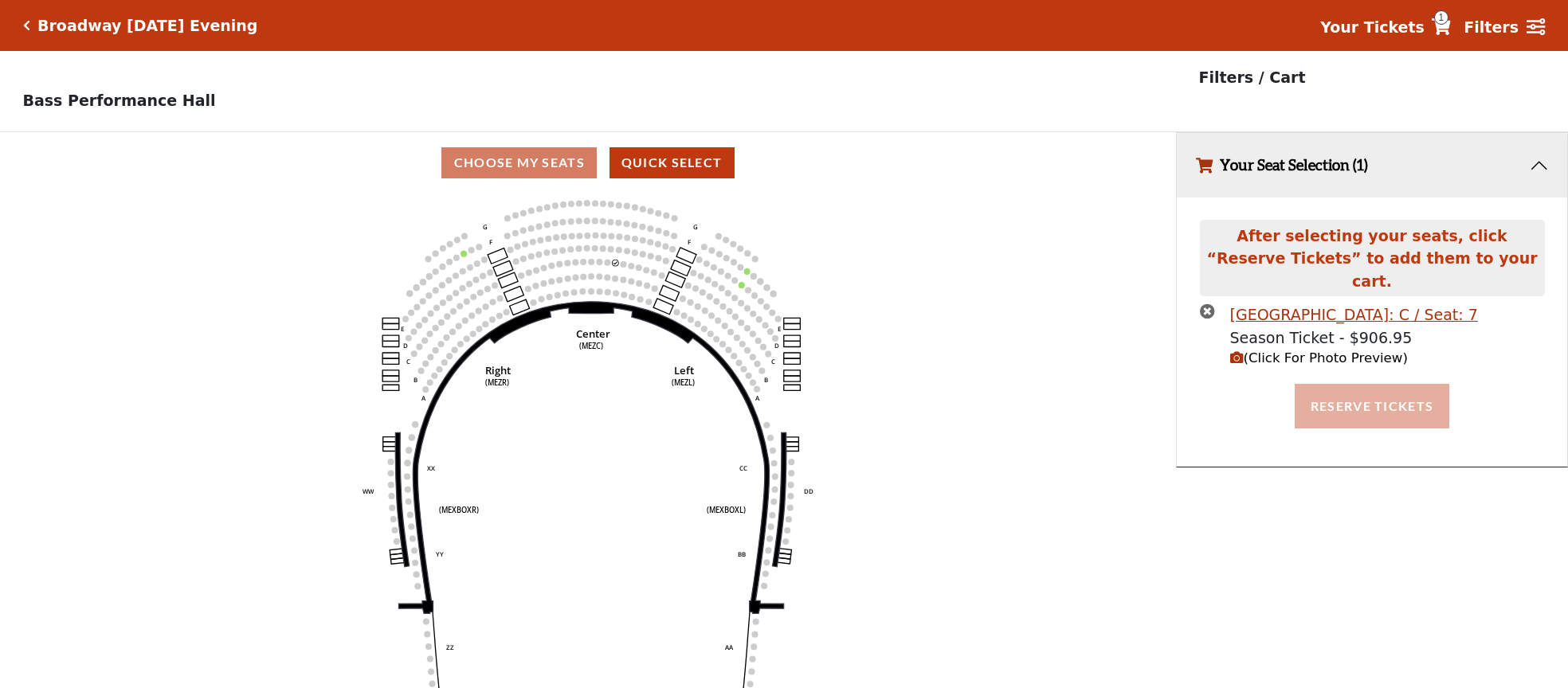
click at [1316, 385] on button "Reserve Tickets" at bounding box center [1372, 406] width 154 height 45
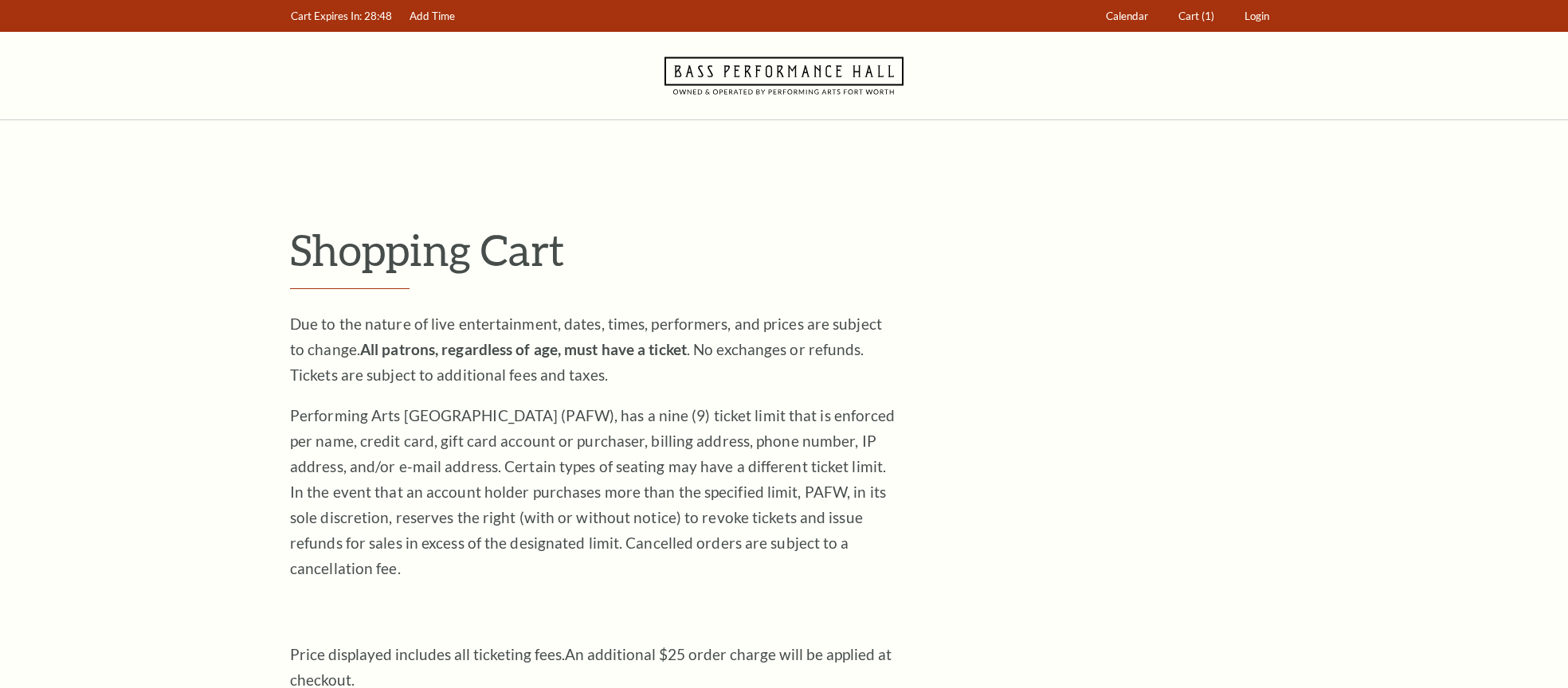
click at [797, 86] on icon at bounding box center [784, 75] width 239 height 88
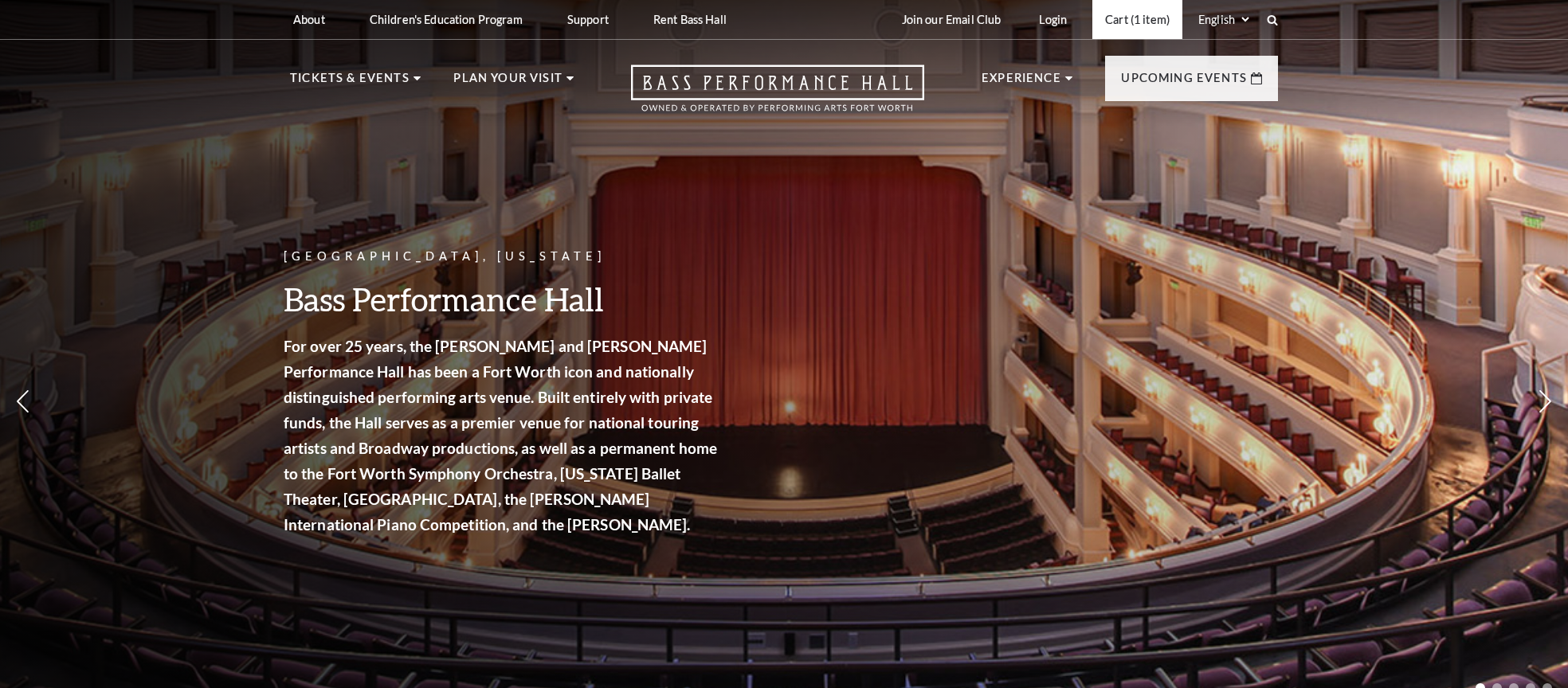
click at [1104, 18] on link "Cart (1 item)" at bounding box center [1137, 19] width 90 height 39
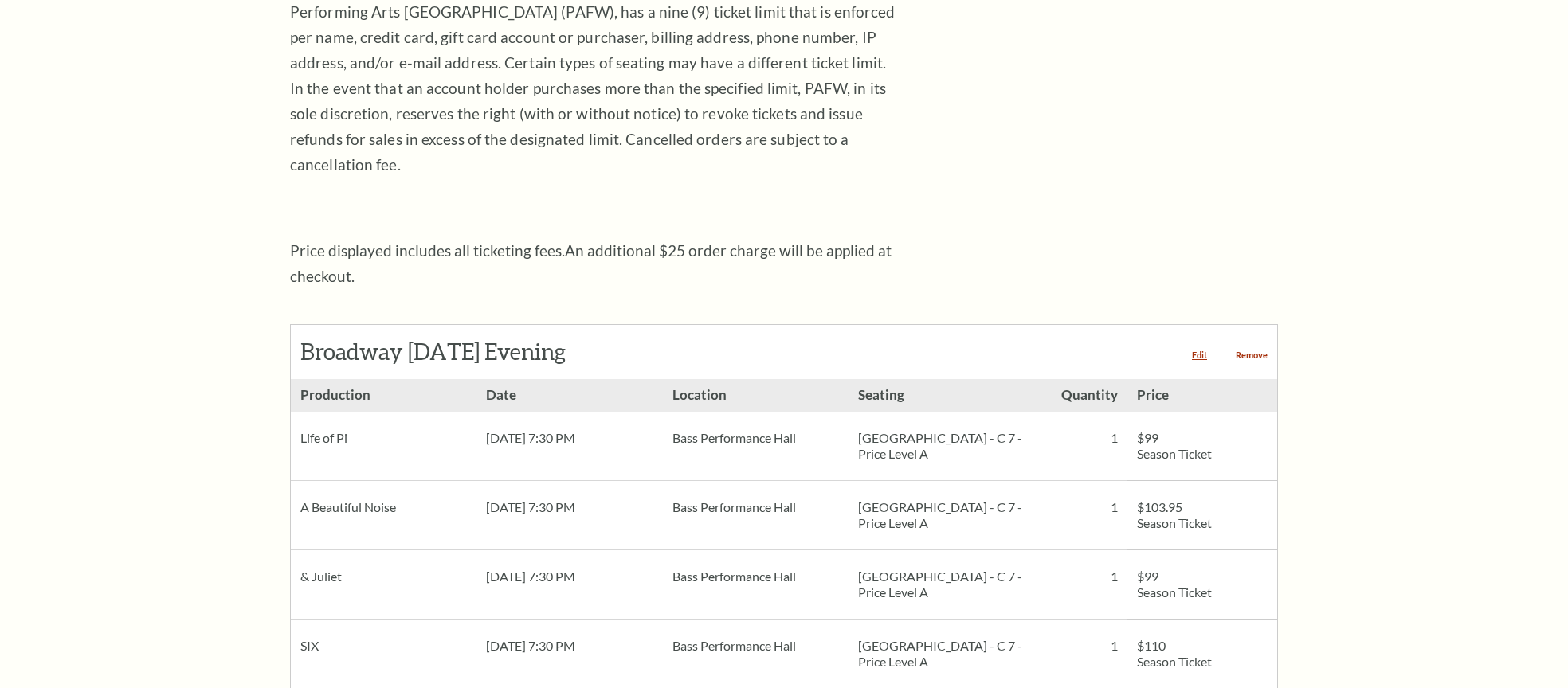
scroll to position [427, 0]
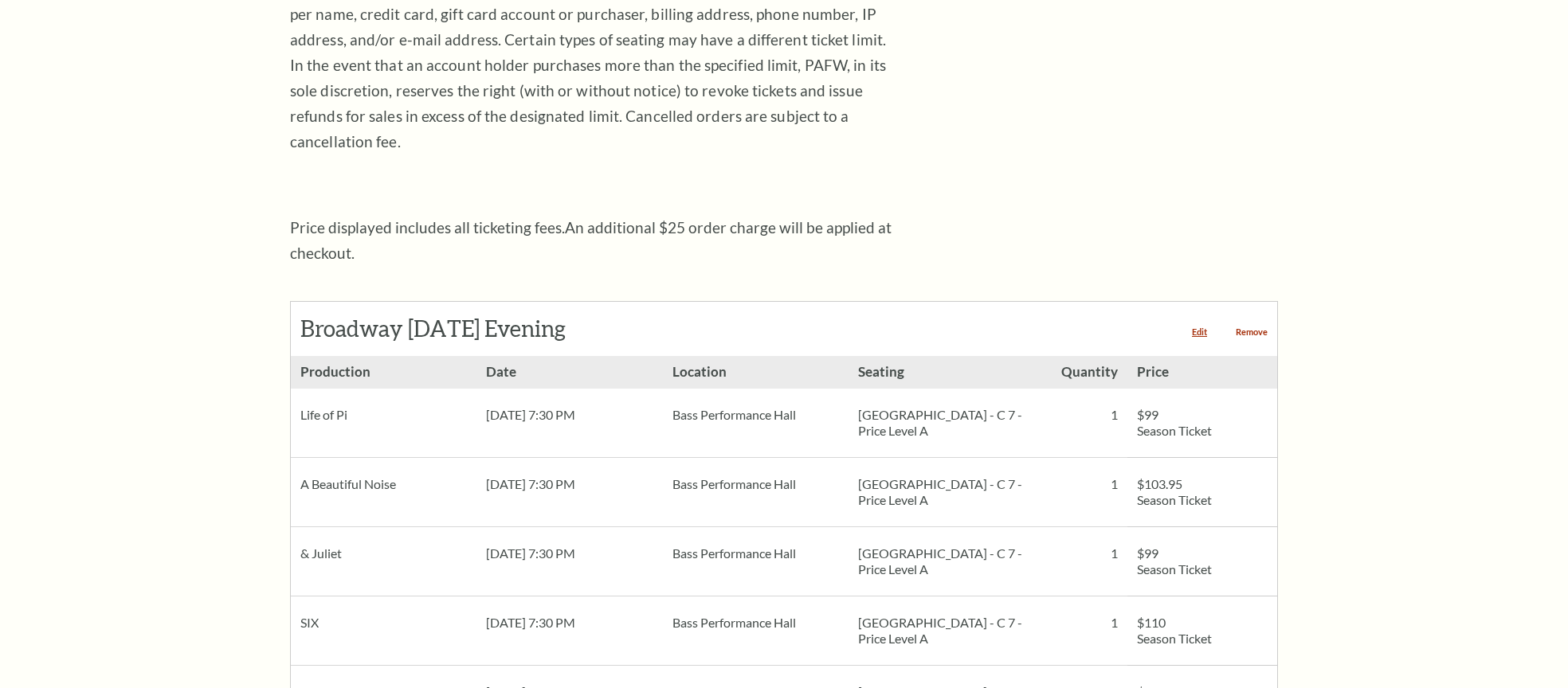
drag, startPoint x: 1248, startPoint y: 298, endPoint x: 1238, endPoint y: 297, distance: 10.0
click at [1247, 328] on link "Remove" at bounding box center [1251, 332] width 32 height 9
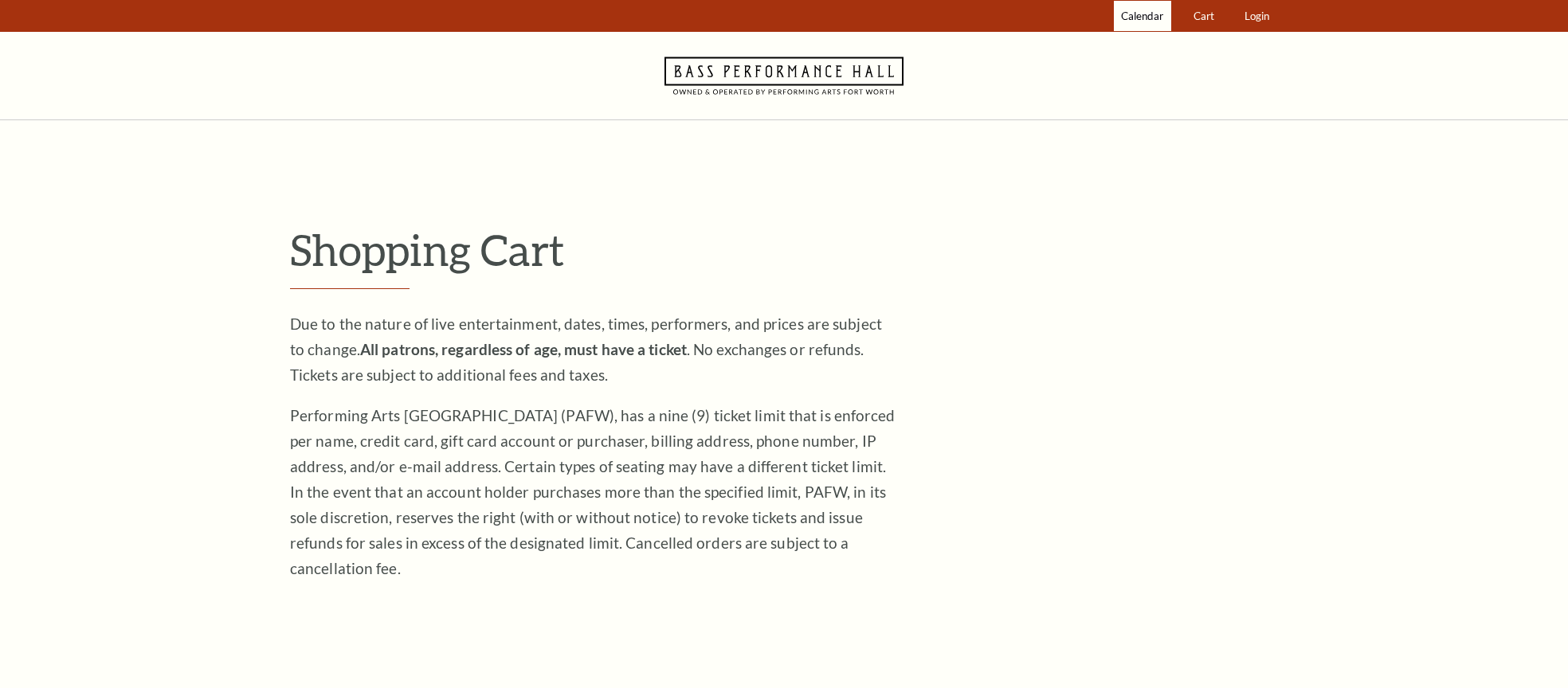
click at [1130, 16] on span "Calendar" at bounding box center [1143, 16] width 42 height 13
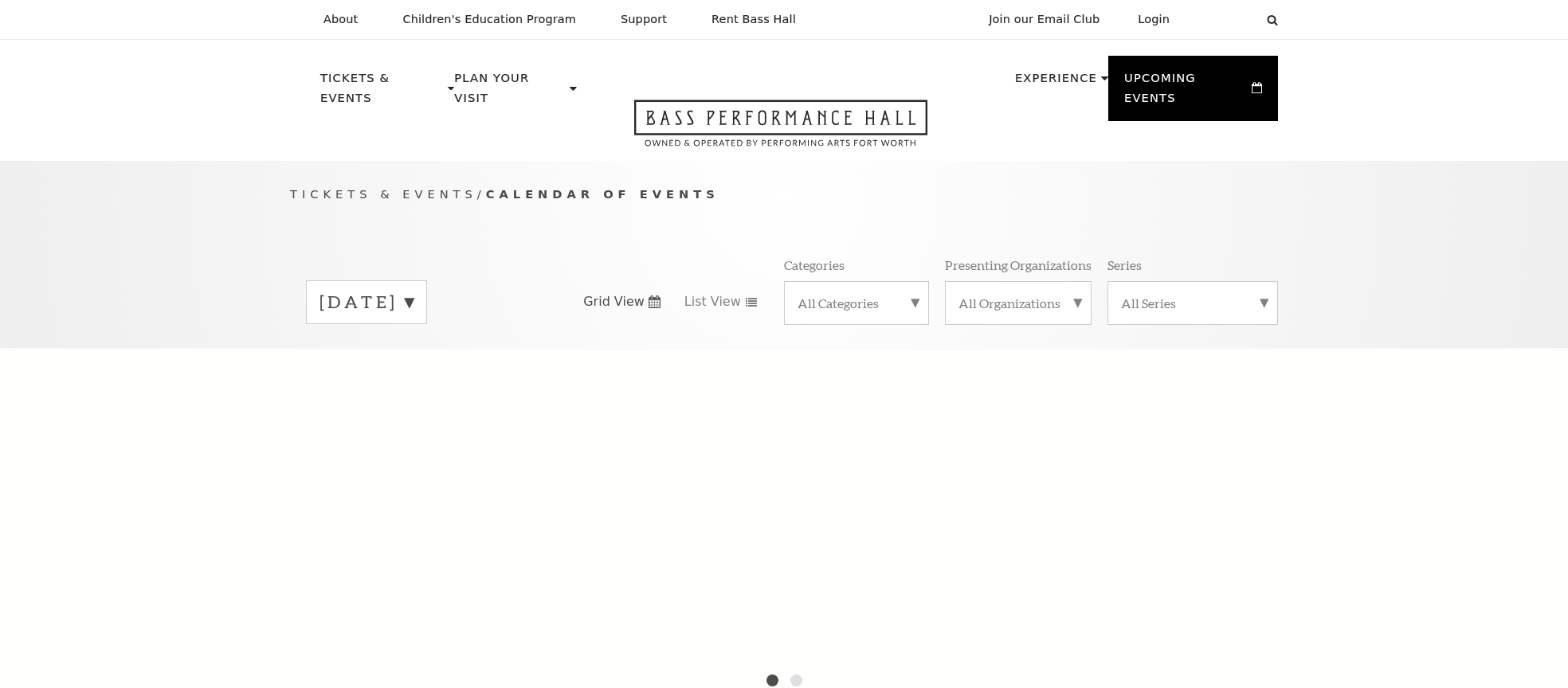
scroll to position [140, 0]
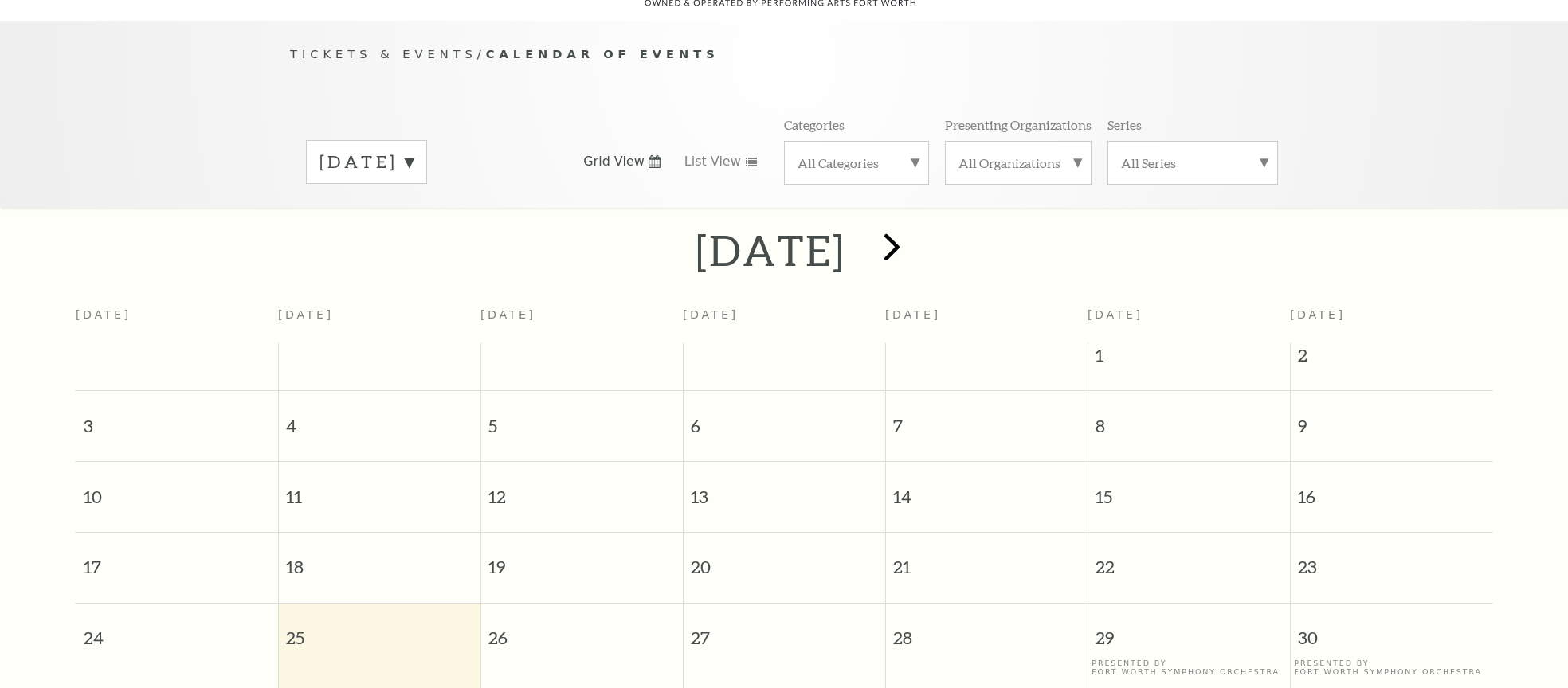
click at [915, 225] on span "next" at bounding box center [892, 247] width 45 height 45
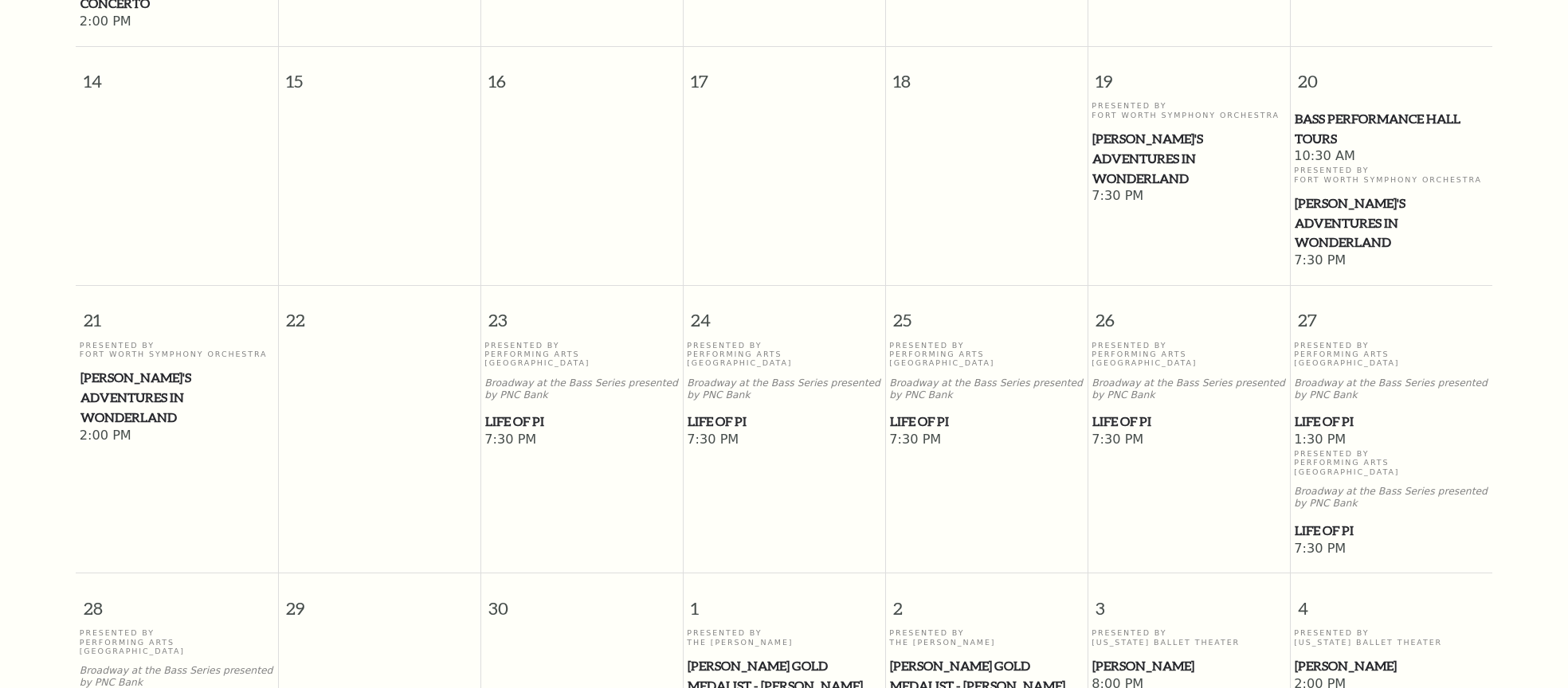
scroll to position [776, 0]
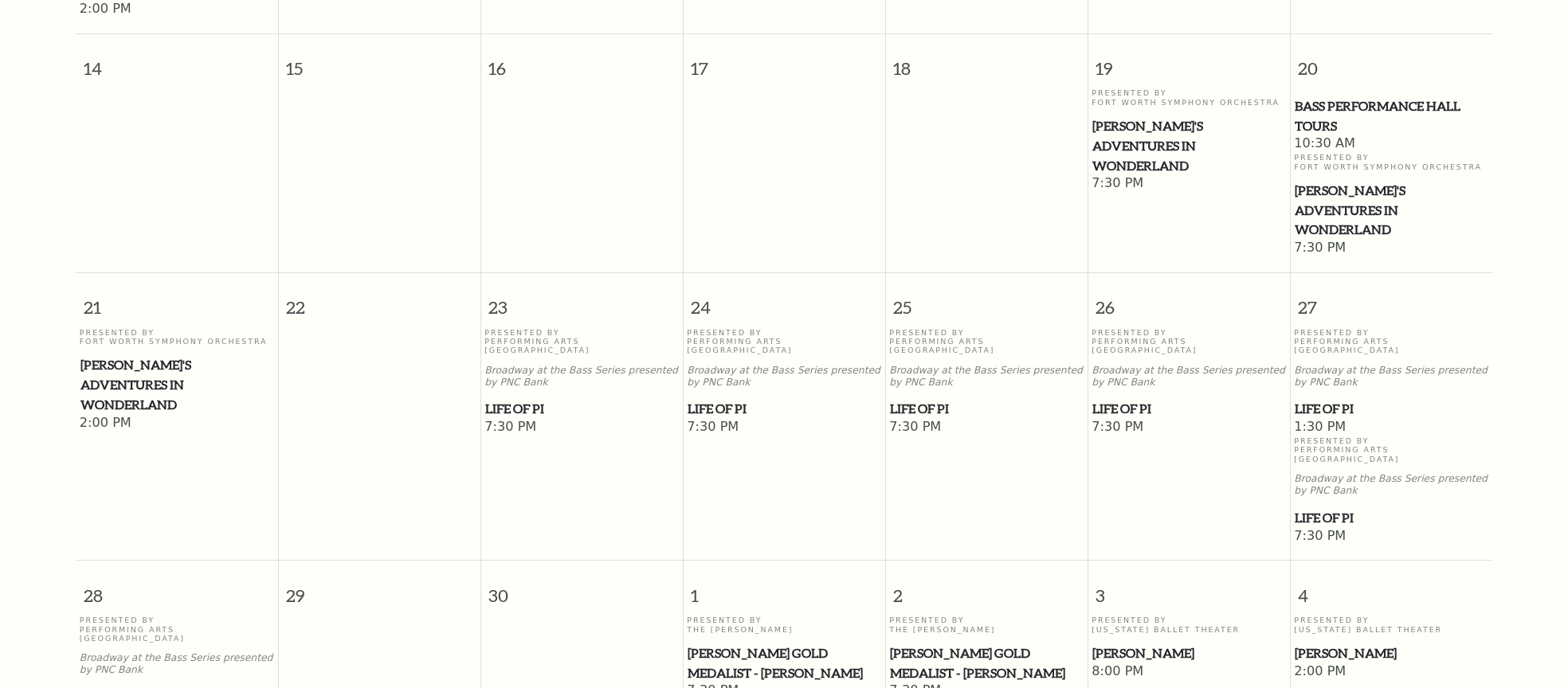
click at [745, 399] on span "Life of Pi" at bounding box center [784, 409] width 193 height 20
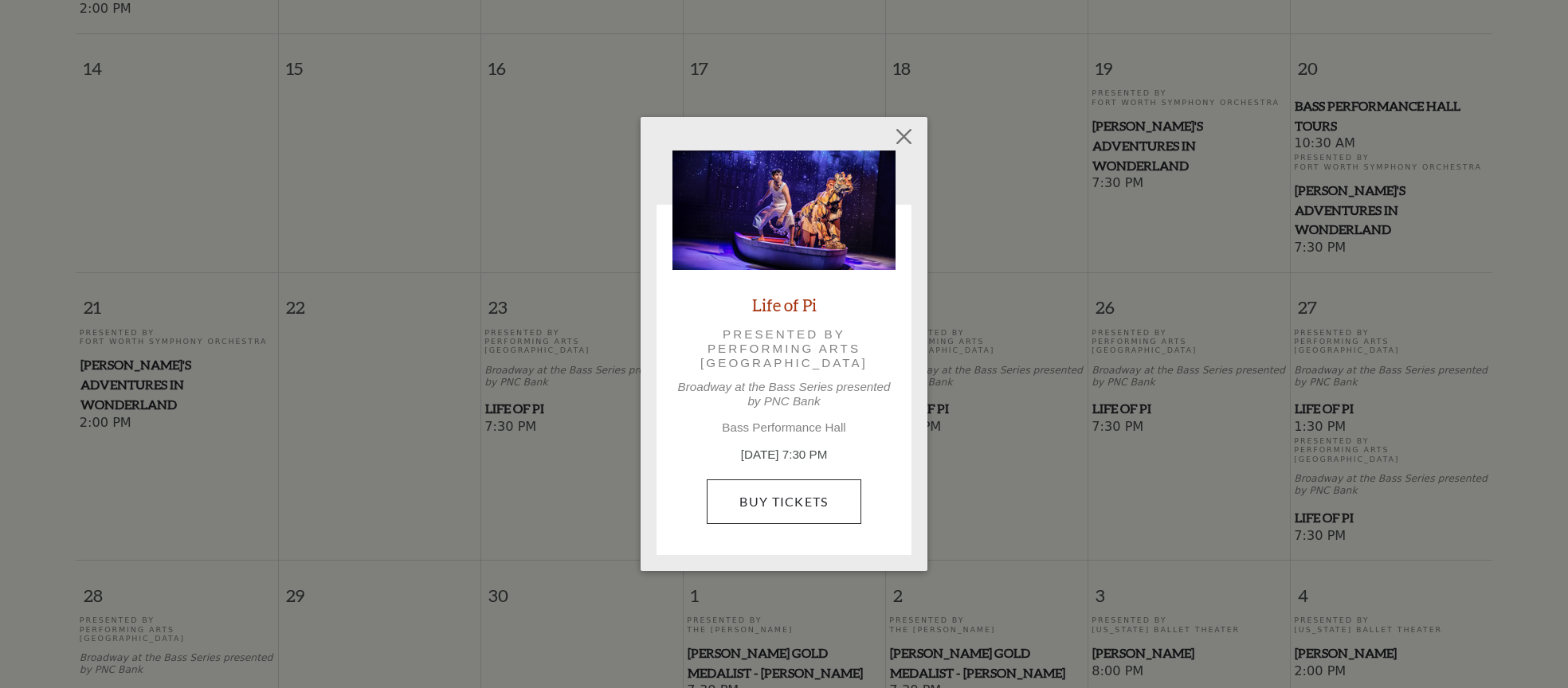
click at [774, 492] on link "Buy Tickets" at bounding box center [784, 501] width 154 height 45
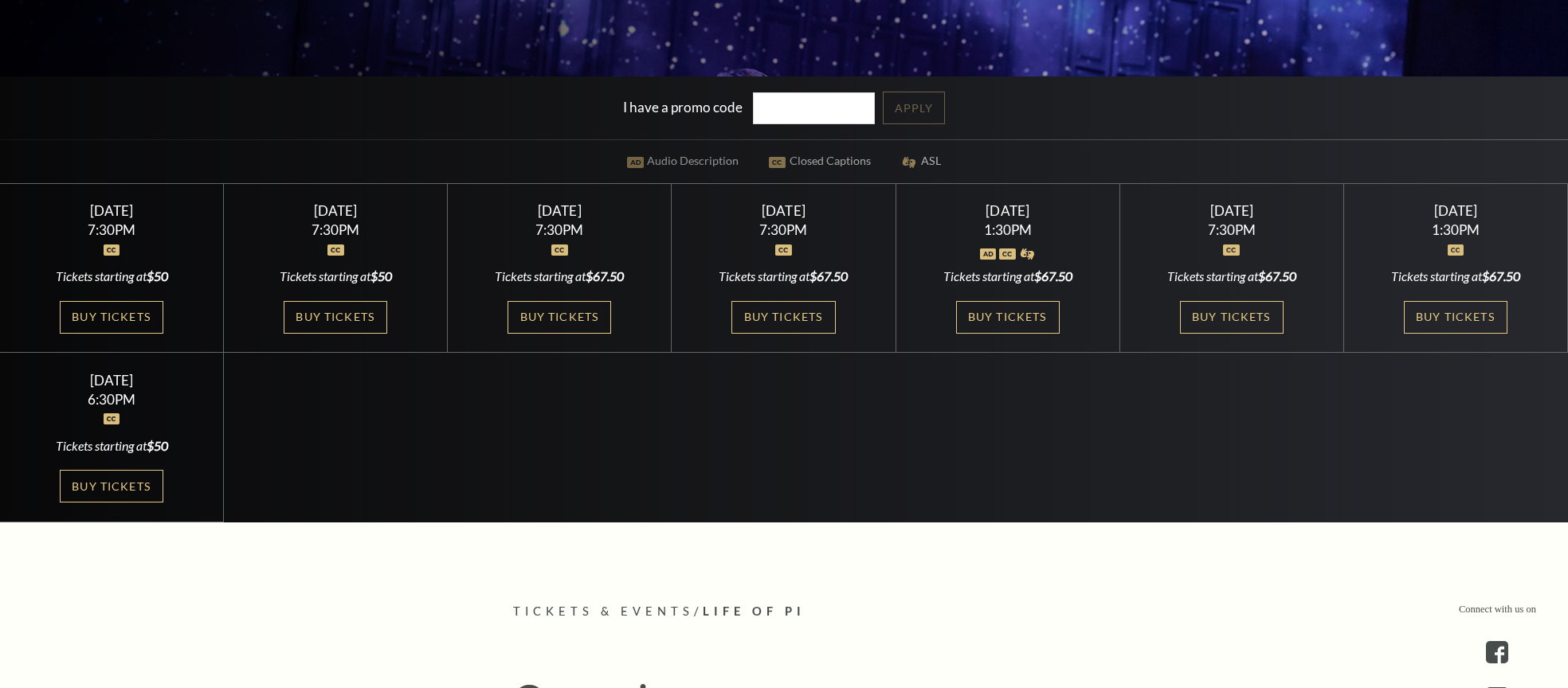
scroll to position [475, 0]
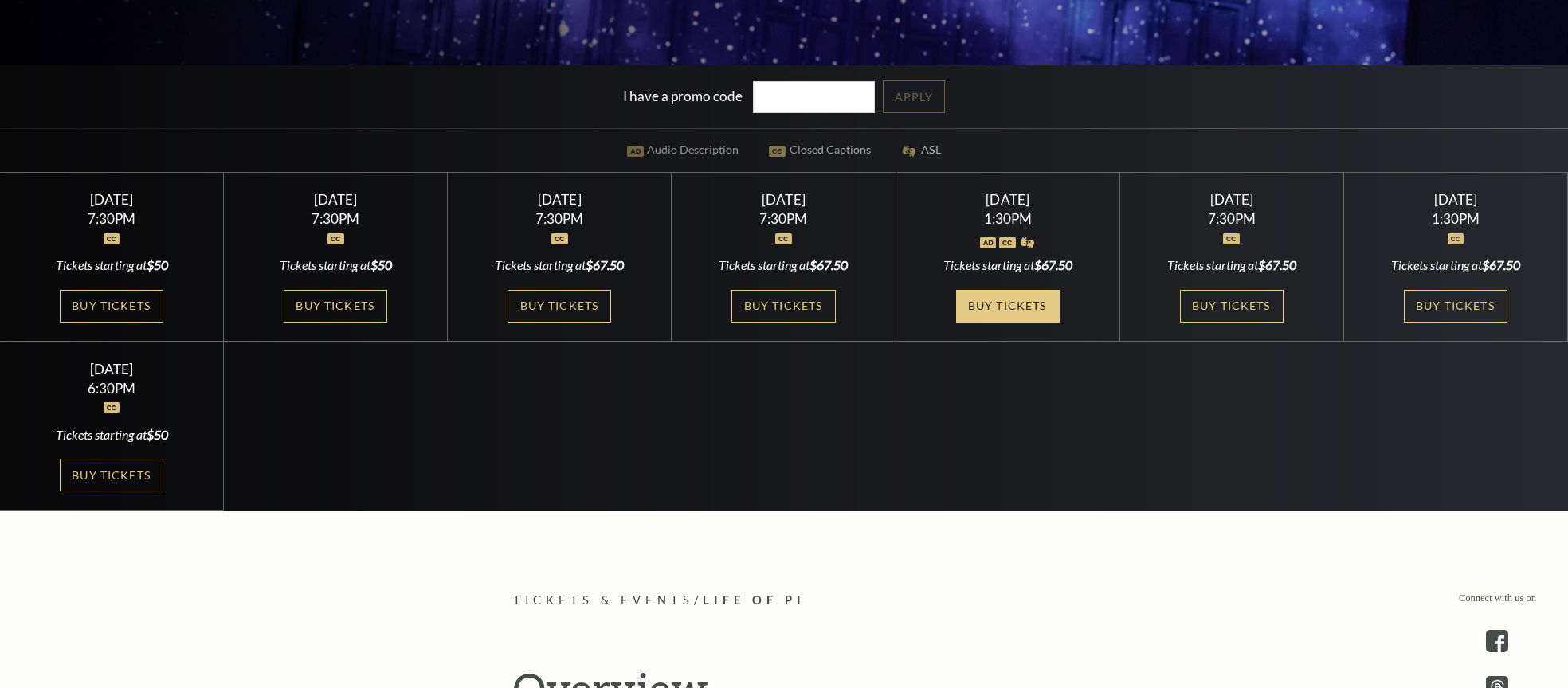
click at [1024, 313] on link "Buy Tickets" at bounding box center [1008, 306] width 104 height 32
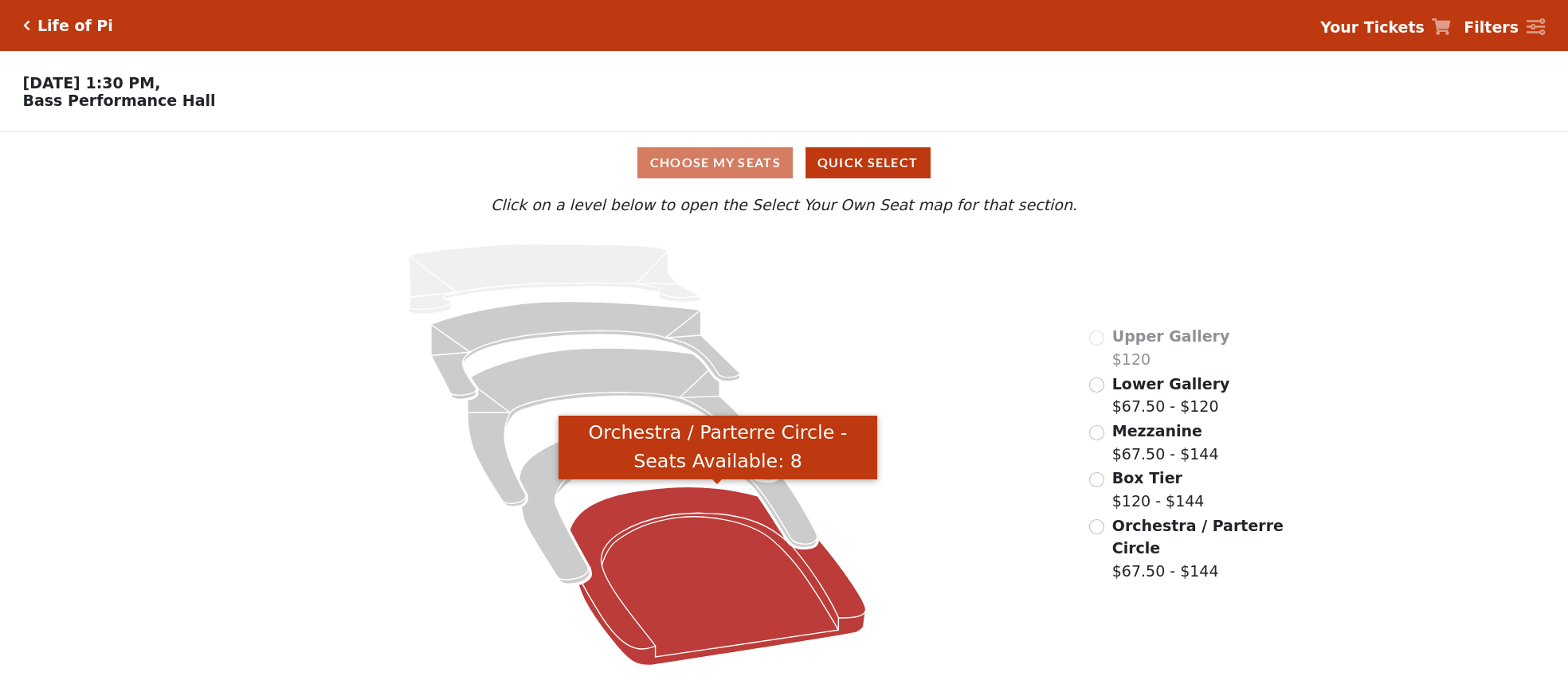
click at [658, 604] on icon "Orchestra / Parterre Circle - Seats Available: 8" at bounding box center [717, 576] width 295 height 178
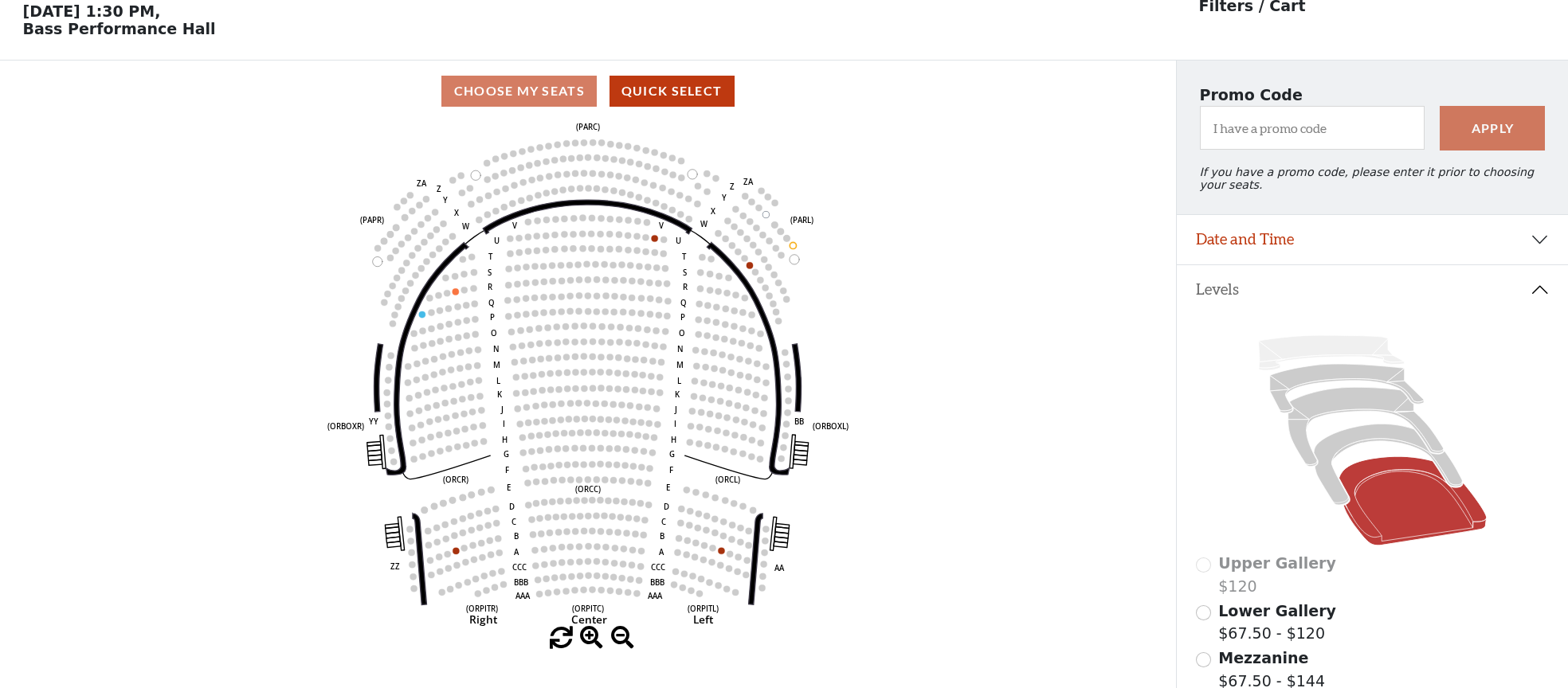
scroll to position [74, 0]
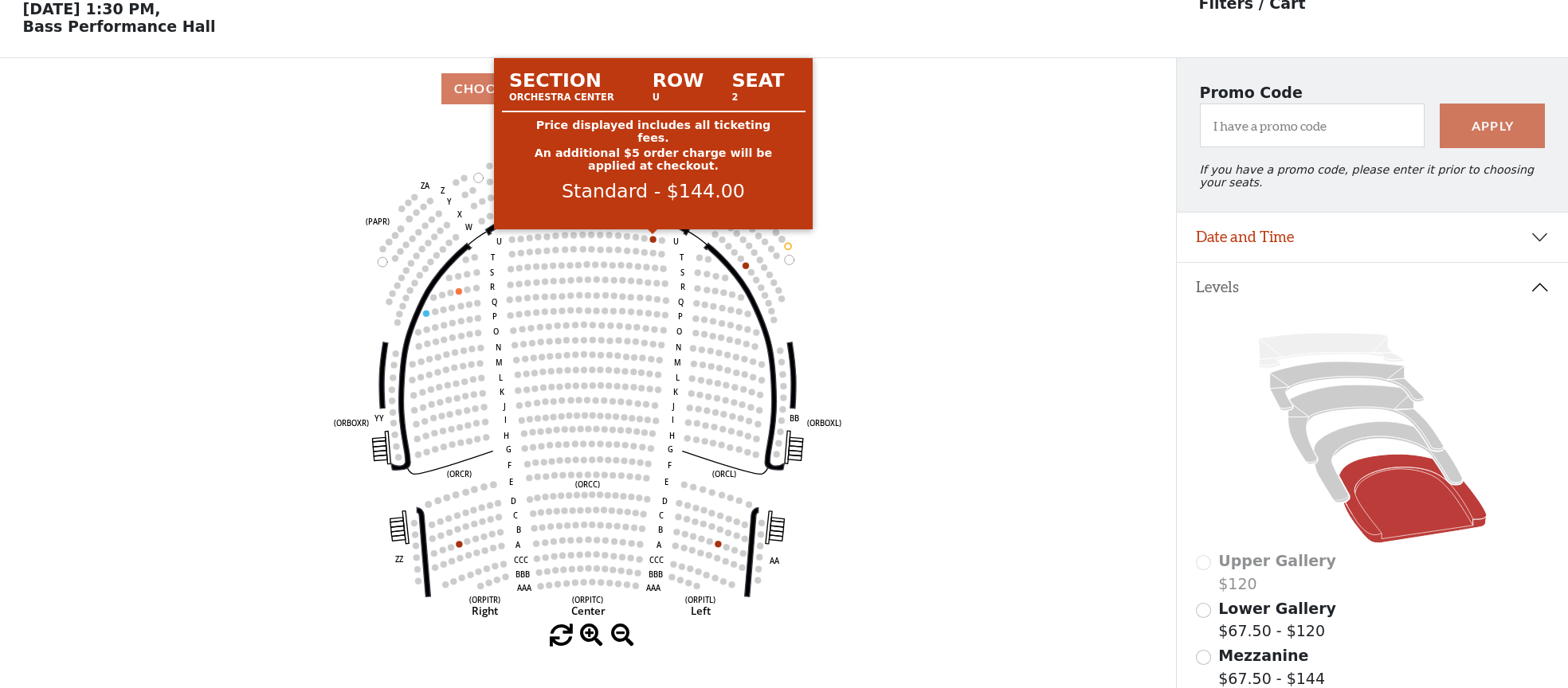
click at [652, 239] on circle at bounding box center [653, 239] width 6 height 6
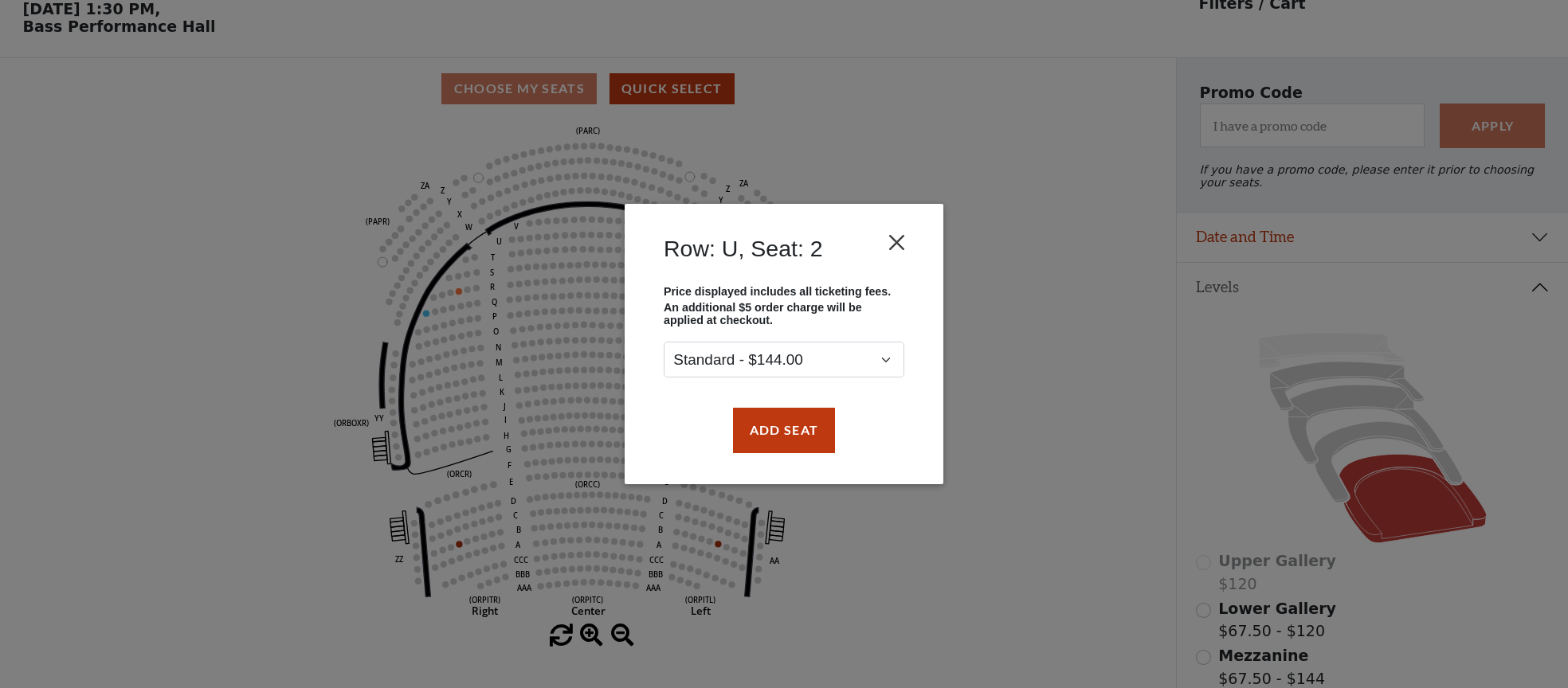
click at [898, 243] on button "Close" at bounding box center [897, 243] width 30 height 30
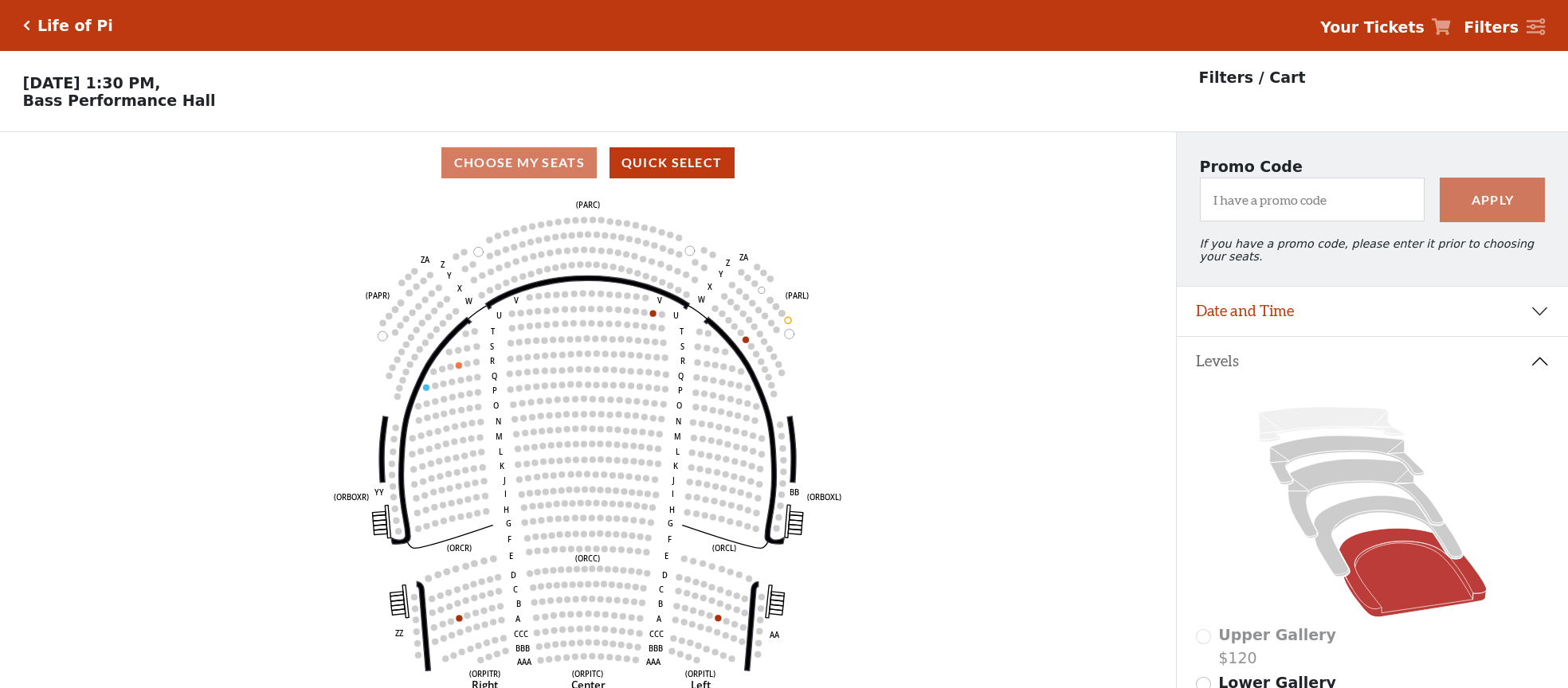
scroll to position [0, 0]
click at [23, 21] on icon "Click here to go back to filters" at bounding box center [26, 26] width 7 height 11
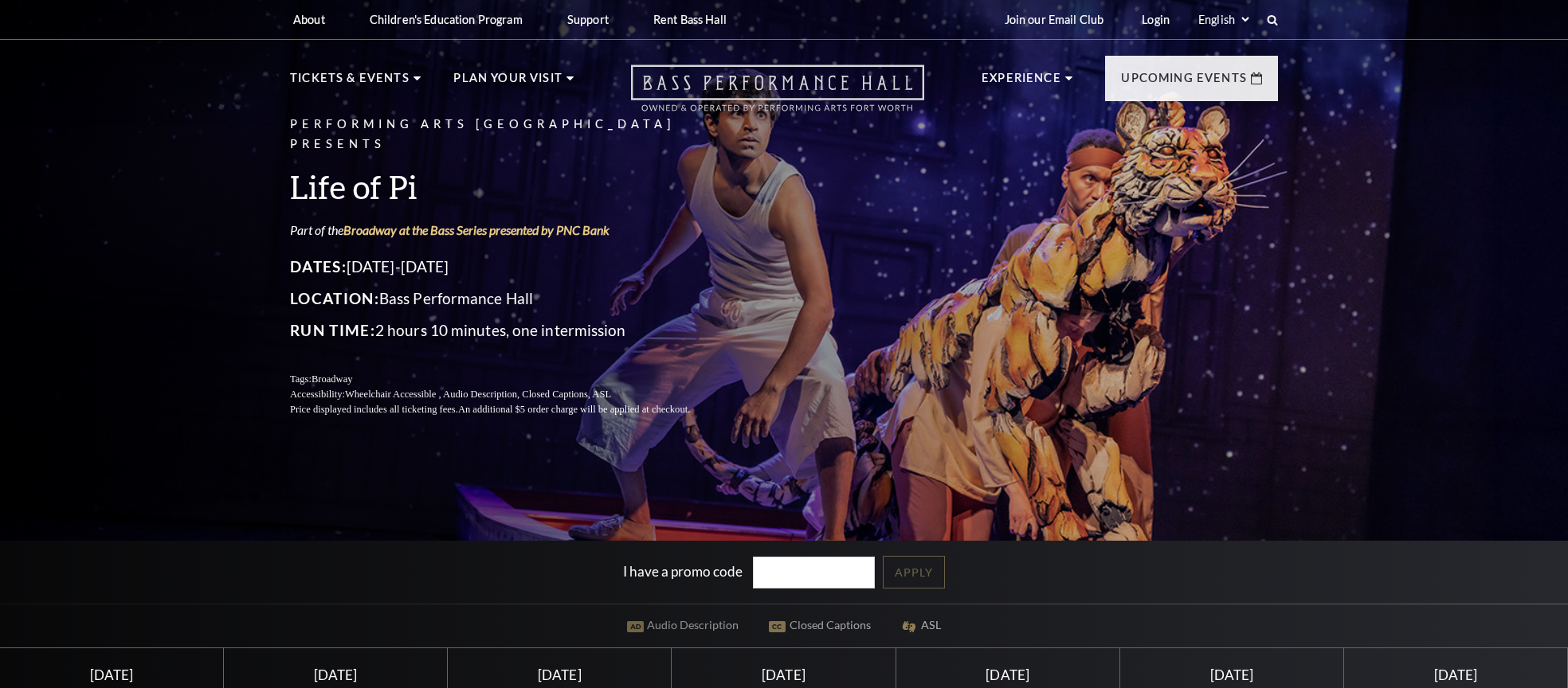
click at [830, 84] on icon at bounding box center [778, 88] width 293 height 47
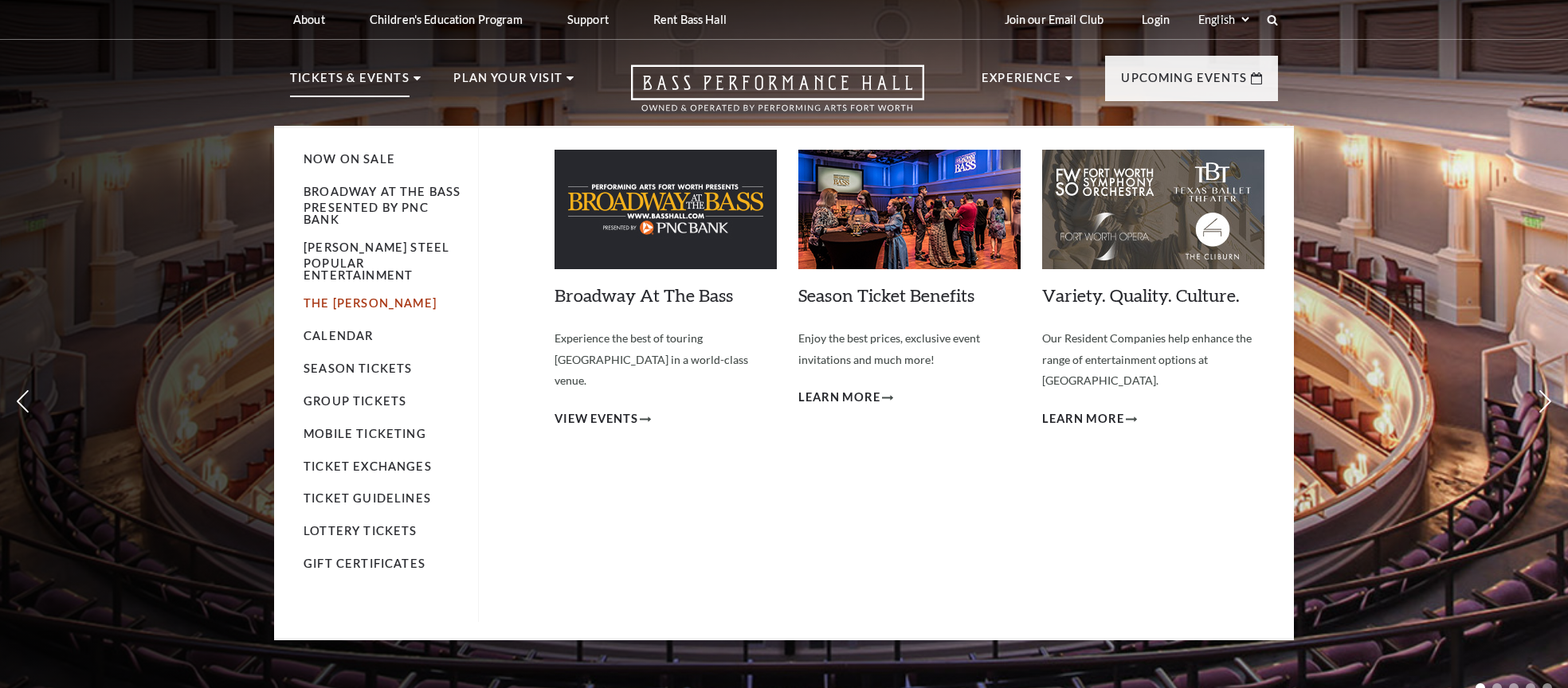
click at [340, 310] on link "The [PERSON_NAME]" at bounding box center [370, 303] width 133 height 14
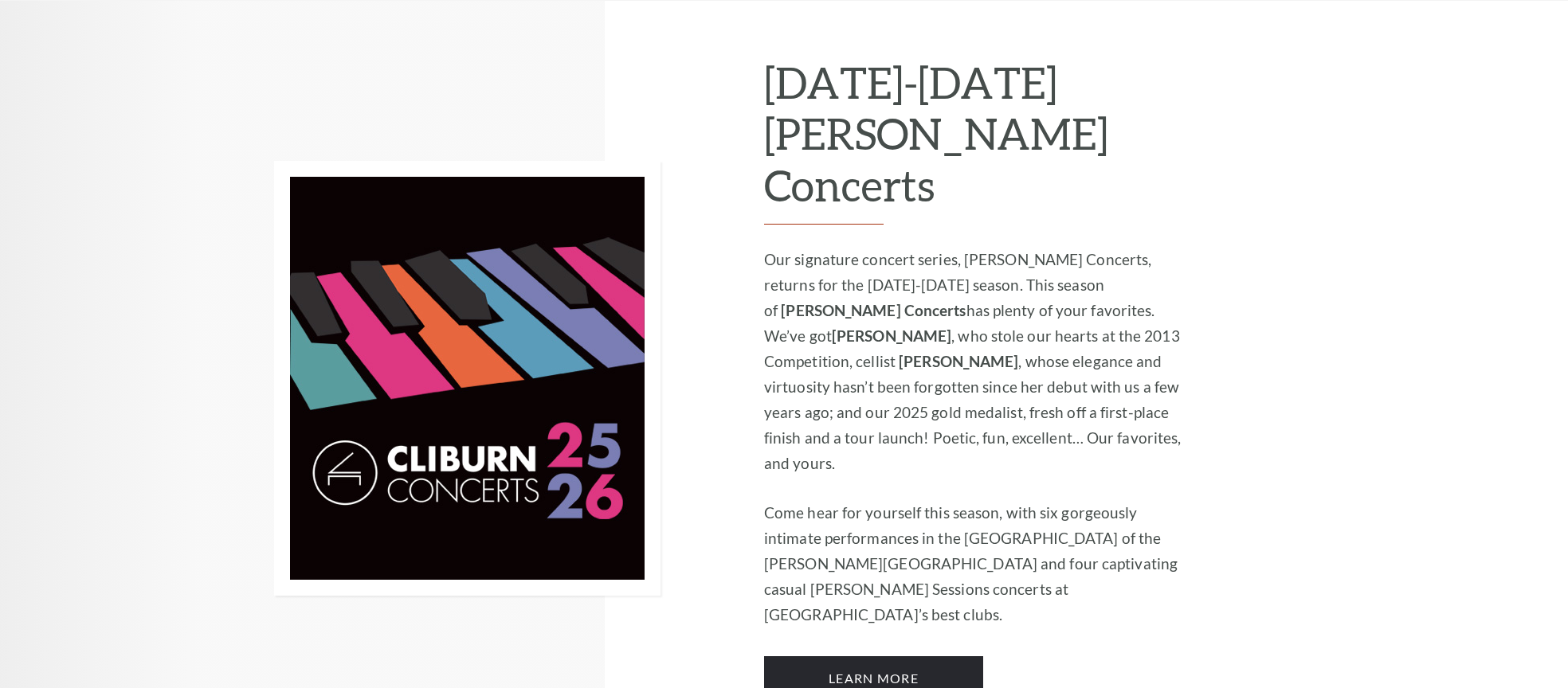
scroll to position [1043, 0]
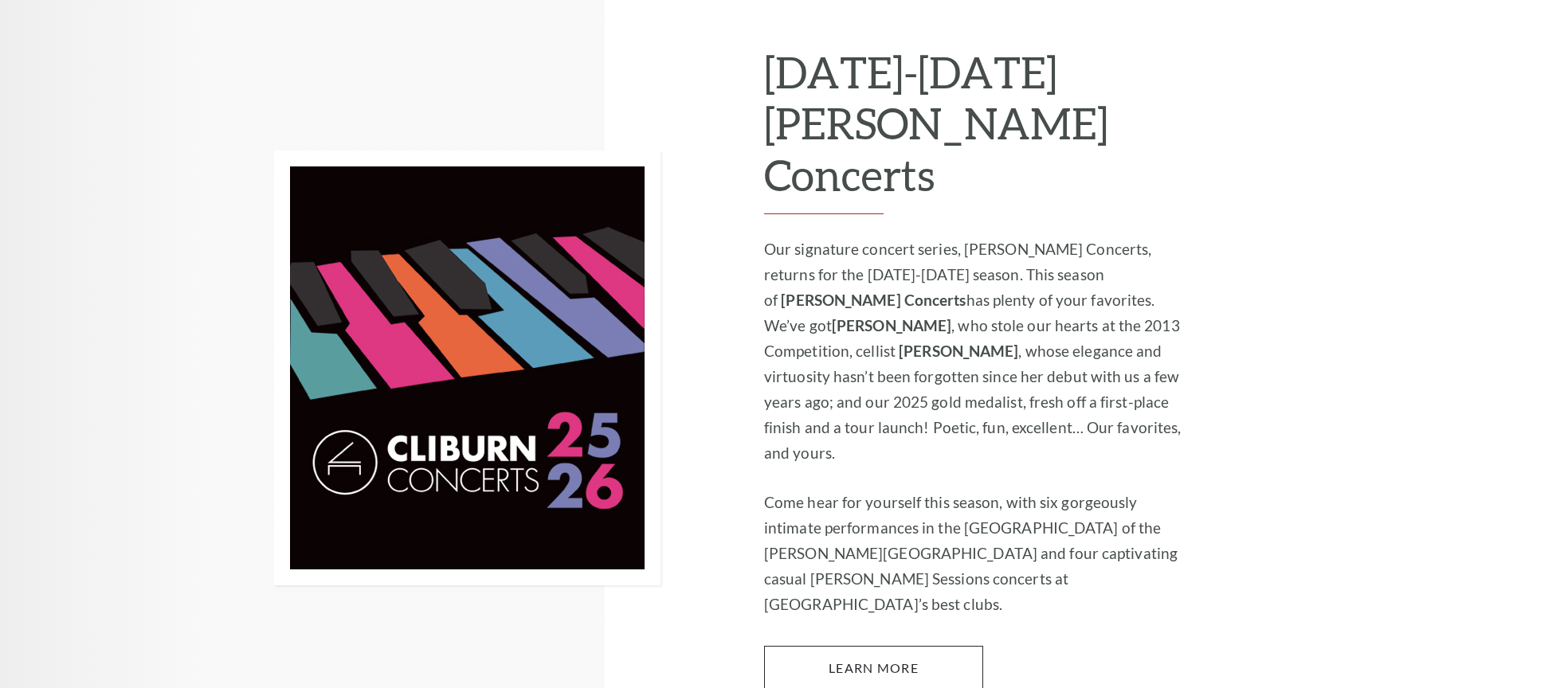
click at [904, 646] on link "Learn More" at bounding box center [874, 668] width 219 height 45
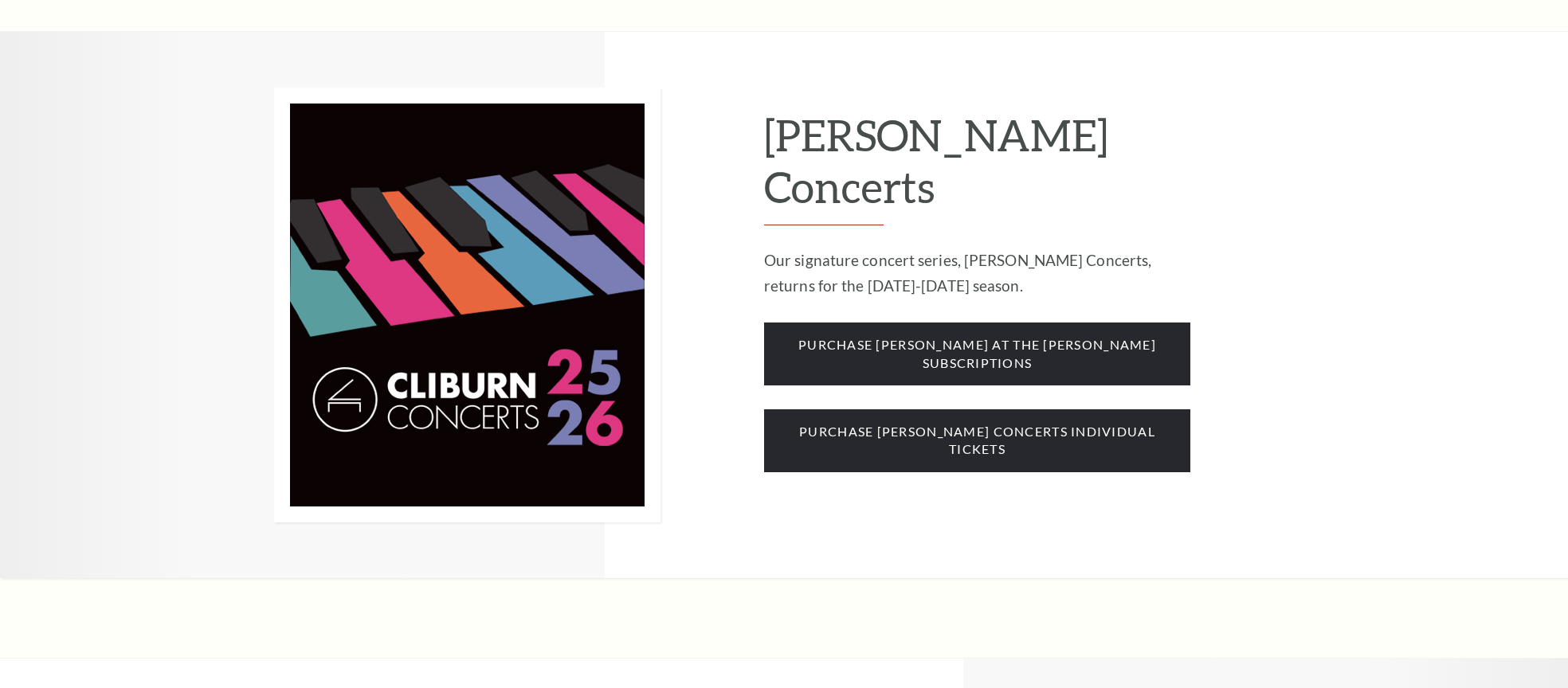
scroll to position [1339, 0]
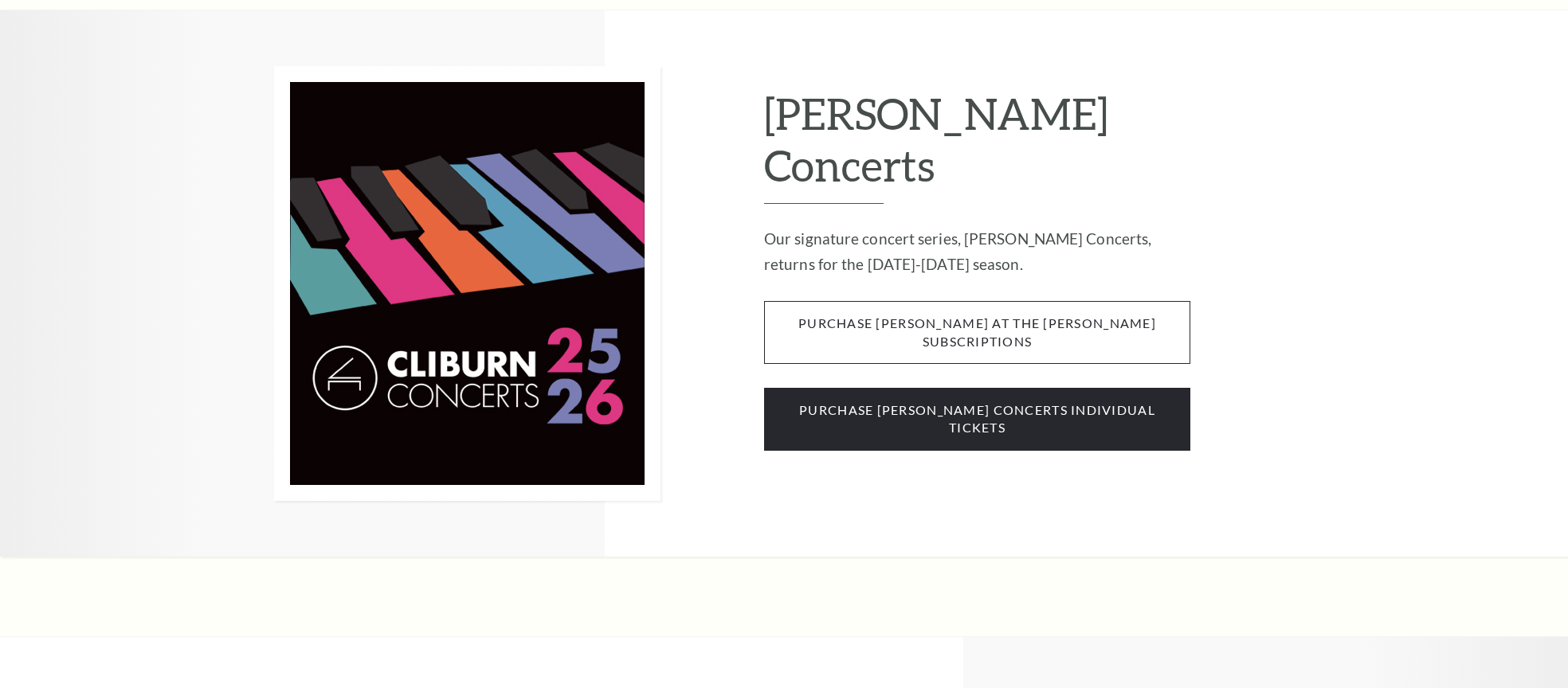
click at [963, 301] on span "purchase [PERSON_NAME] at the [PERSON_NAME] subscriptions" at bounding box center [977, 333] width 426 height 63
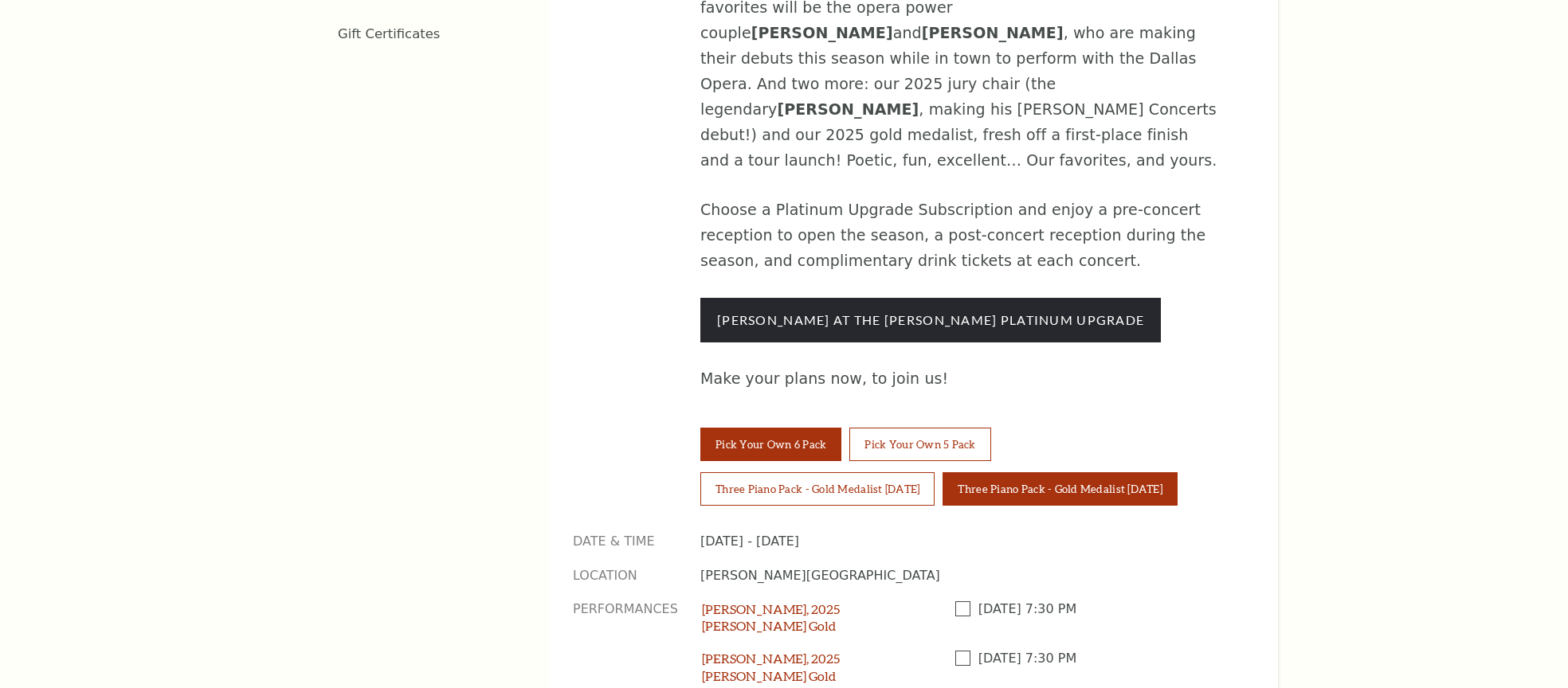
scroll to position [1213, 1]
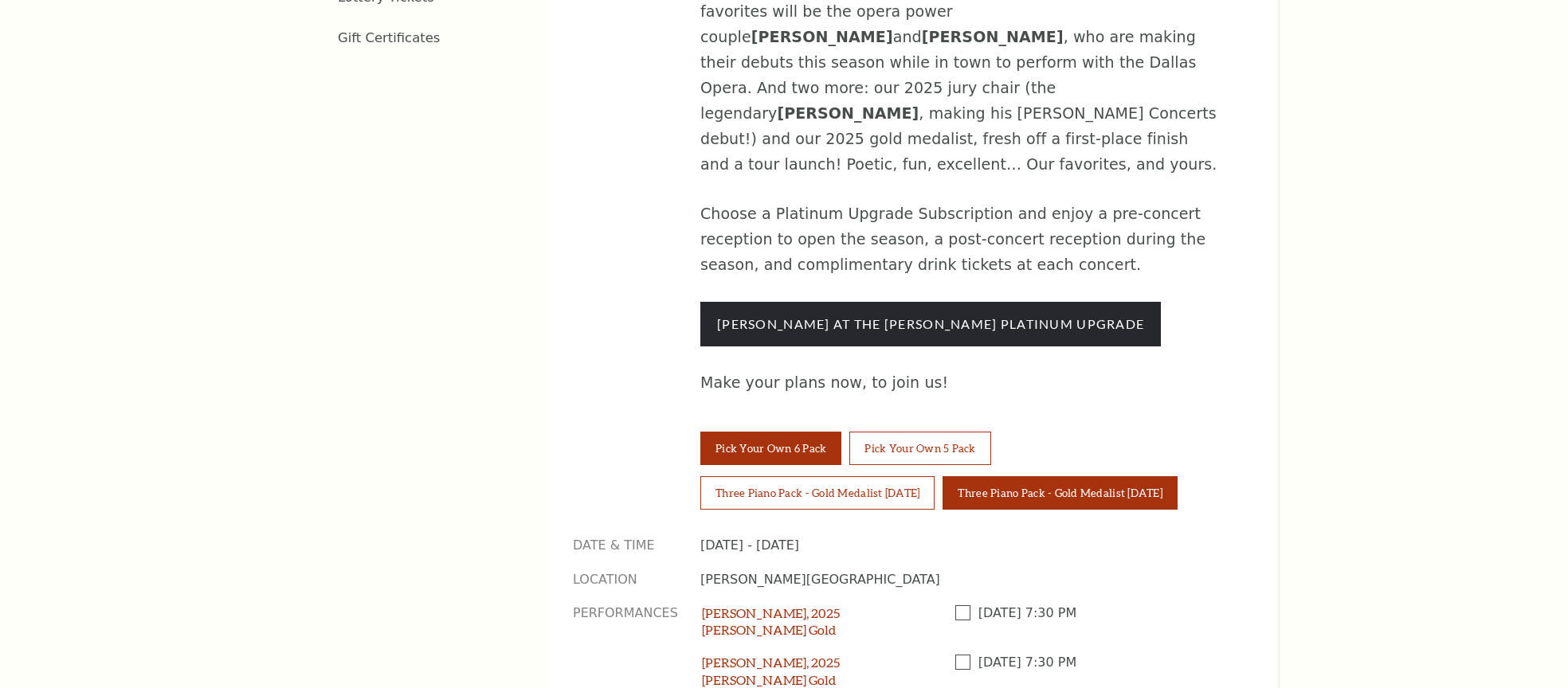
click at [987, 476] on button "Three Piano Pack - Gold Medalist Thursday" at bounding box center [1060, 492] width 235 height 33
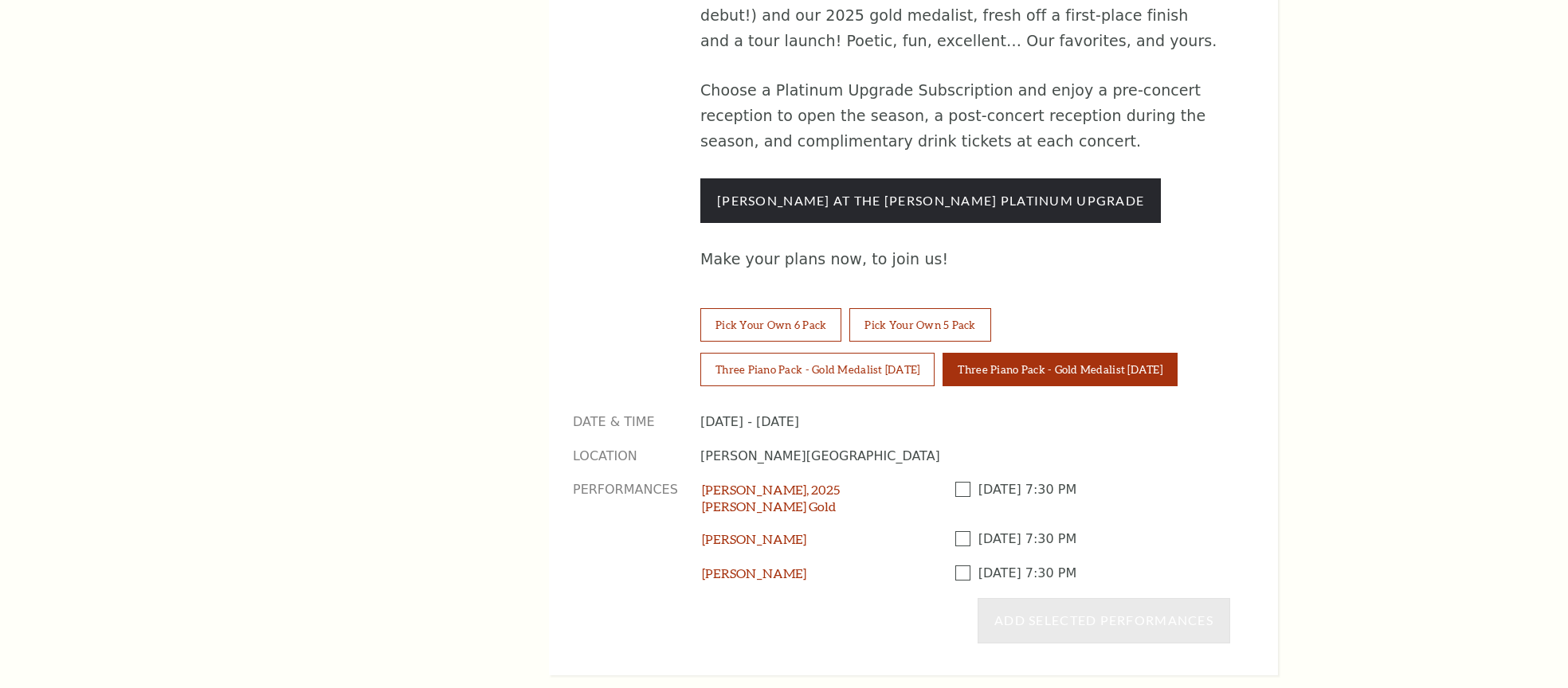
scroll to position [1343, 0]
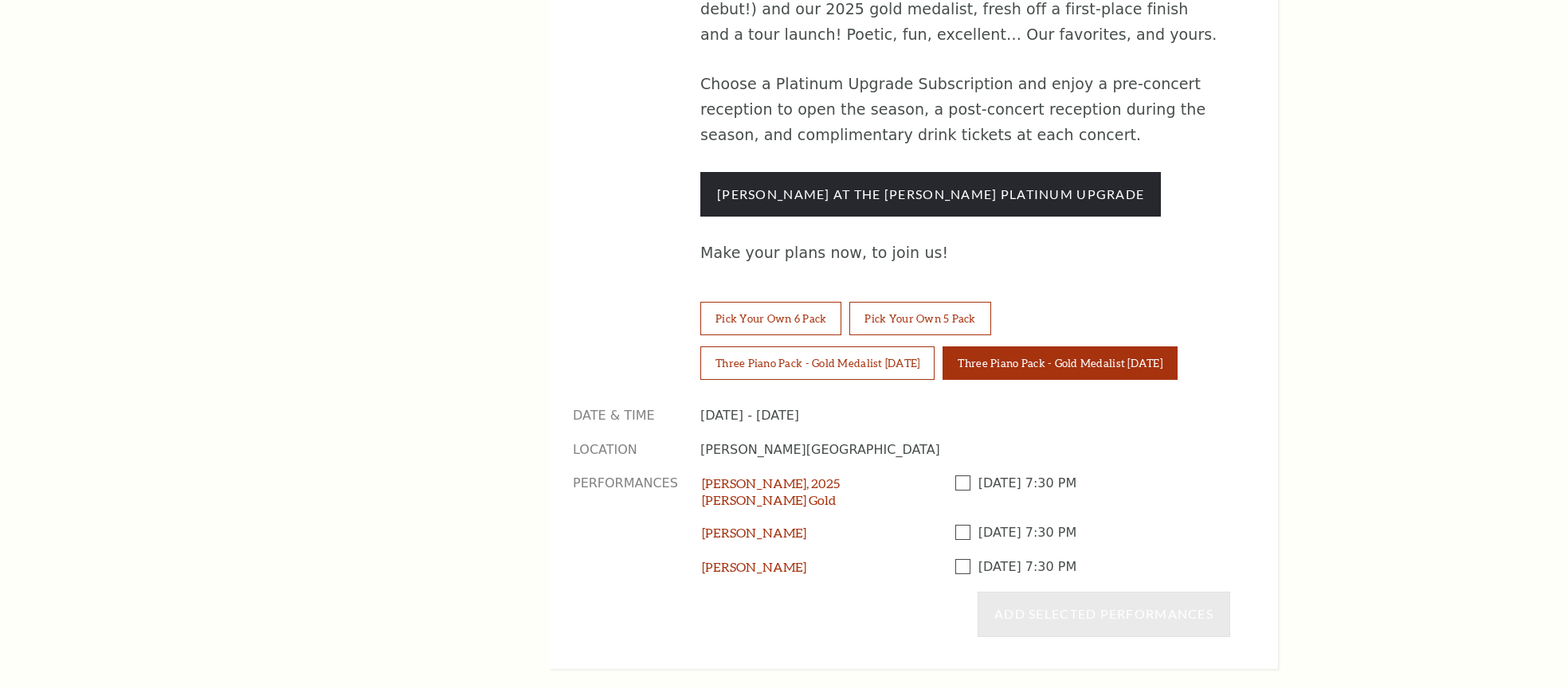
click at [963, 475] on span at bounding box center [967, 483] width 23 height 15
click at [0, 0] on input "checkbox" at bounding box center [0, 0] width 0 height 0
click at [956, 525] on span at bounding box center [967, 532] width 23 height 15
click at [0, 0] on input "checkbox" at bounding box center [0, 0] width 0 height 0
click at [961, 559] on span at bounding box center [967, 566] width 23 height 15
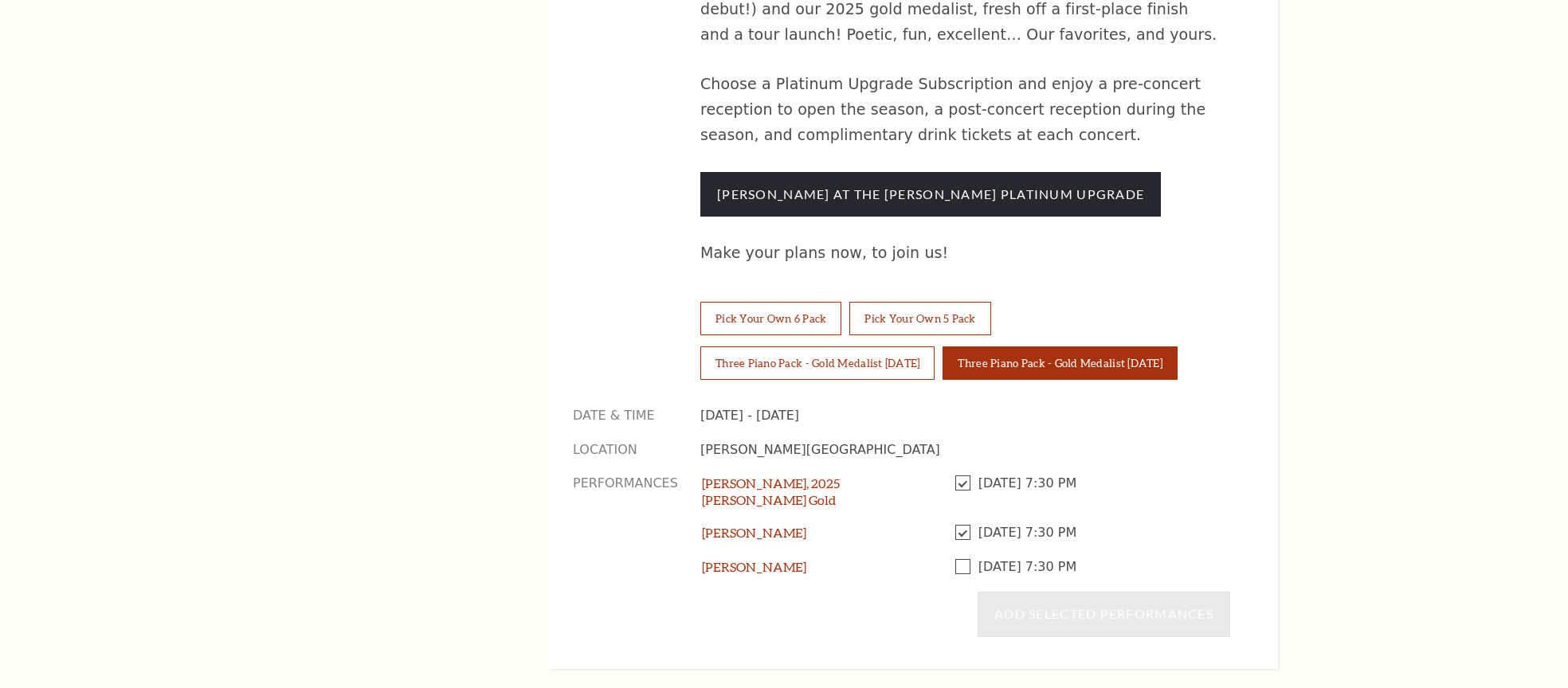
click at [0, 0] on input "checkbox" at bounding box center [0, 0] width 0 height 0
click at [1001, 592] on button "Add Selected Performances" at bounding box center [1104, 614] width 252 height 45
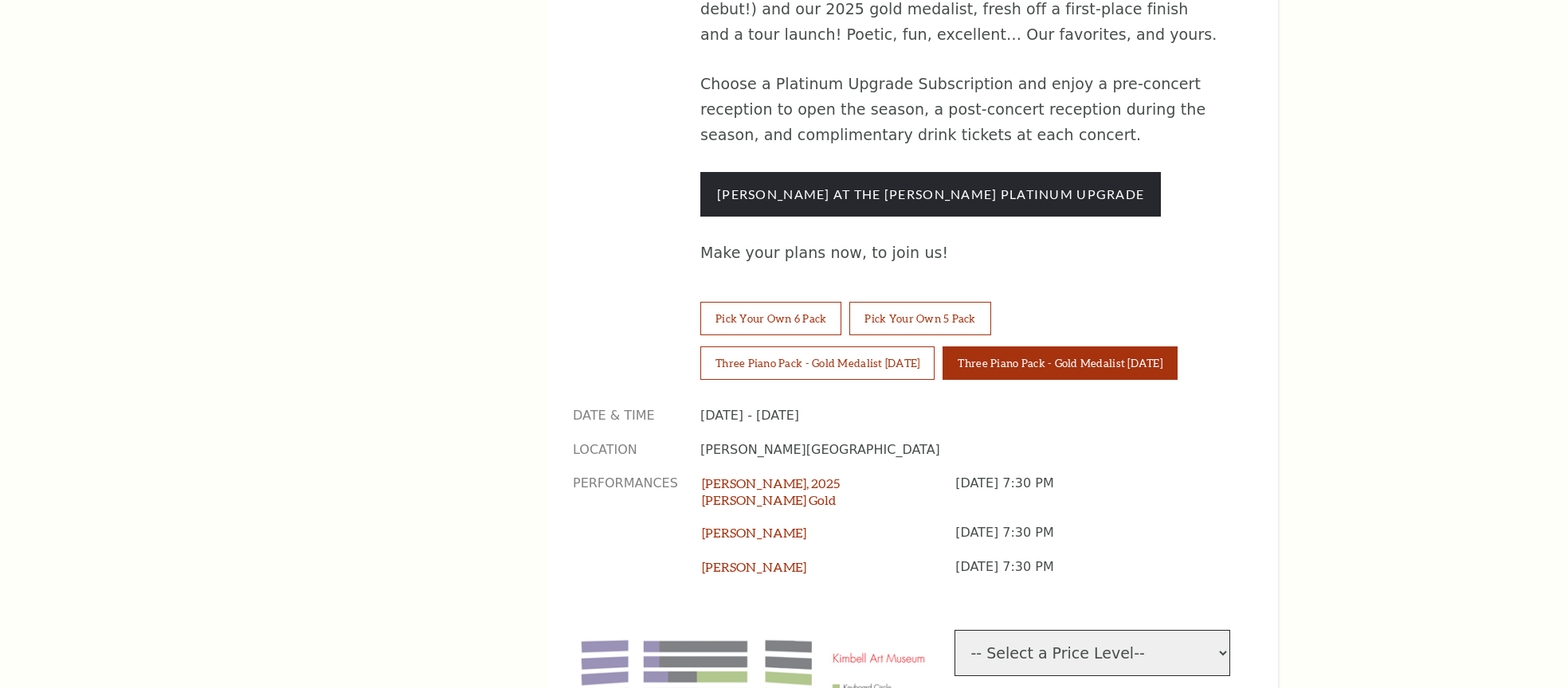
select select "[object Object]"
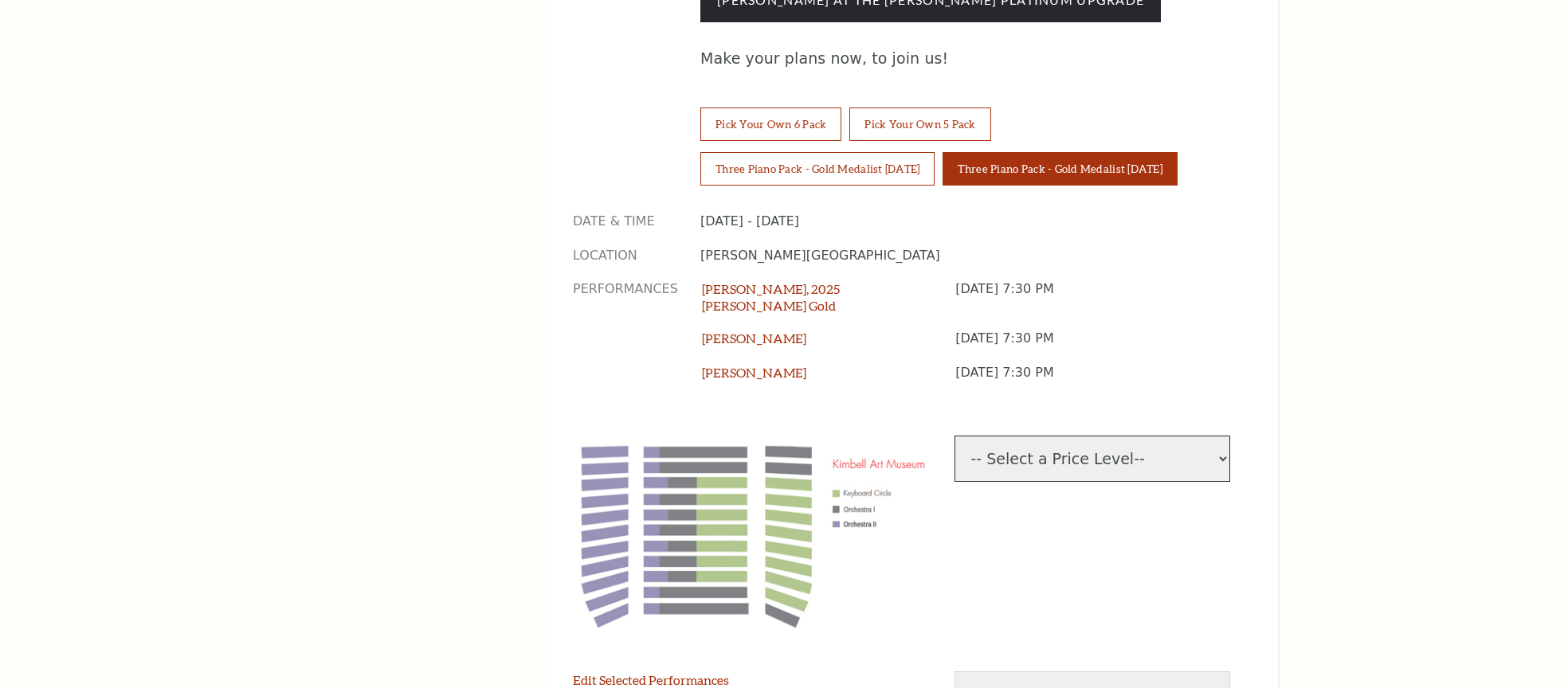
scroll to position [1606, 0]
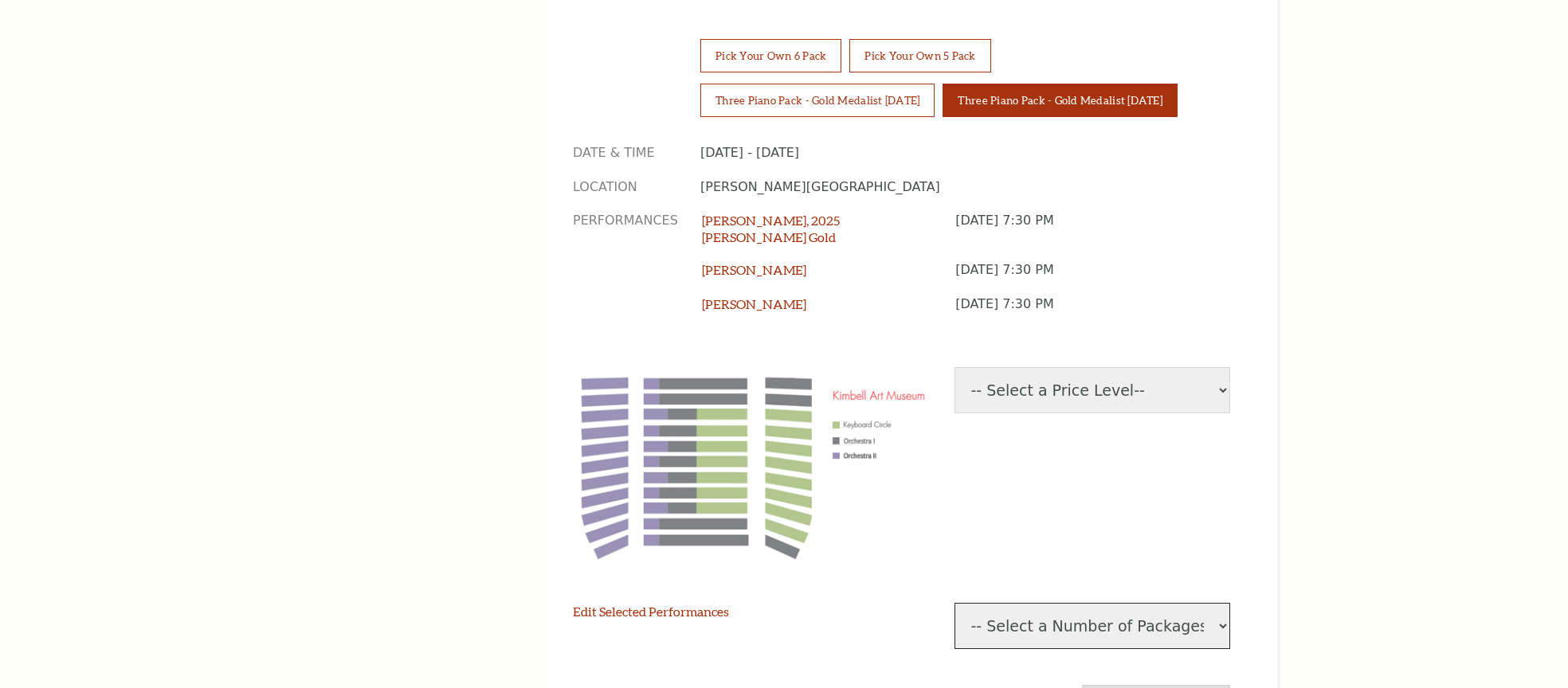
select select "1"
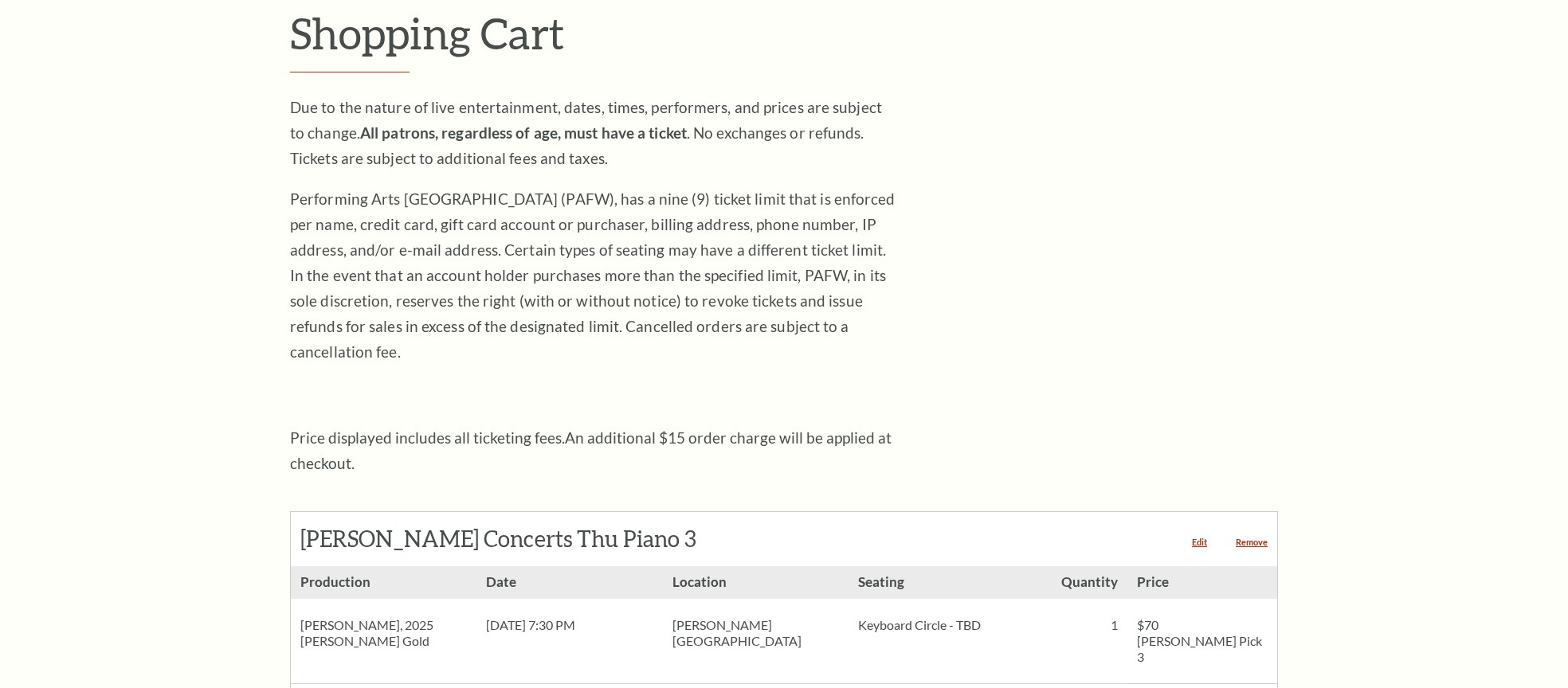
scroll to position [328, 0]
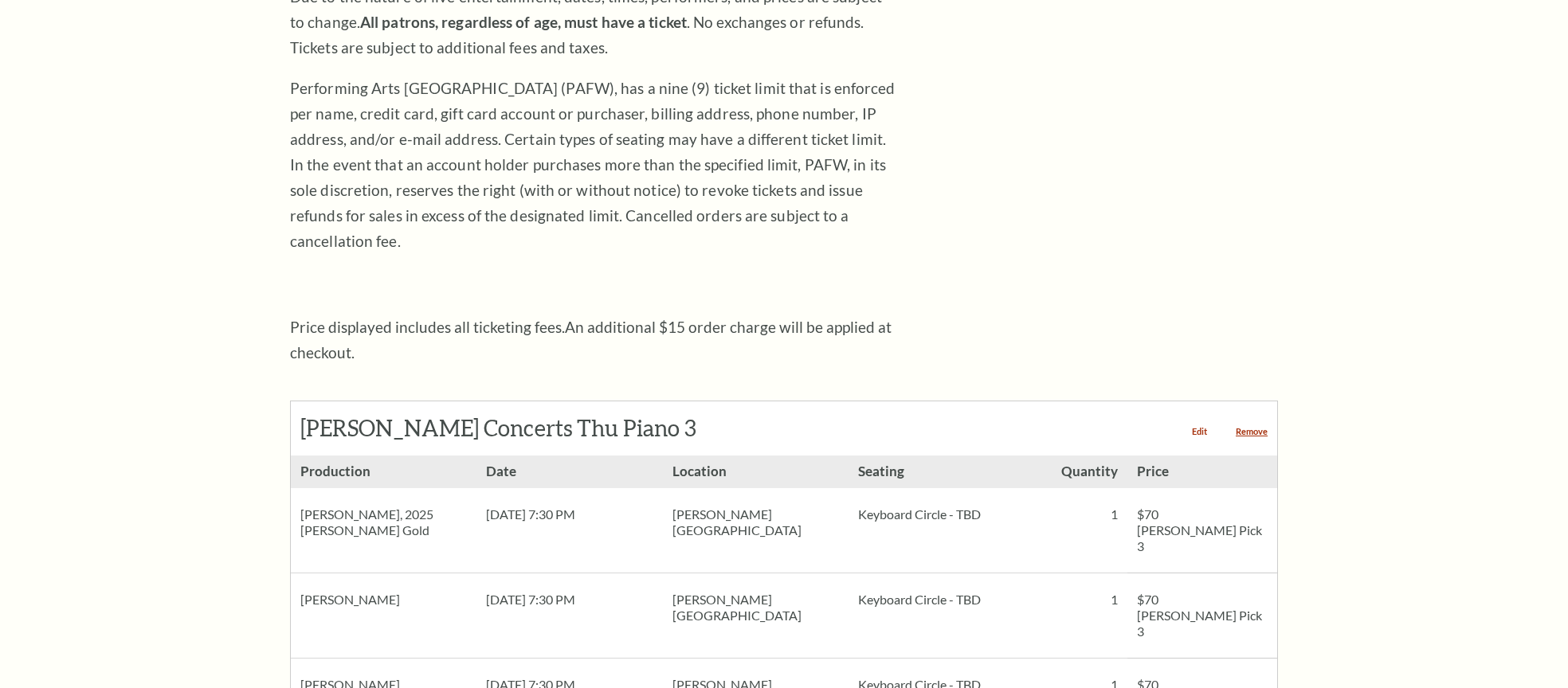
click at [1202, 427] on link "Edit" at bounding box center [1200, 431] width 15 height 9
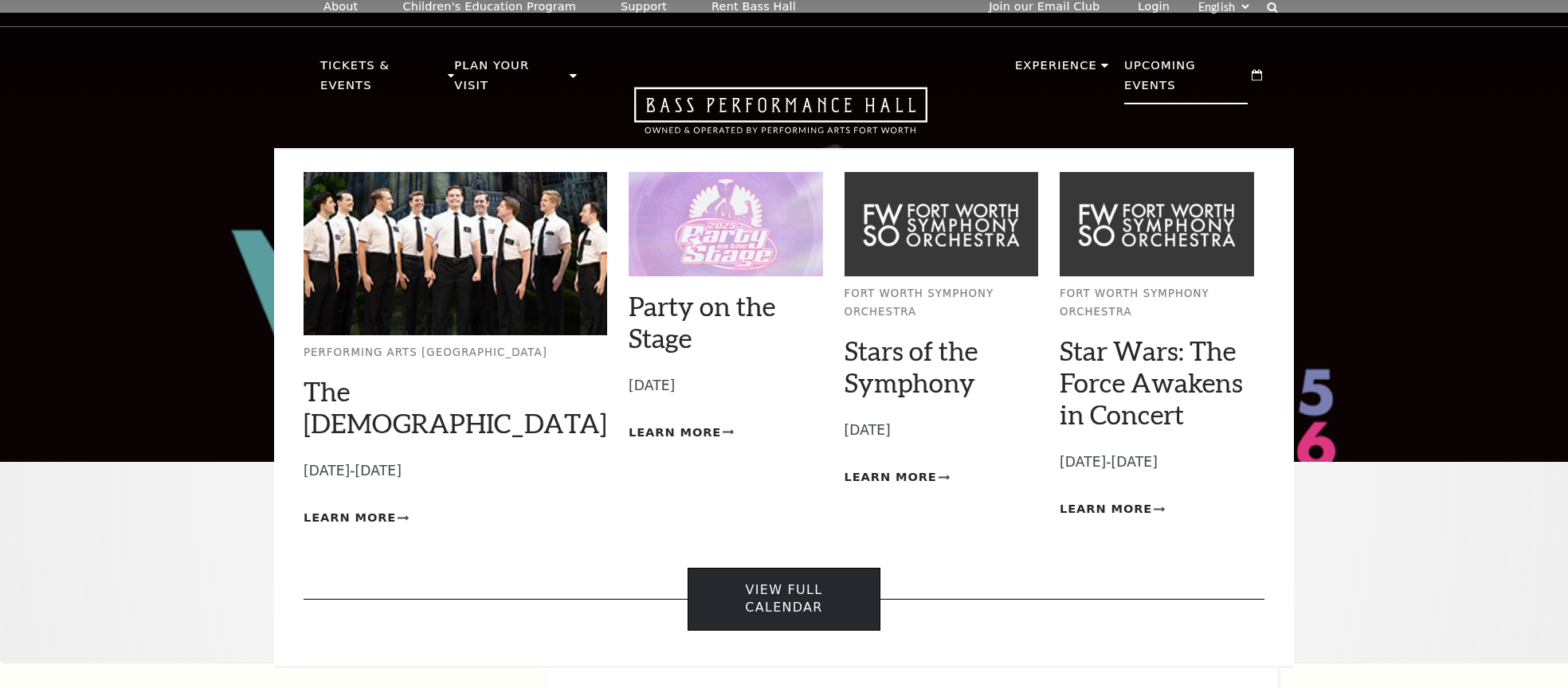
scroll to position [10, 0]
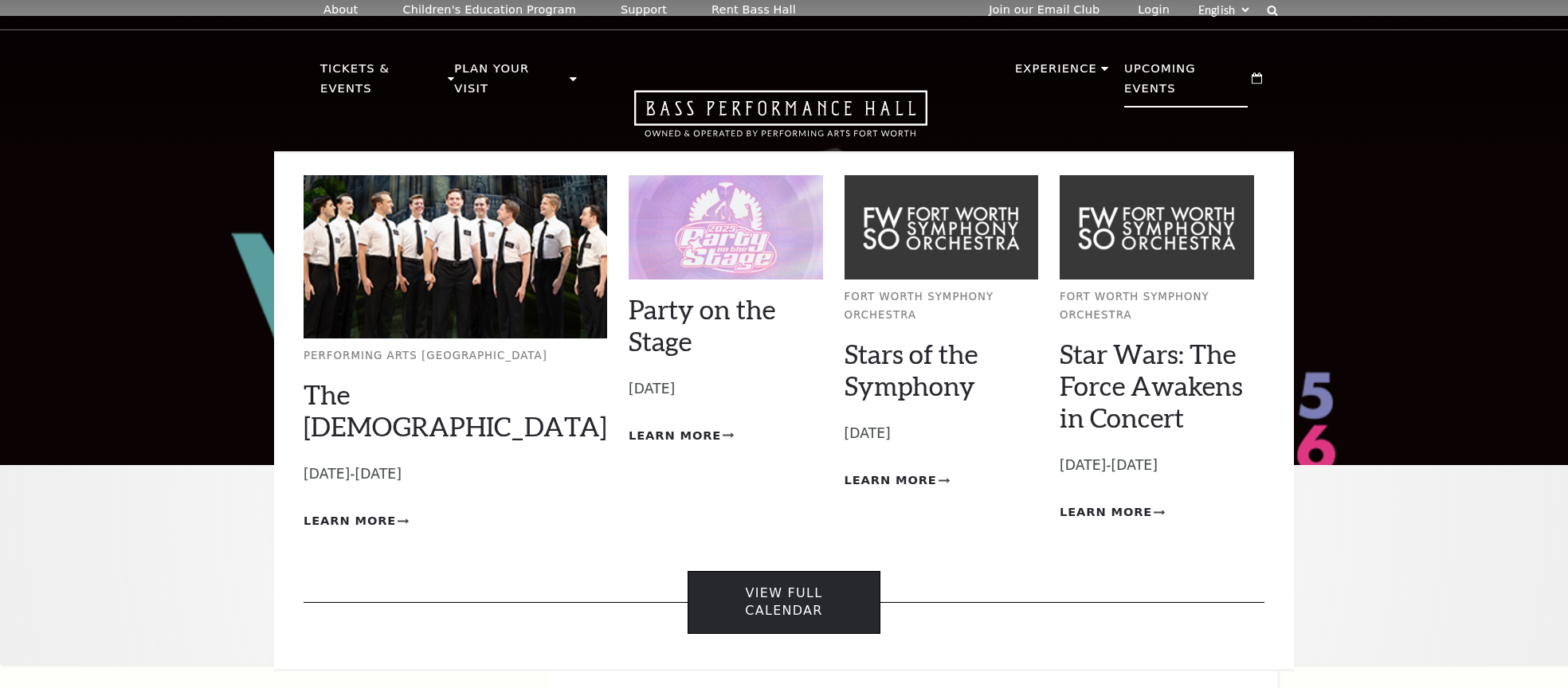
click at [842, 571] on link "View Full Calendar" at bounding box center [783, 603] width 192 height 63
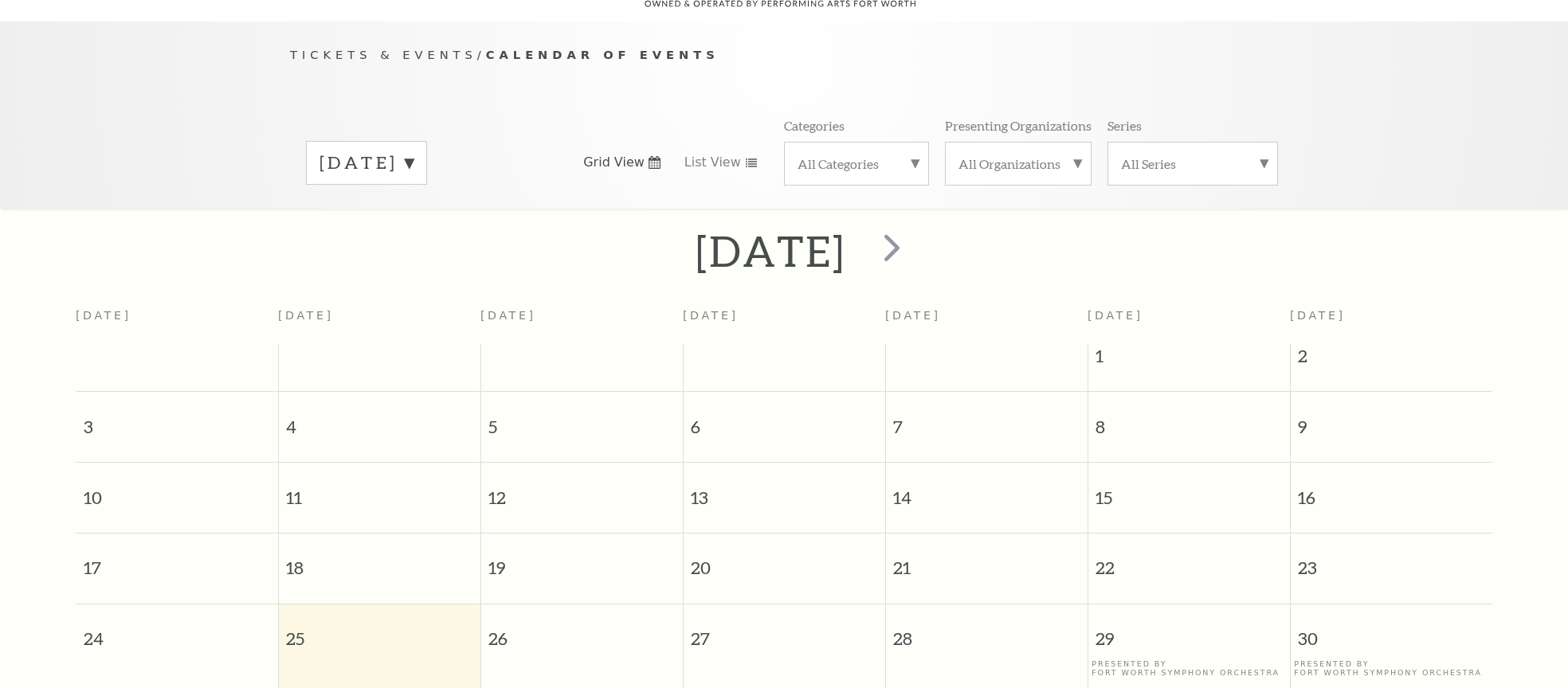
scroll to position [140, 0]
drag, startPoint x: 938, startPoint y: 218, endPoint x: 1011, endPoint y: 256, distance: 82.3
click at [915, 224] on span "next" at bounding box center [892, 247] width 45 height 45
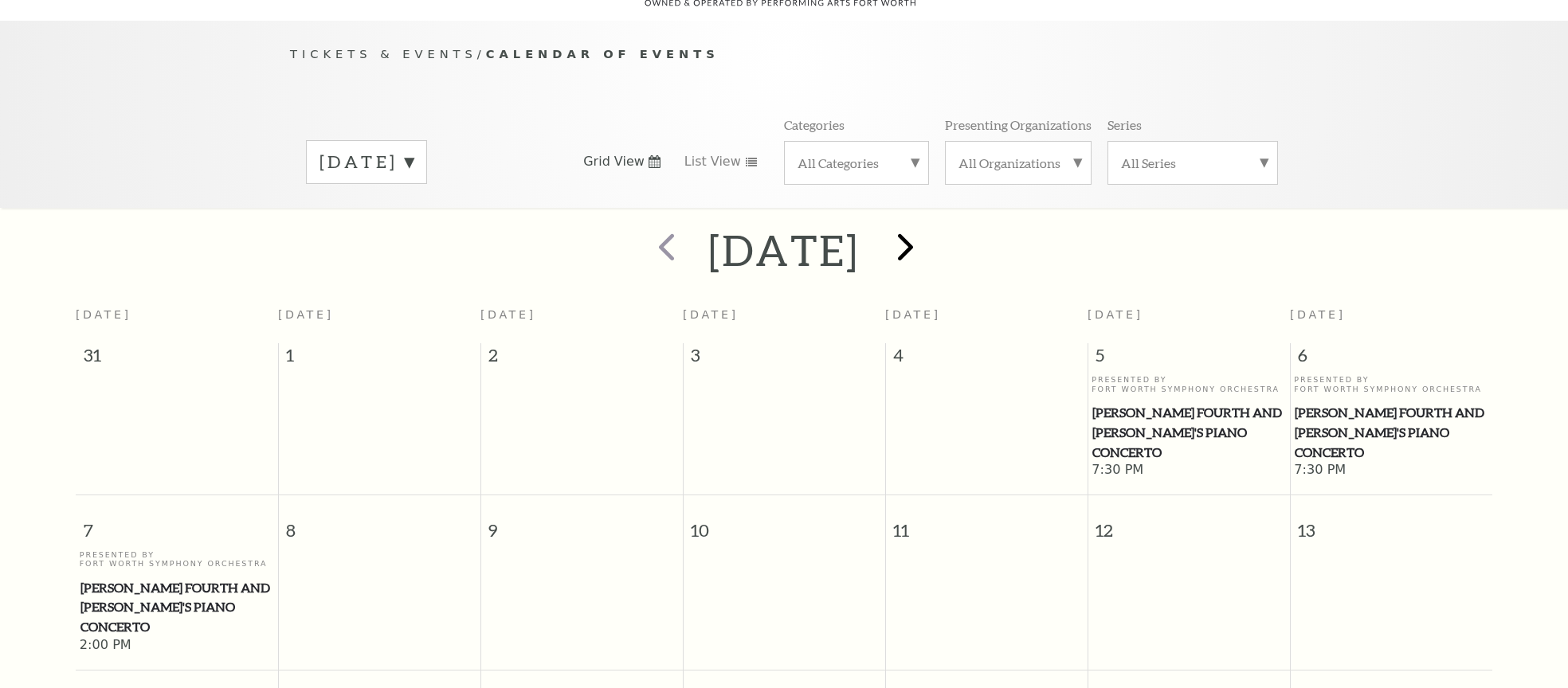
click at [928, 225] on span "next" at bounding box center [906, 247] width 45 height 45
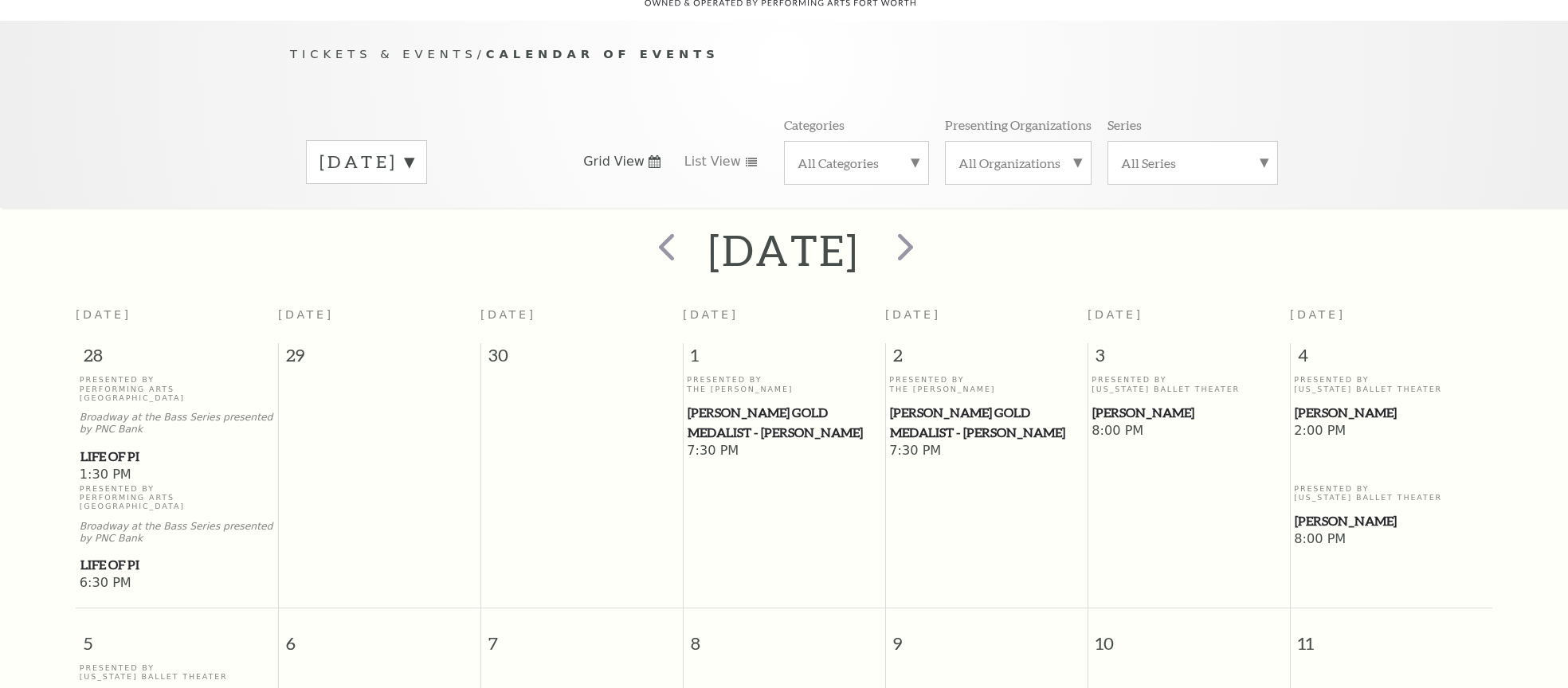
click at [793, 403] on span "Cliburn Gold Medalist - Aristo Sham" at bounding box center [784, 423] width 193 height 39
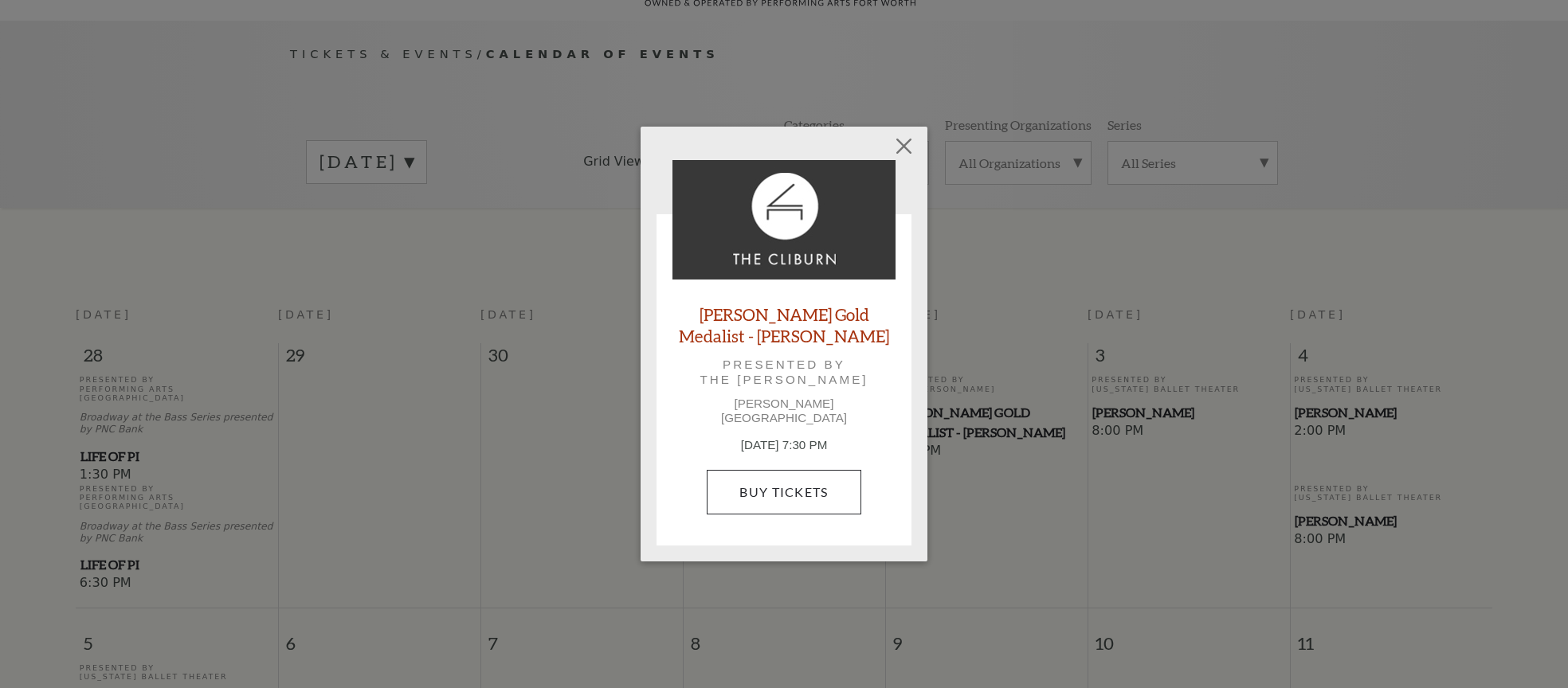
click at [764, 475] on link "Buy Tickets" at bounding box center [784, 492] width 154 height 45
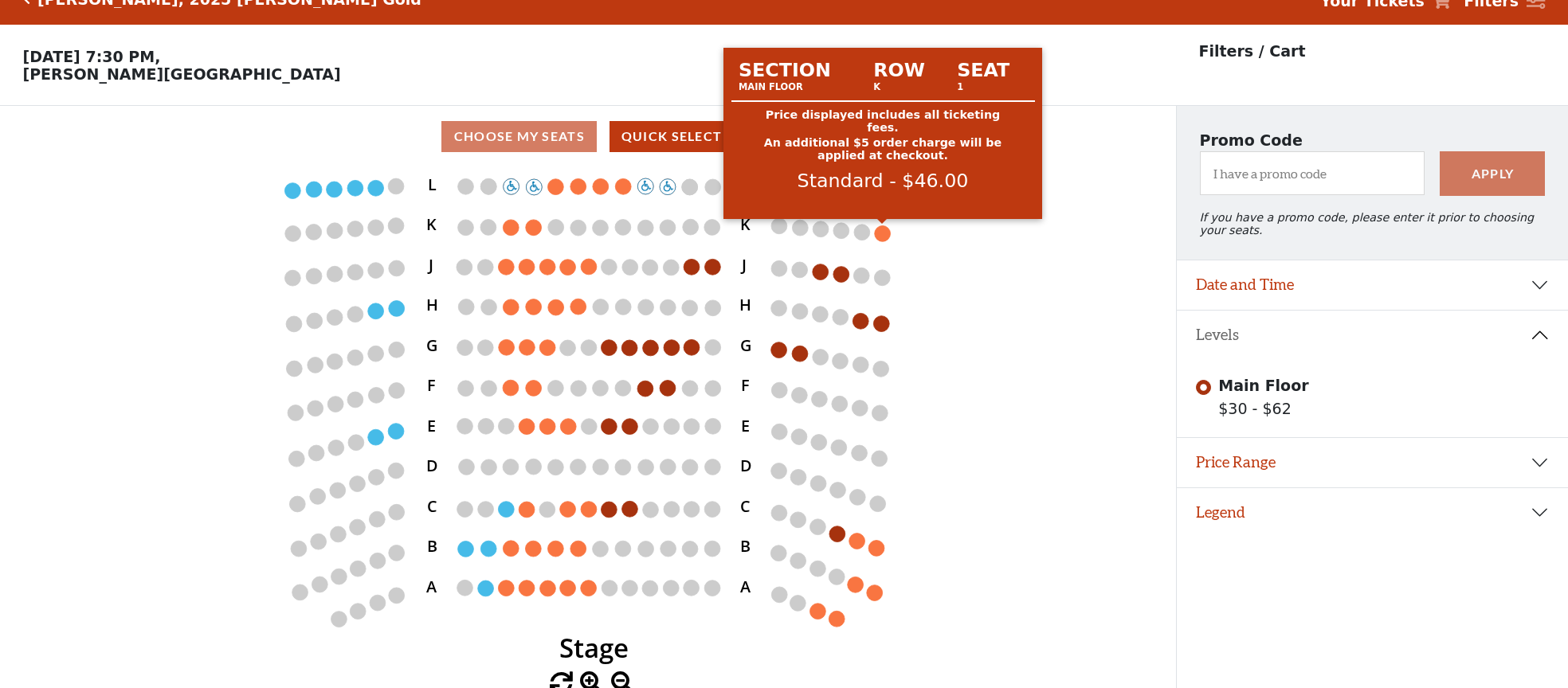
scroll to position [23, 1]
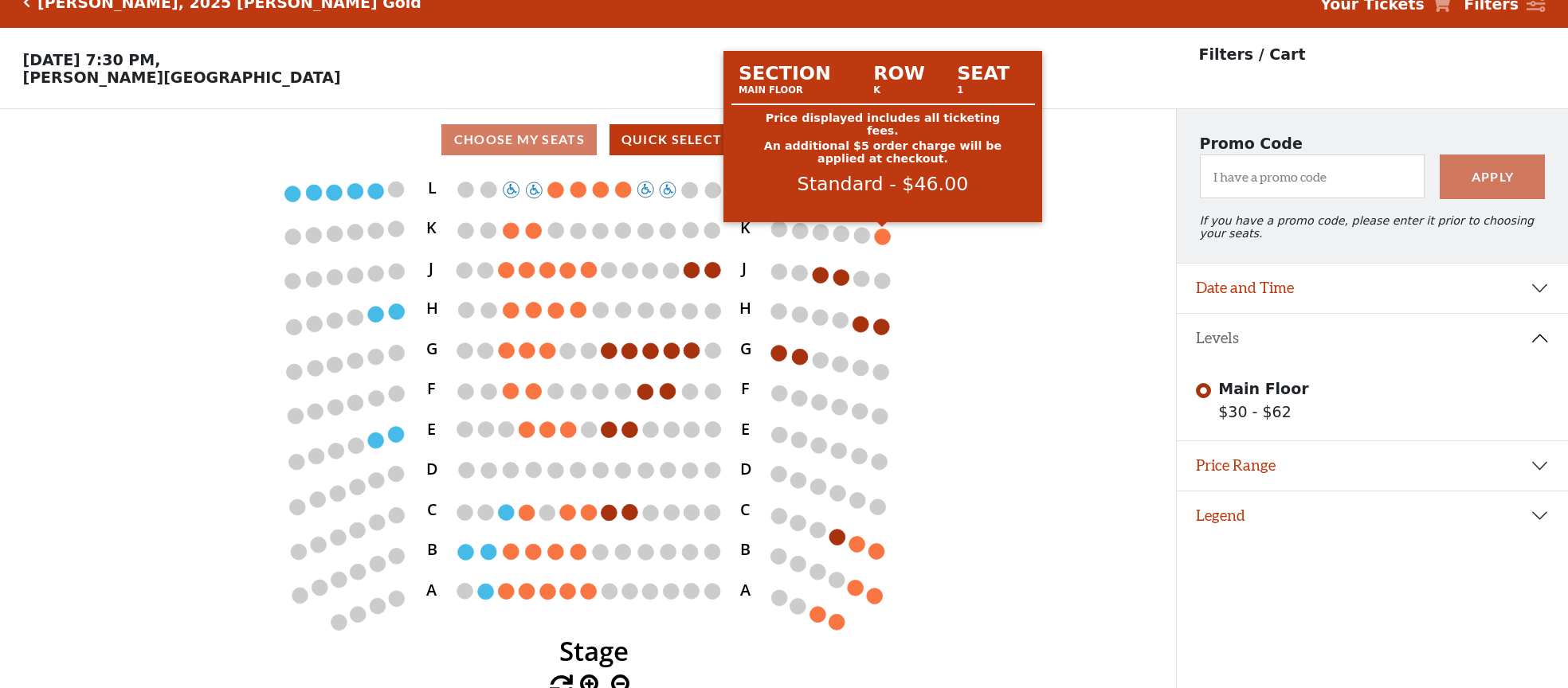
click at [888, 236] on circle at bounding box center [883, 237] width 16 height 16
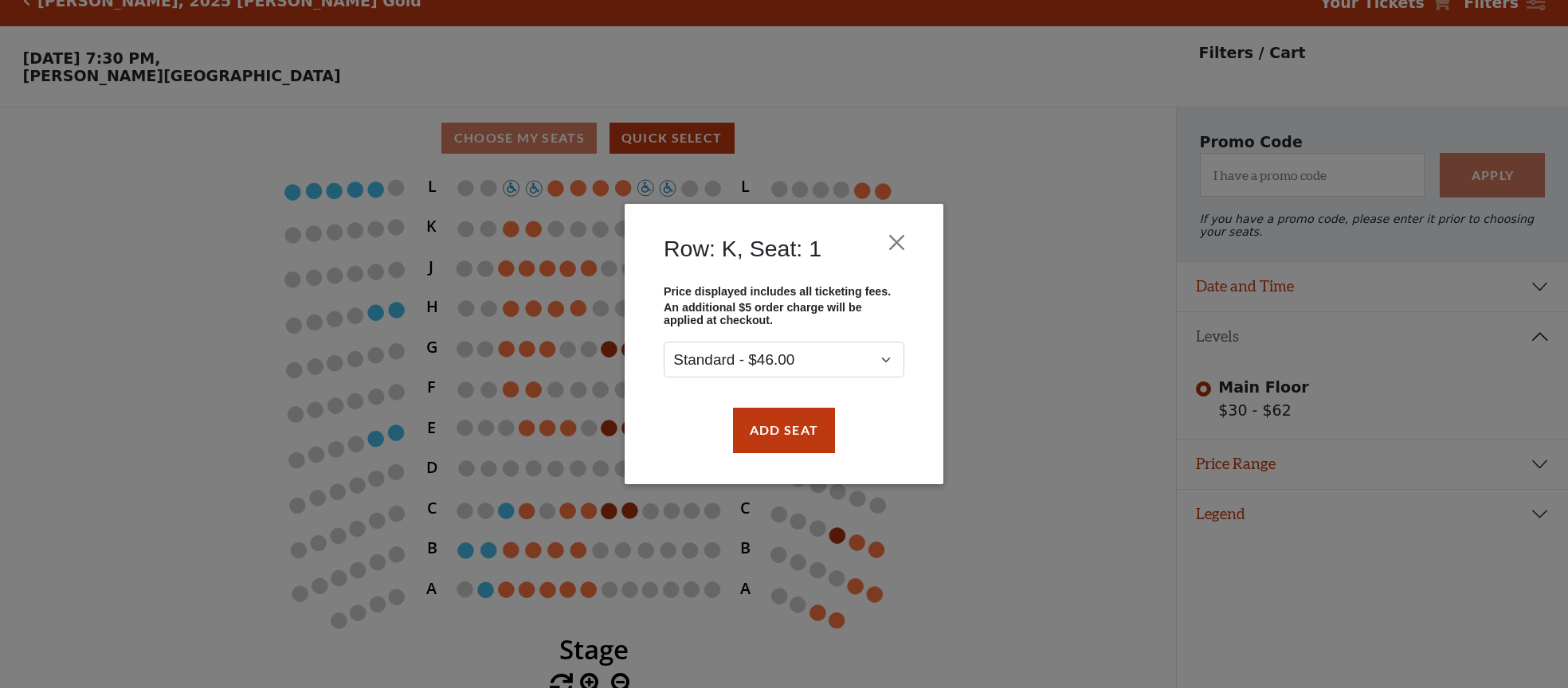
scroll to position [26, 0]
click at [894, 247] on button "Close" at bounding box center [897, 243] width 30 height 30
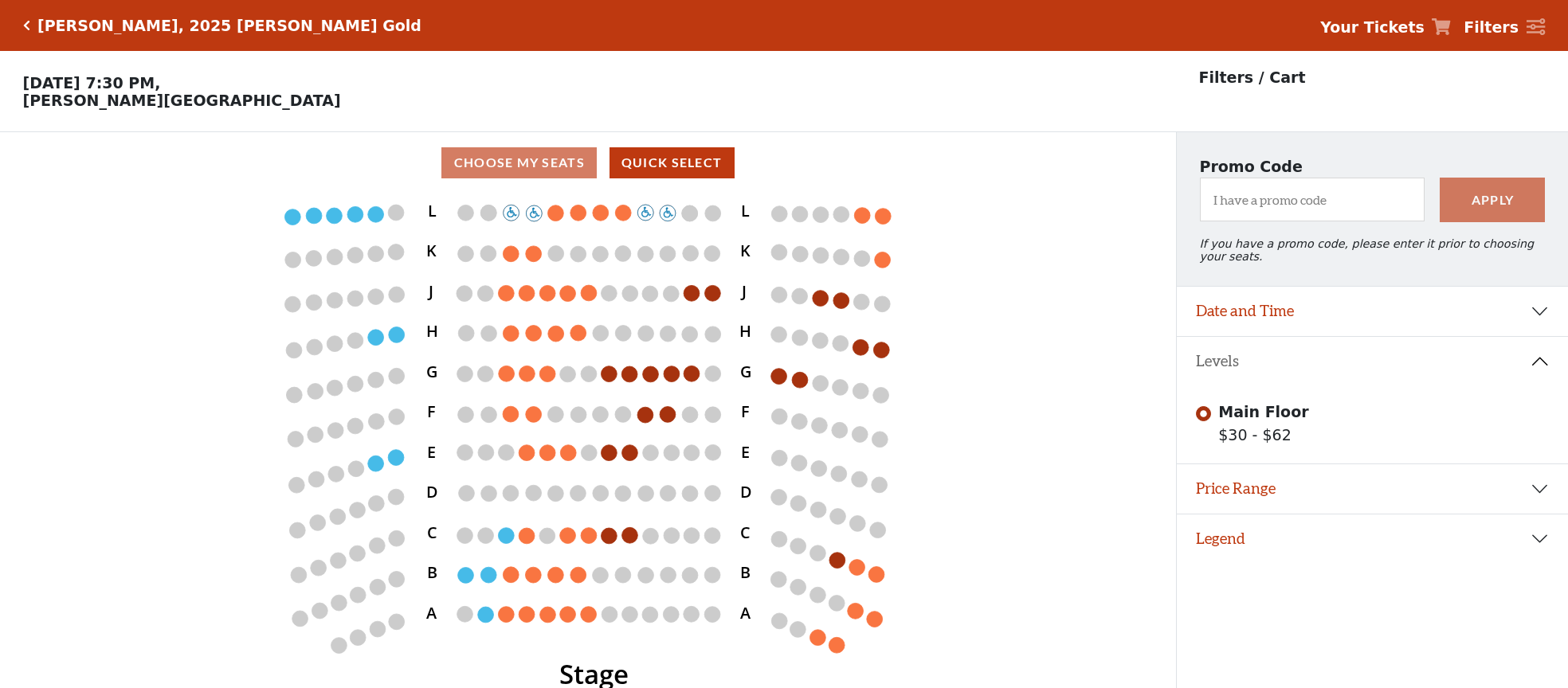
scroll to position [0, 0]
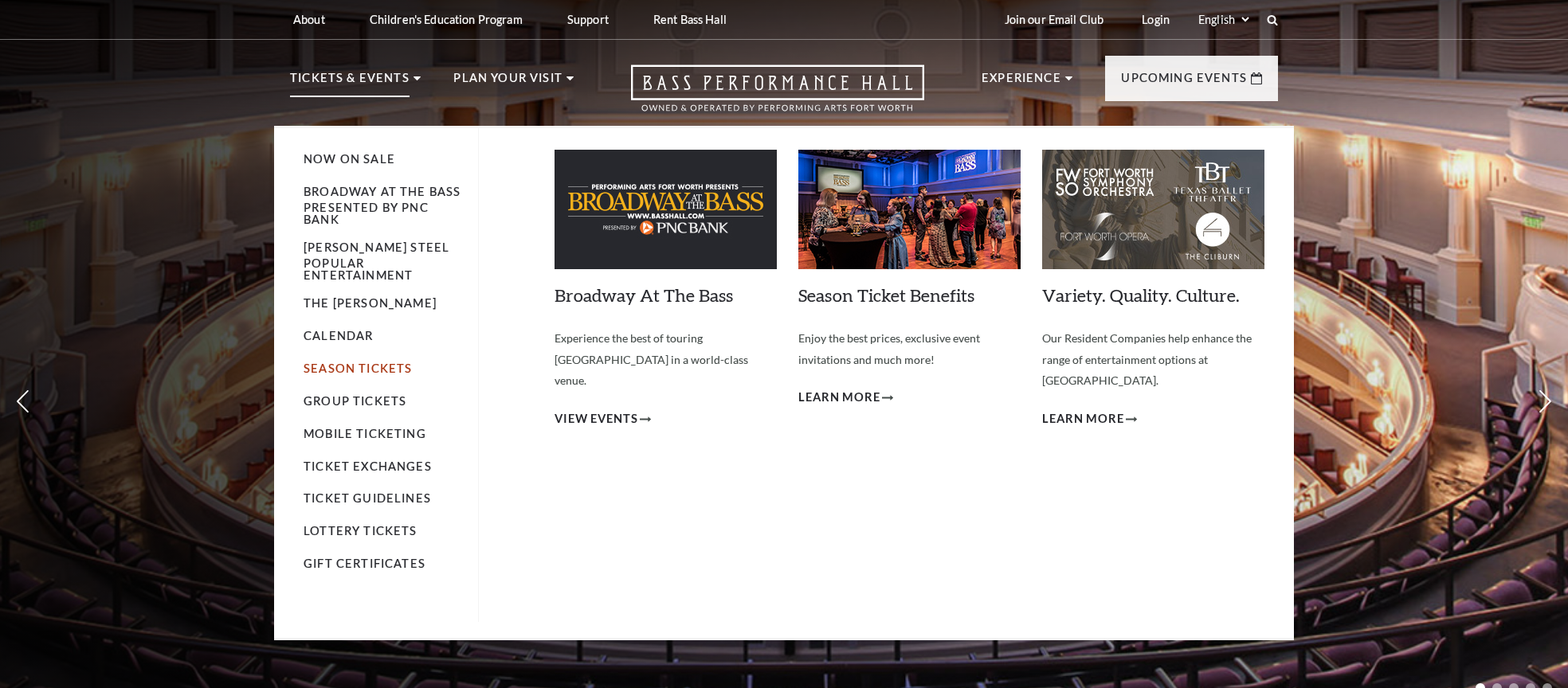
click at [339, 376] on link "Season Tickets" at bounding box center [358, 368] width 109 height 14
